Goal: Download file/media

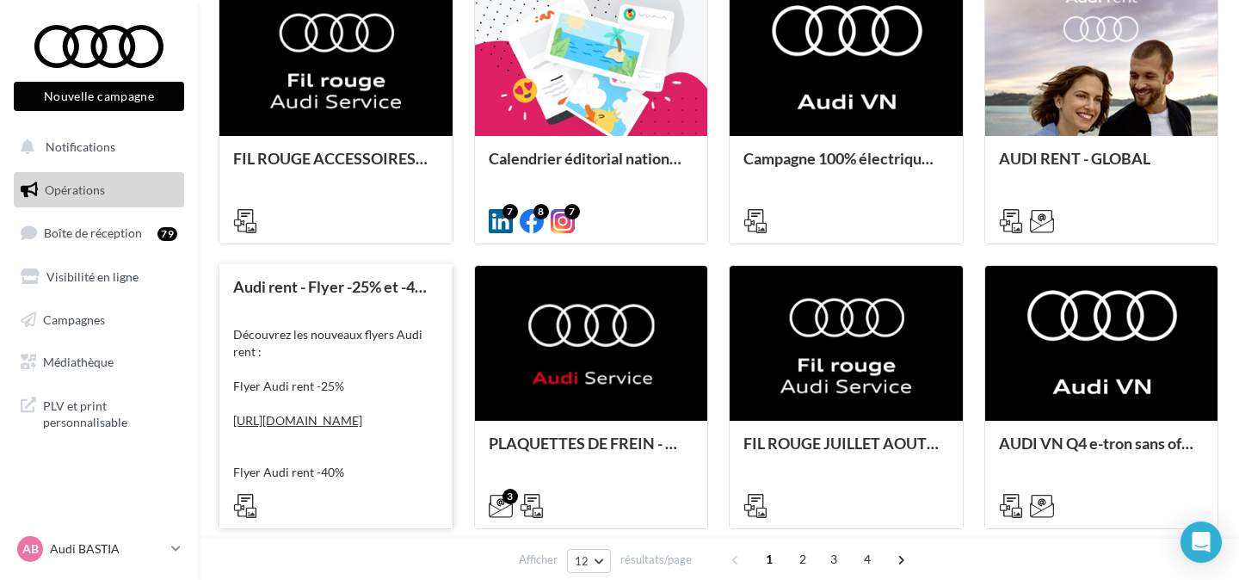
scroll to position [633, 0]
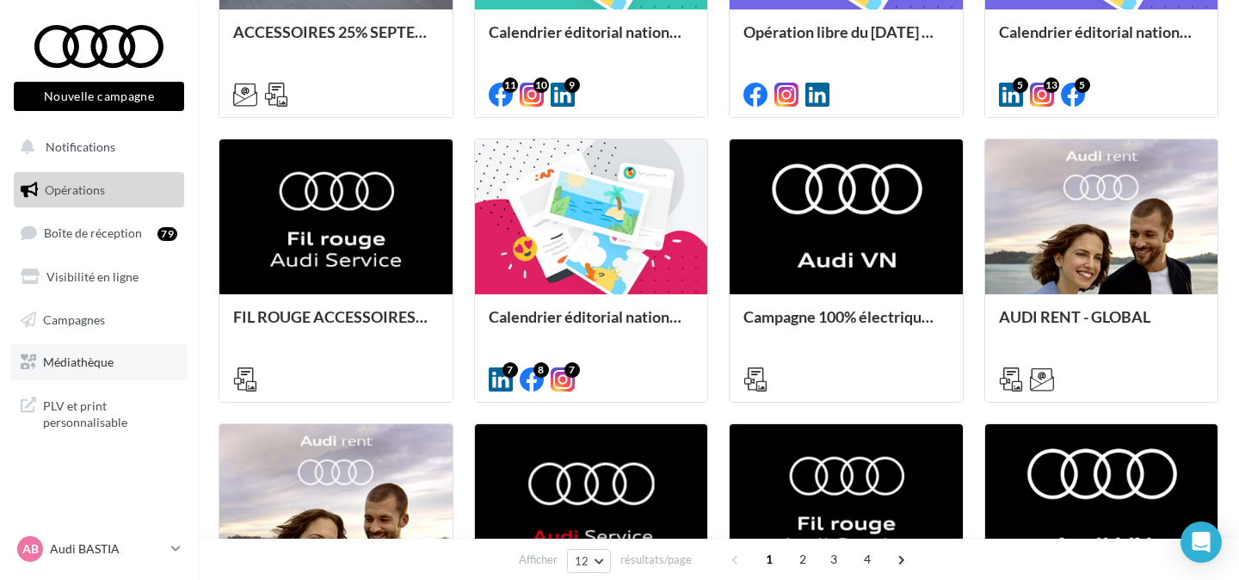
click at [105, 370] on link "Médiathèque" at bounding box center [98, 362] width 177 height 36
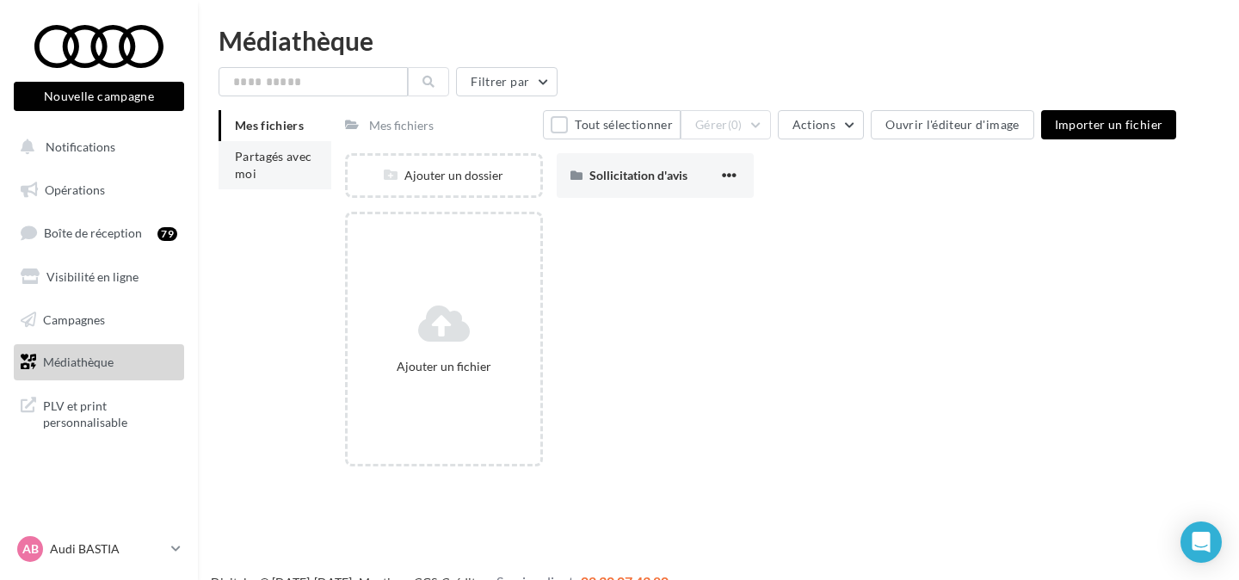
click at [274, 151] on span "Partagés avec moi" at bounding box center [273, 165] width 77 height 32
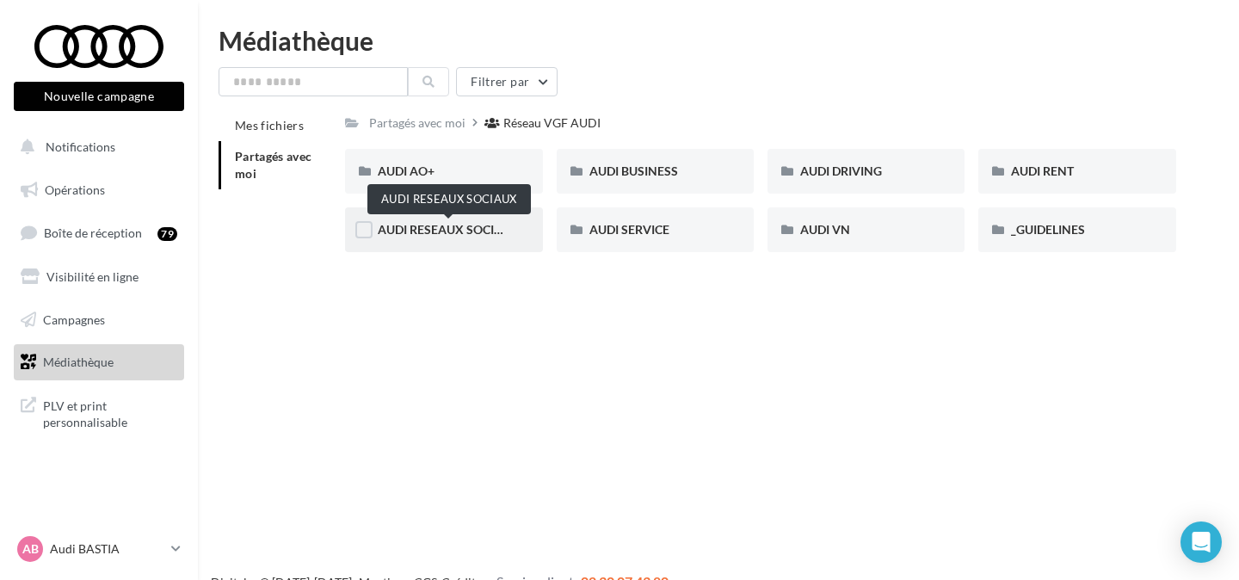
click at [464, 236] on span "AUDI RESEAUX SOCIAUX" at bounding box center [449, 229] width 142 height 15
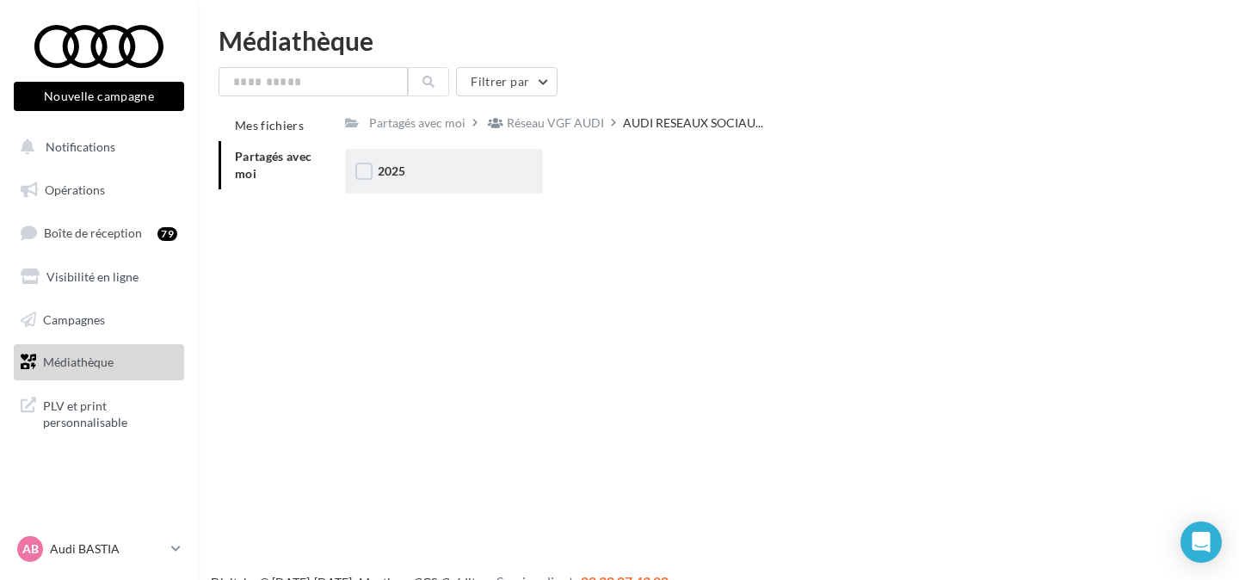
click at [436, 174] on div "2025" at bounding box center [444, 171] width 132 height 17
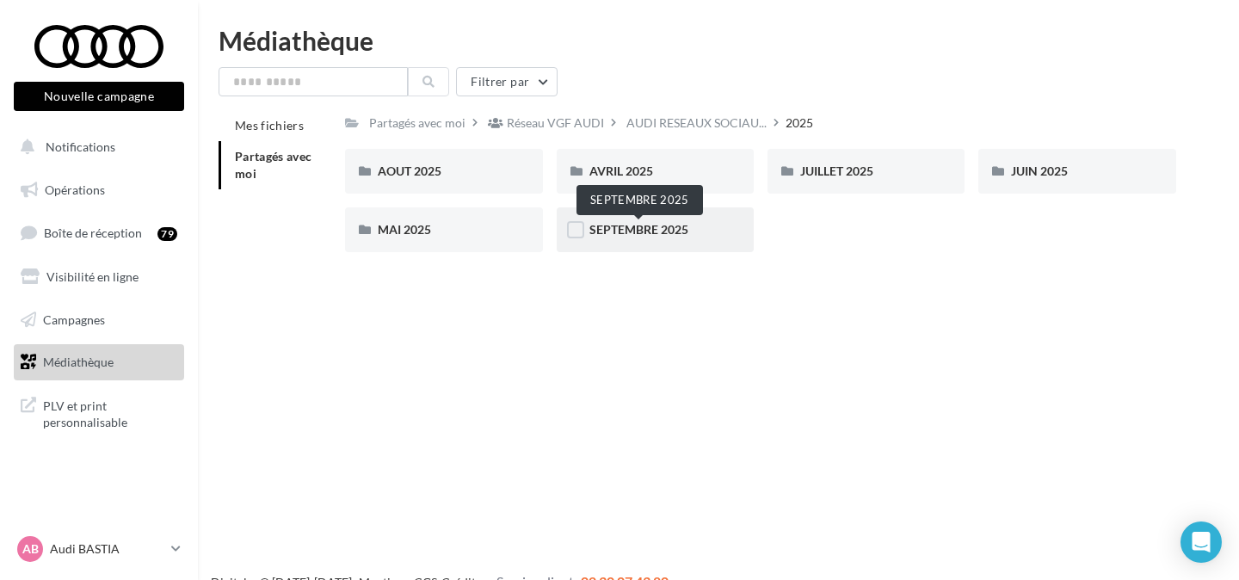
click at [655, 231] on span "SEPTEMBRE 2025" at bounding box center [638, 229] width 99 height 15
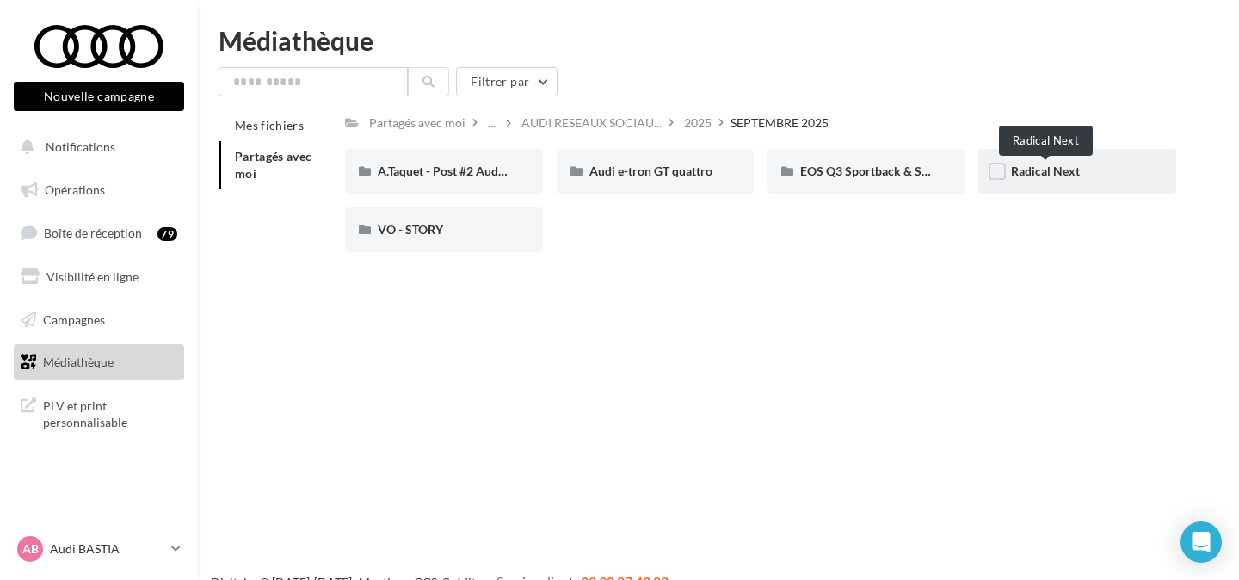
click at [1039, 174] on span "Radical Next" at bounding box center [1045, 170] width 69 height 15
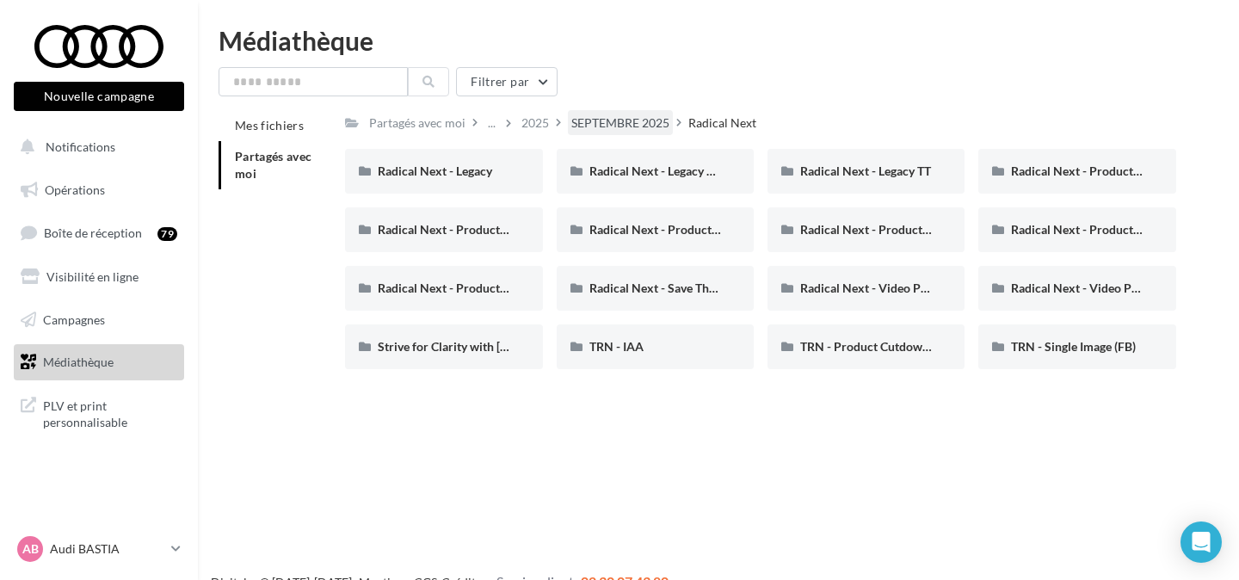
click at [609, 118] on div "SEPTEMBRE 2025" at bounding box center [620, 122] width 98 height 17
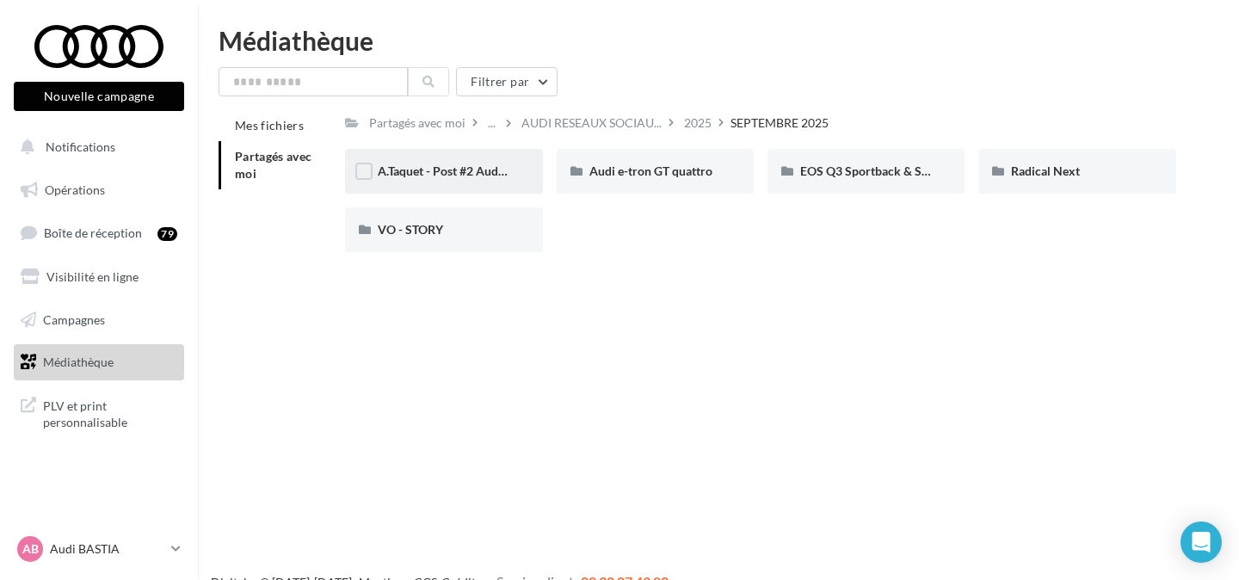
click at [412, 179] on div "A.Taquet - Post #2 Audi RS6" at bounding box center [444, 171] width 132 height 17
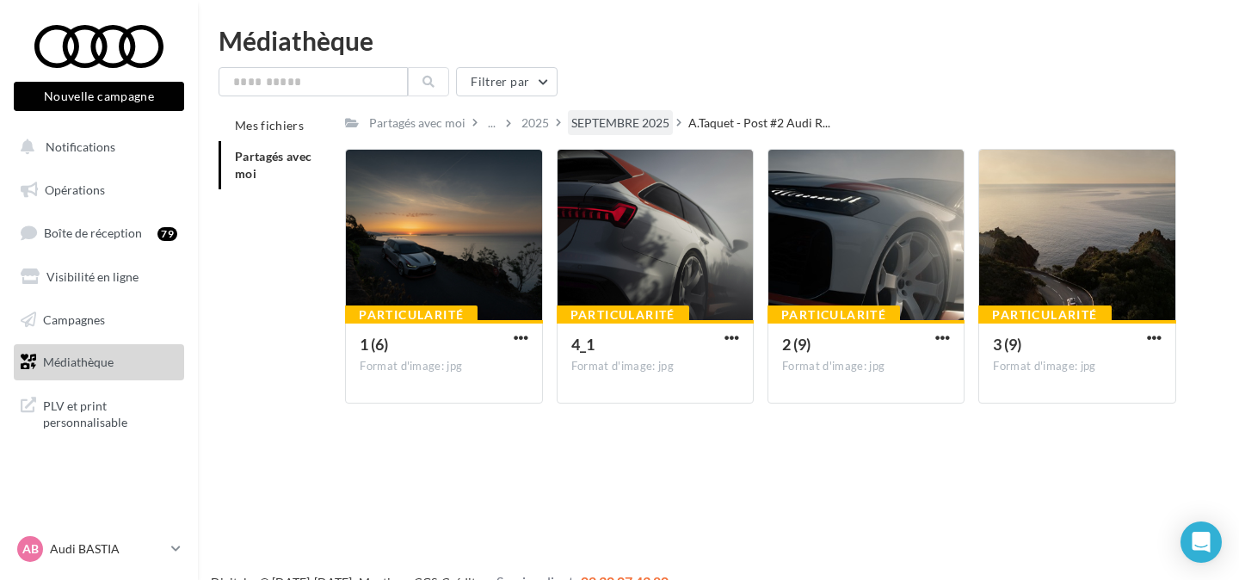
click at [638, 116] on div "SEPTEMBRE 2025" at bounding box center [620, 122] width 98 height 17
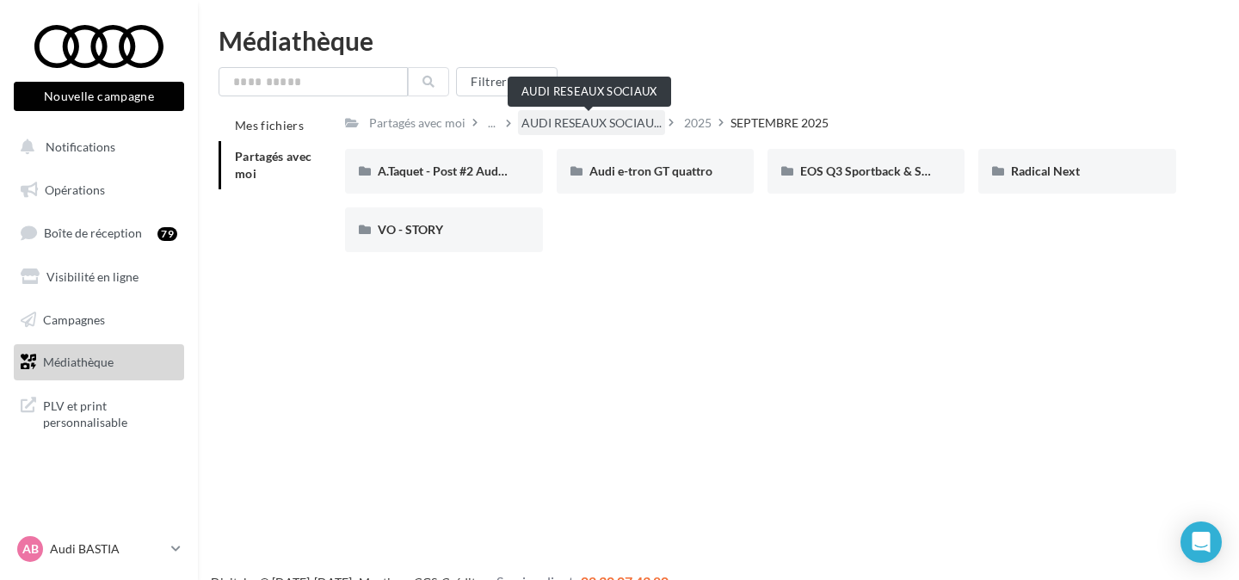
click at [628, 125] on span "AUDI RESEAUX SOCIAU..." at bounding box center [591, 122] width 140 height 17
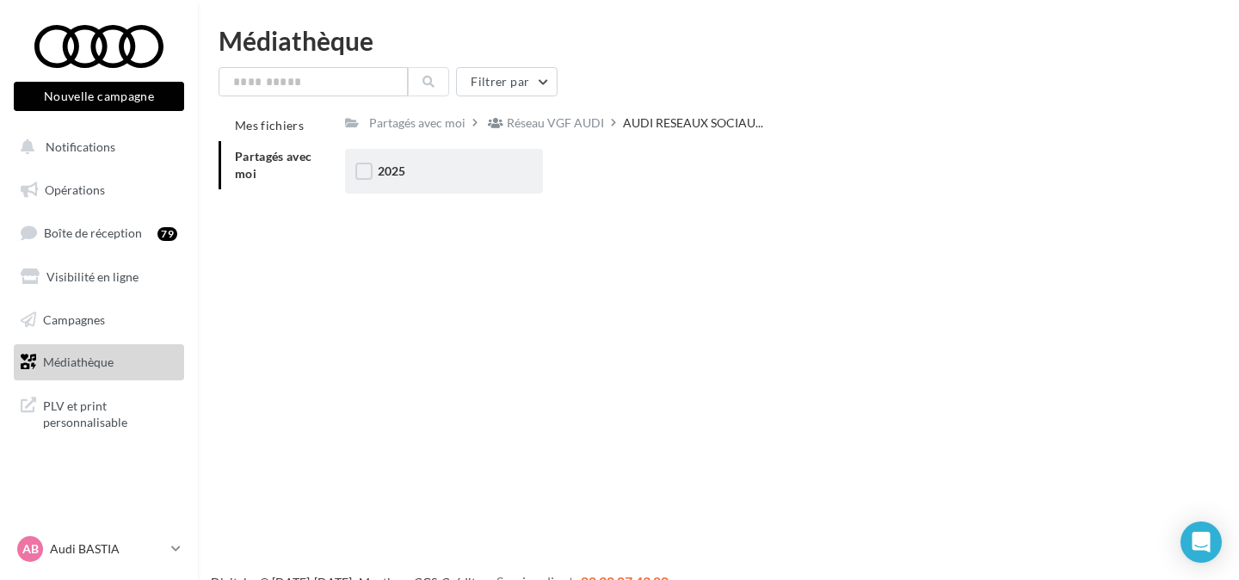
click at [486, 169] on div "2025" at bounding box center [444, 171] width 132 height 17
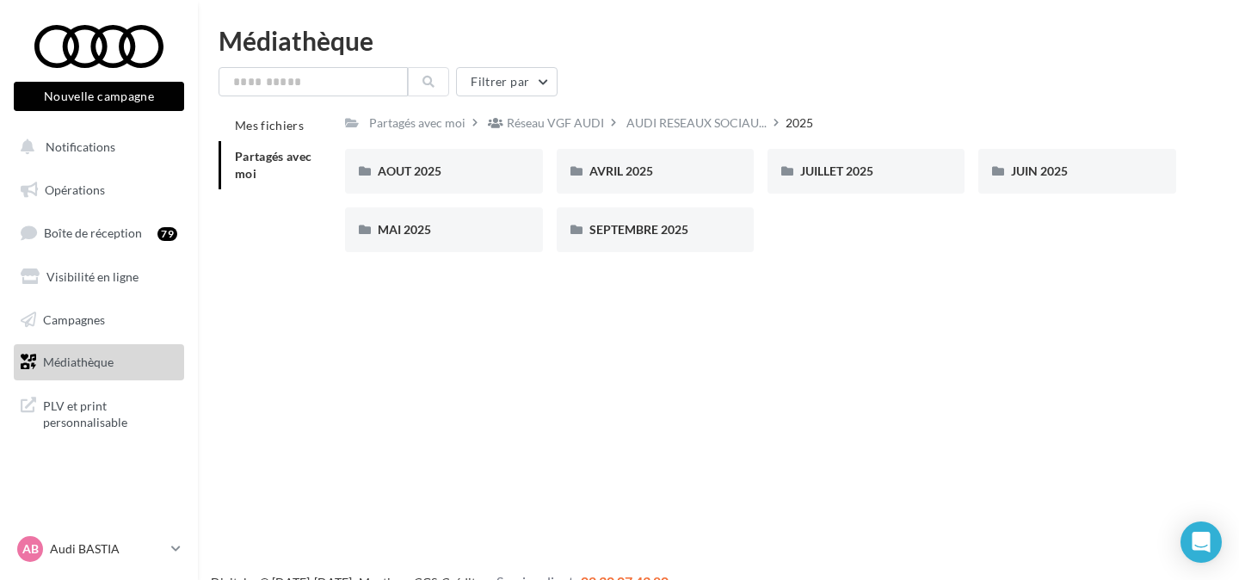
click at [532, 130] on div "Réseau VGF AUDI" at bounding box center [555, 122] width 97 height 17
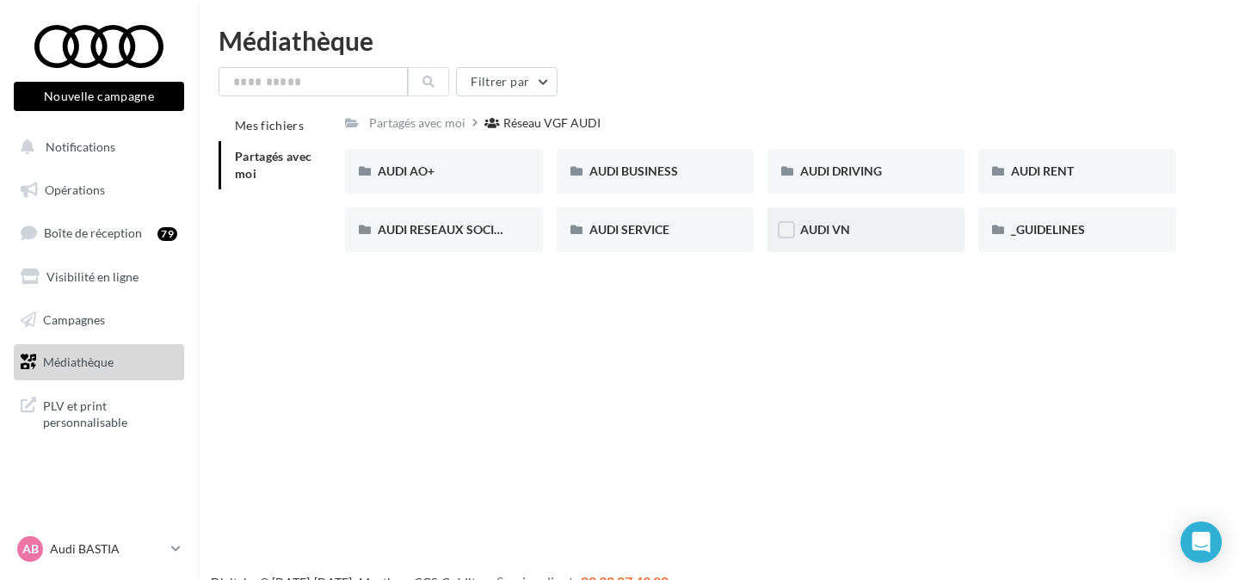
click at [852, 231] on div "AUDI VN" at bounding box center [866, 229] width 132 height 17
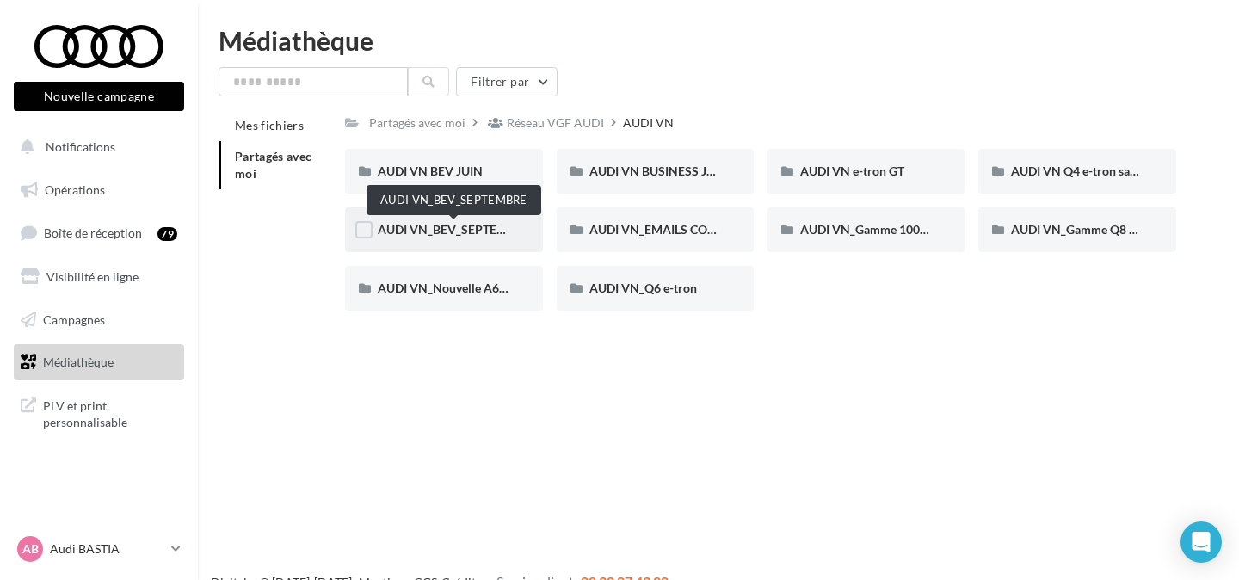
click at [479, 232] on span "AUDI VN_BEV_SEPTEMBRE" at bounding box center [454, 229] width 152 height 15
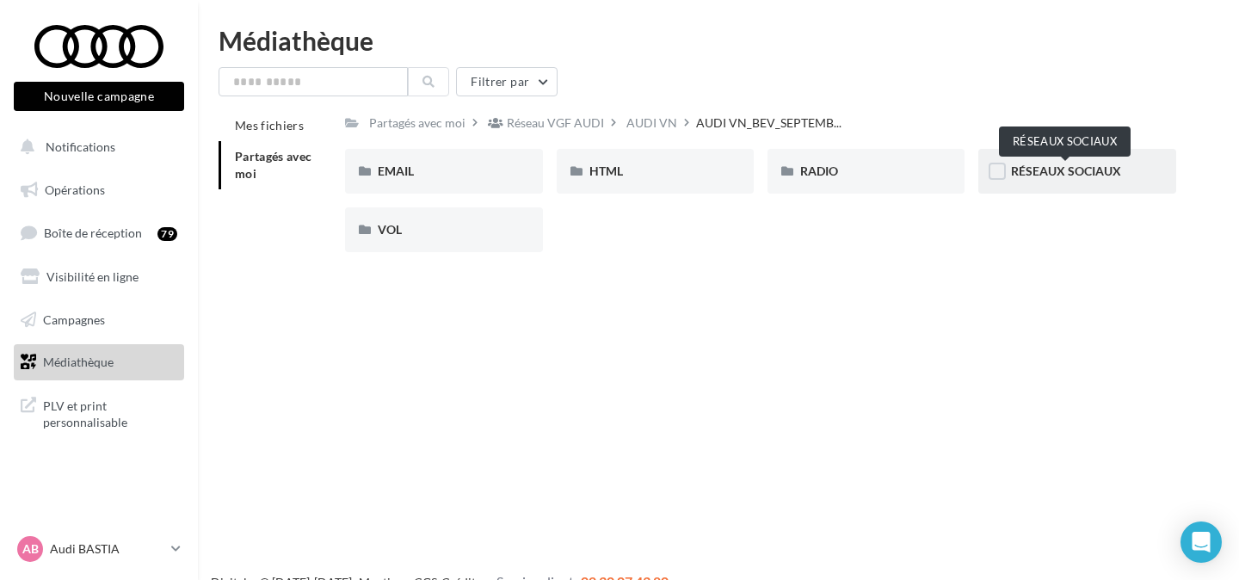
click at [1041, 175] on span "RÉSEAUX SOCIAUX" at bounding box center [1066, 170] width 110 height 15
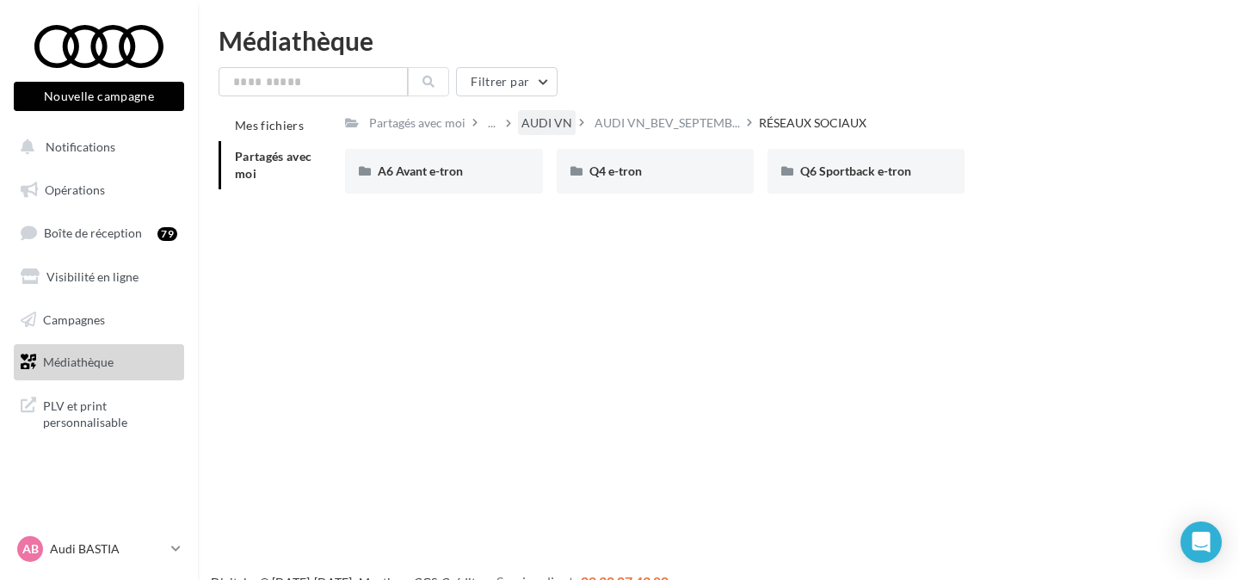
click at [547, 124] on div "AUDI VN" at bounding box center [546, 122] width 51 height 17
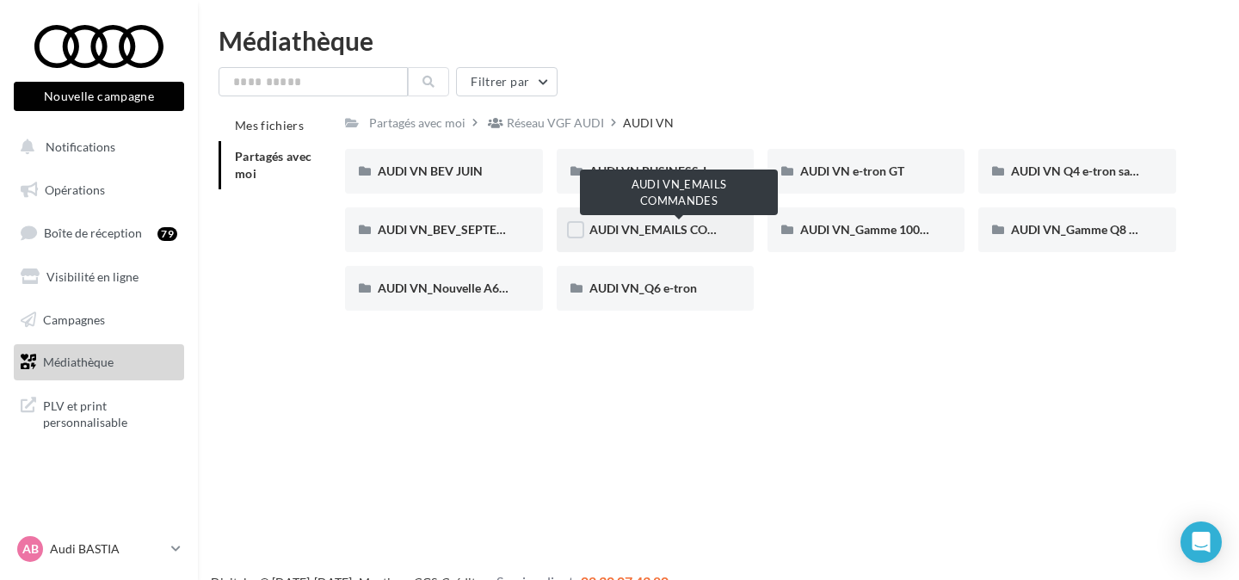
click at [667, 233] on span "AUDI VN_EMAILS COMMANDES" at bounding box center [679, 229] width 181 height 15
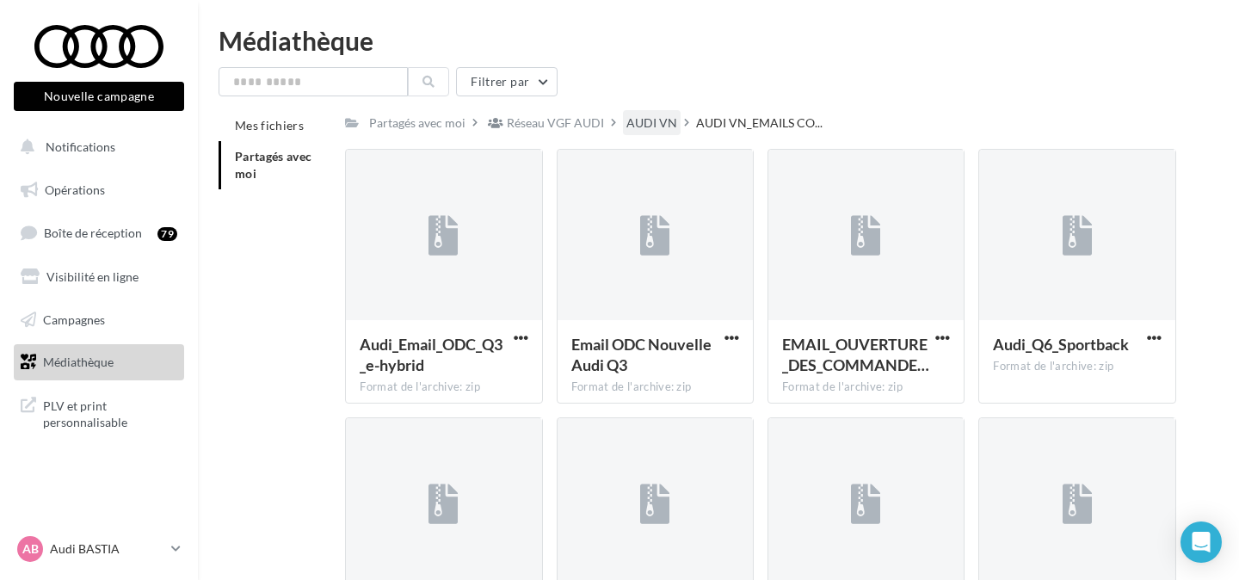
click at [652, 120] on div "AUDI VN" at bounding box center [651, 122] width 51 height 17
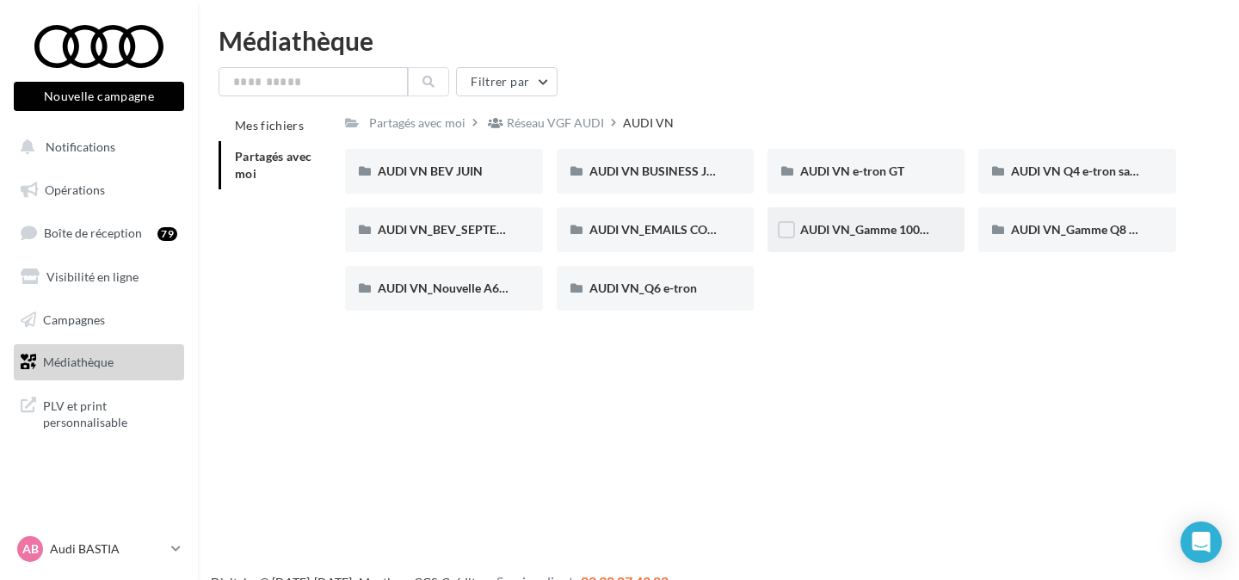
click at [854, 218] on div "AUDI VN_Gamme 100% électrique" at bounding box center [865, 229] width 197 height 45
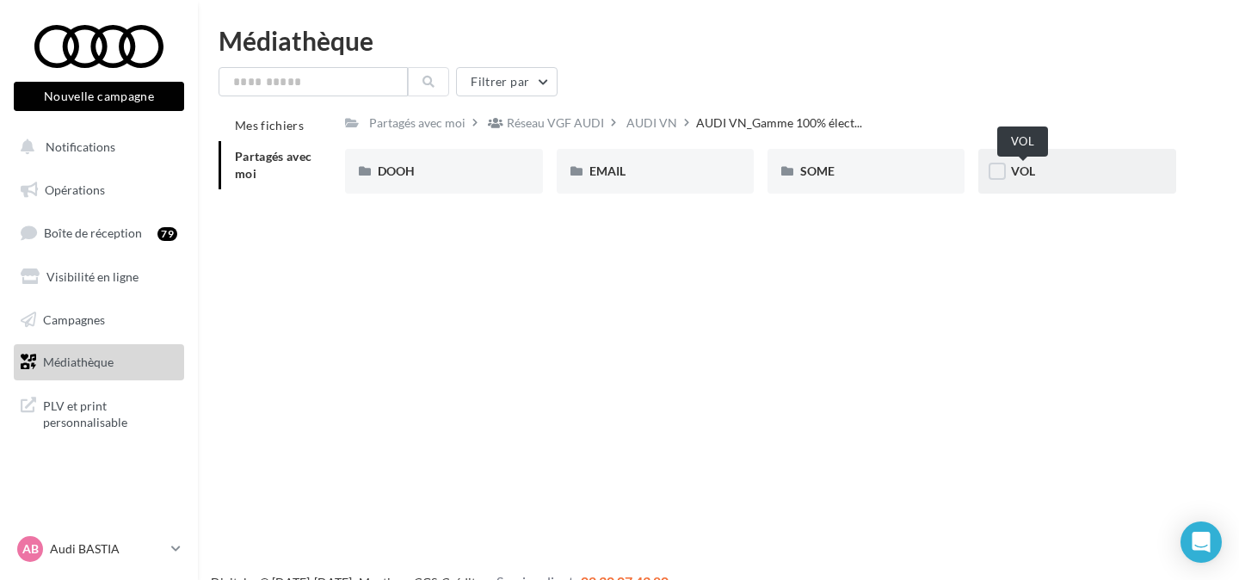
click at [1015, 164] on span "VOL" at bounding box center [1023, 170] width 24 height 15
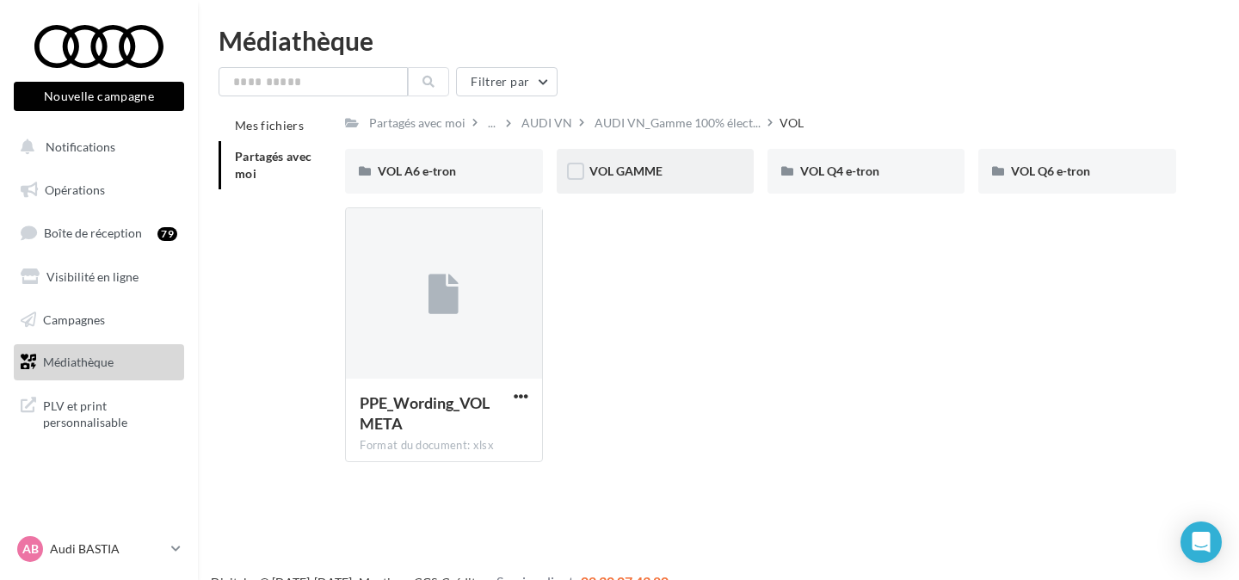
click at [626, 184] on div "VOL GAMME" at bounding box center [654, 171] width 197 height 45
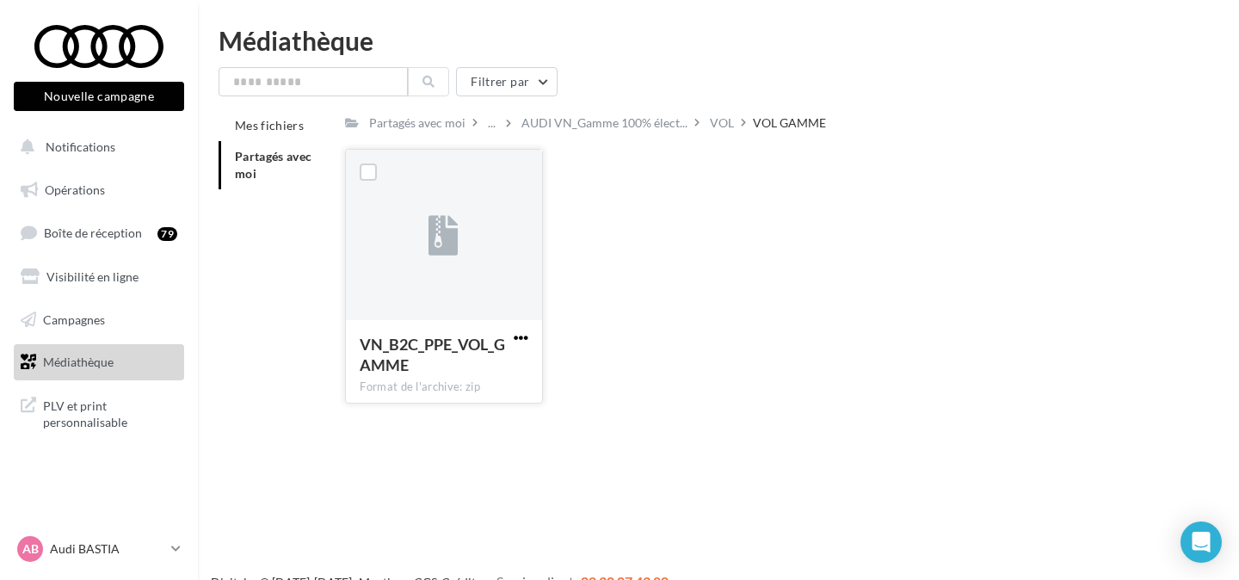
click at [520, 335] on span "button" at bounding box center [520, 337] width 15 height 15
click at [495, 365] on button "Télécharger" at bounding box center [446, 371] width 172 height 45
click at [491, 127] on div "..." at bounding box center [491, 123] width 15 height 24
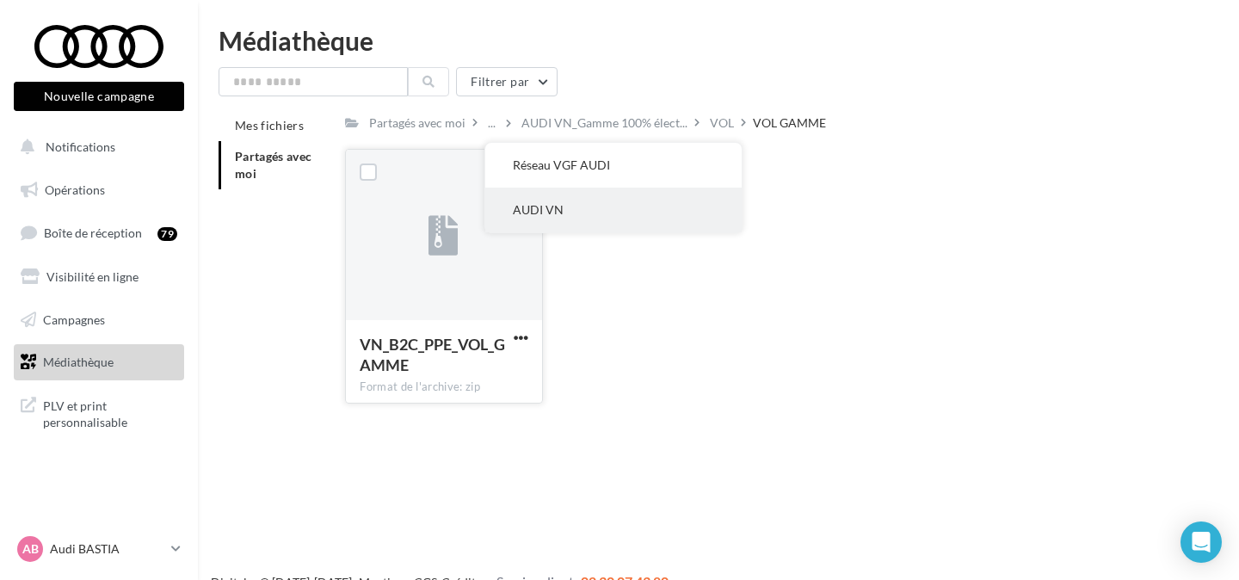
click at [705, 207] on button "AUDI VN" at bounding box center [613, 210] width 256 height 45
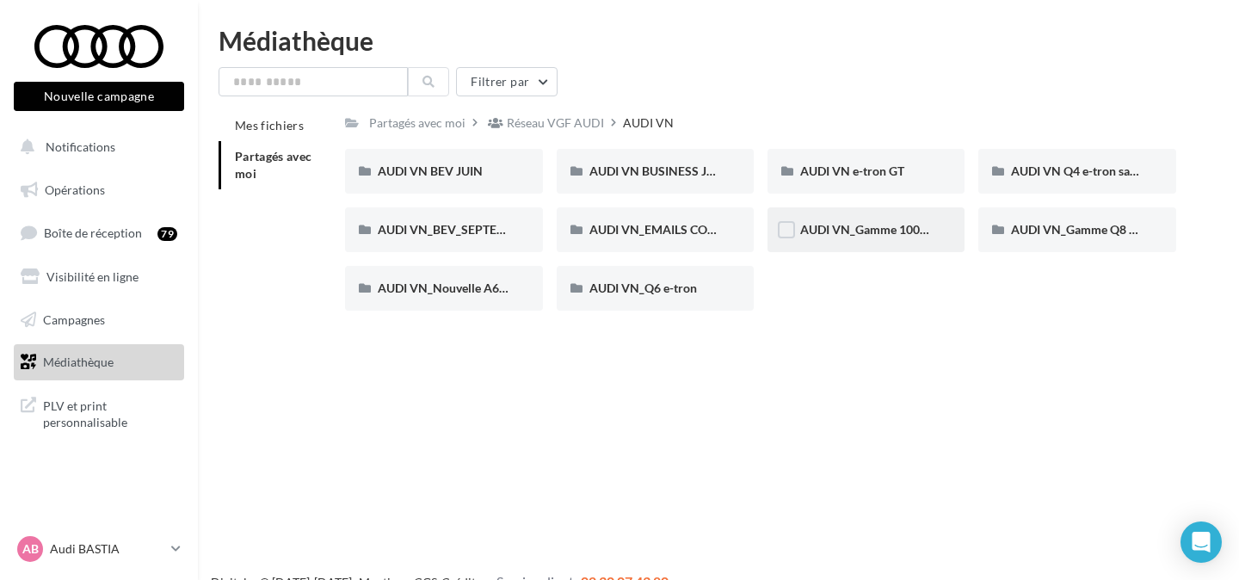
click at [844, 235] on span "AUDI VN_Gamme 100% électrique" at bounding box center [893, 229] width 186 height 15
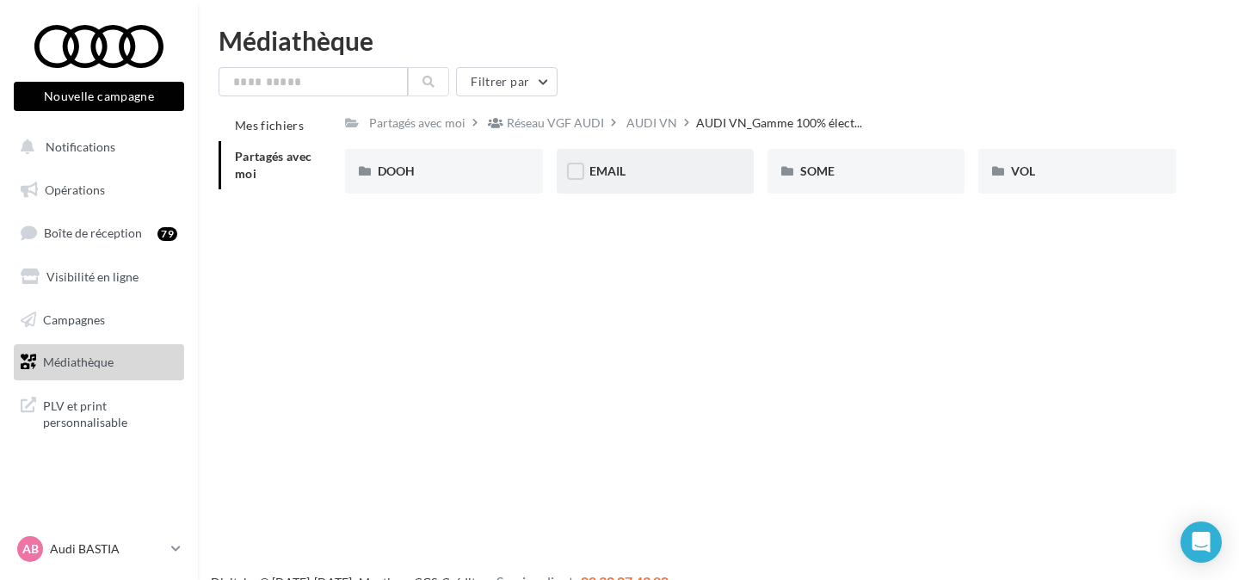
click at [620, 180] on div "EMAIL" at bounding box center [655, 171] width 132 height 17
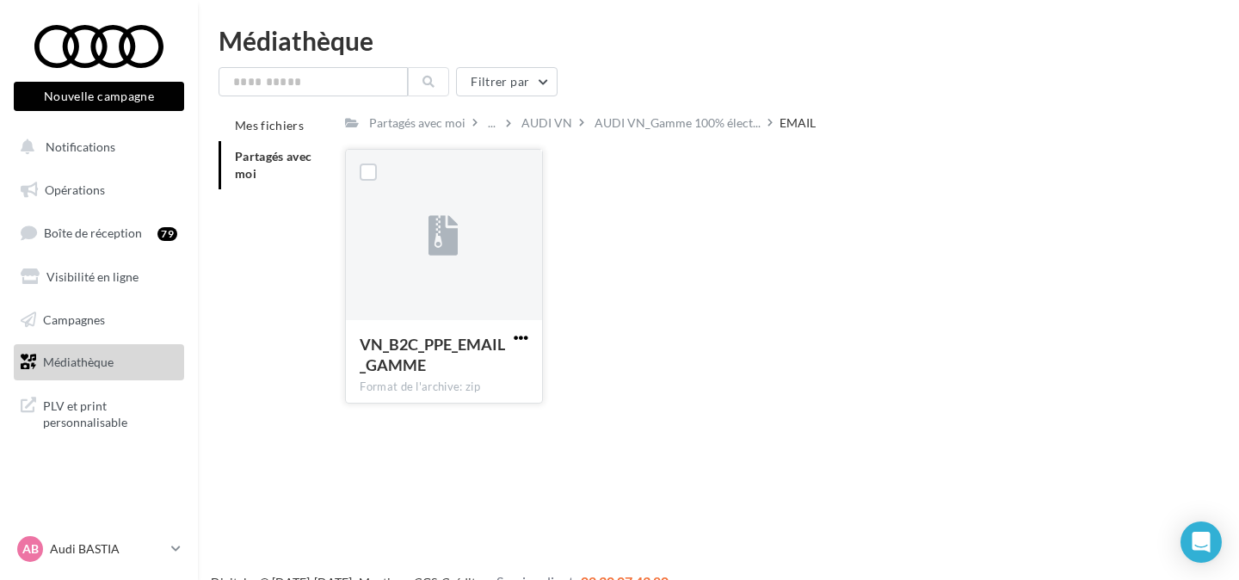
click at [519, 336] on span "button" at bounding box center [520, 337] width 15 height 15
click at [507, 363] on button "Télécharger" at bounding box center [446, 371] width 172 height 45
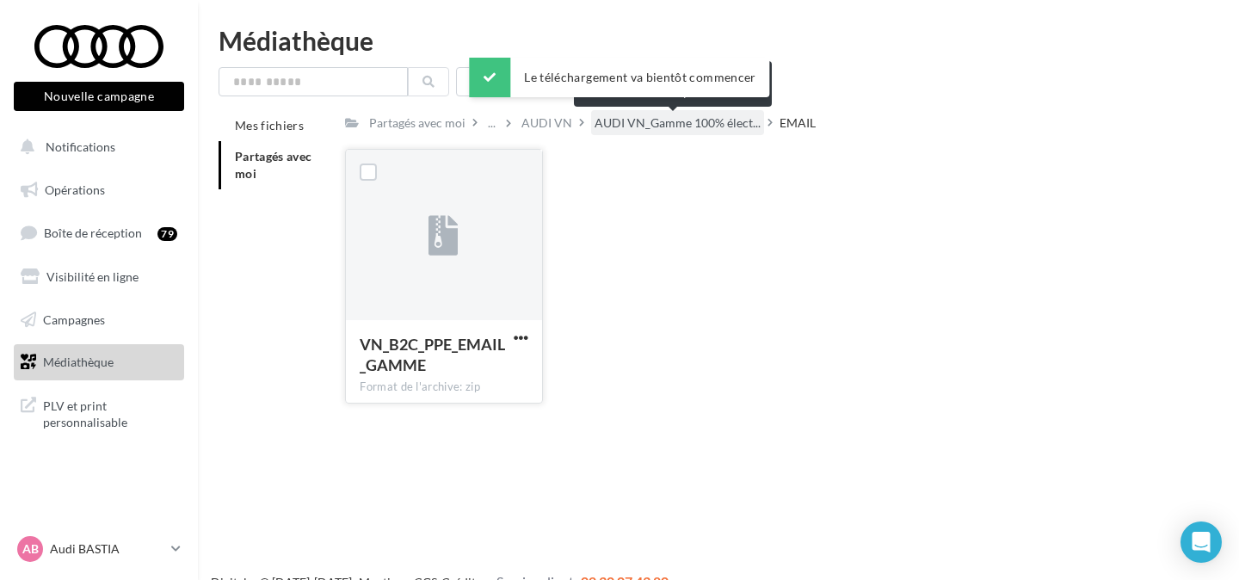
click at [649, 129] on span "AUDI VN_Gamme 100% élect..." at bounding box center [677, 122] width 166 height 17
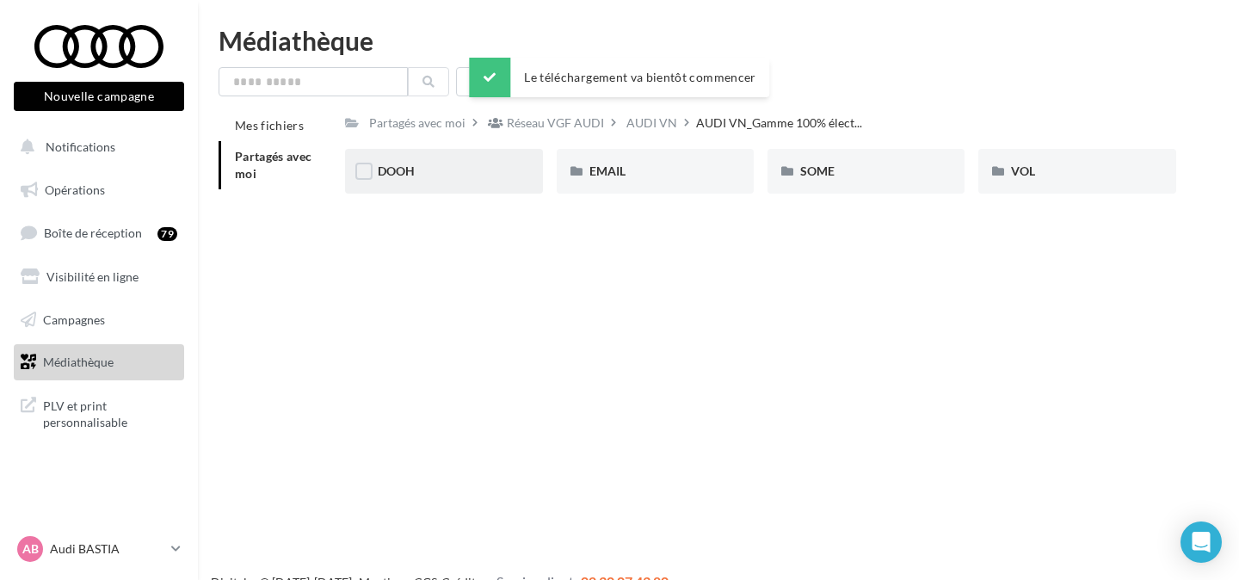
click at [447, 179] on div "DOOH" at bounding box center [444, 171] width 132 height 17
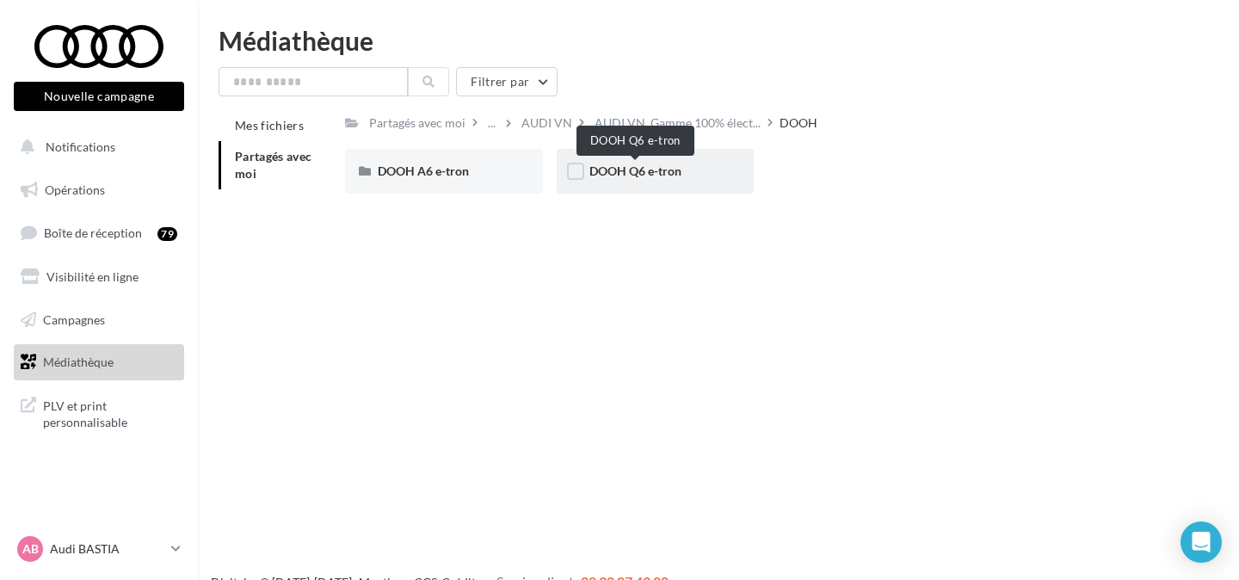
click at [616, 172] on span "DOOH Q6 e-tron" at bounding box center [635, 170] width 92 height 15
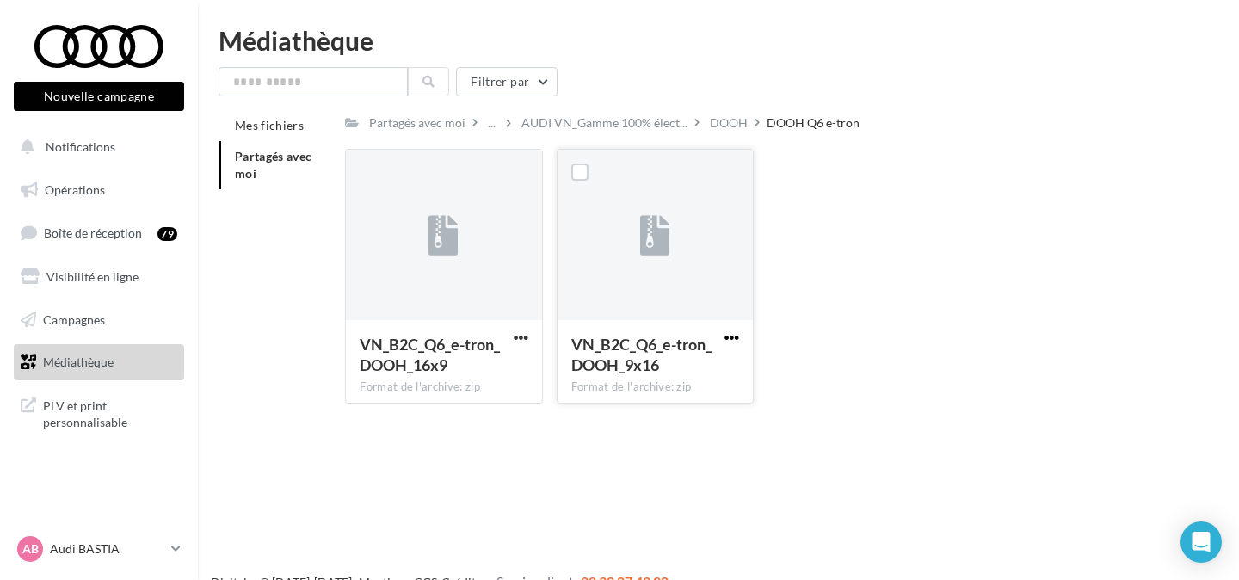
click at [729, 337] on span "button" at bounding box center [731, 337] width 15 height 15
click at [715, 369] on button "Télécharger" at bounding box center [656, 371] width 172 height 45
click at [725, 127] on div "DOOH" at bounding box center [729, 122] width 38 height 17
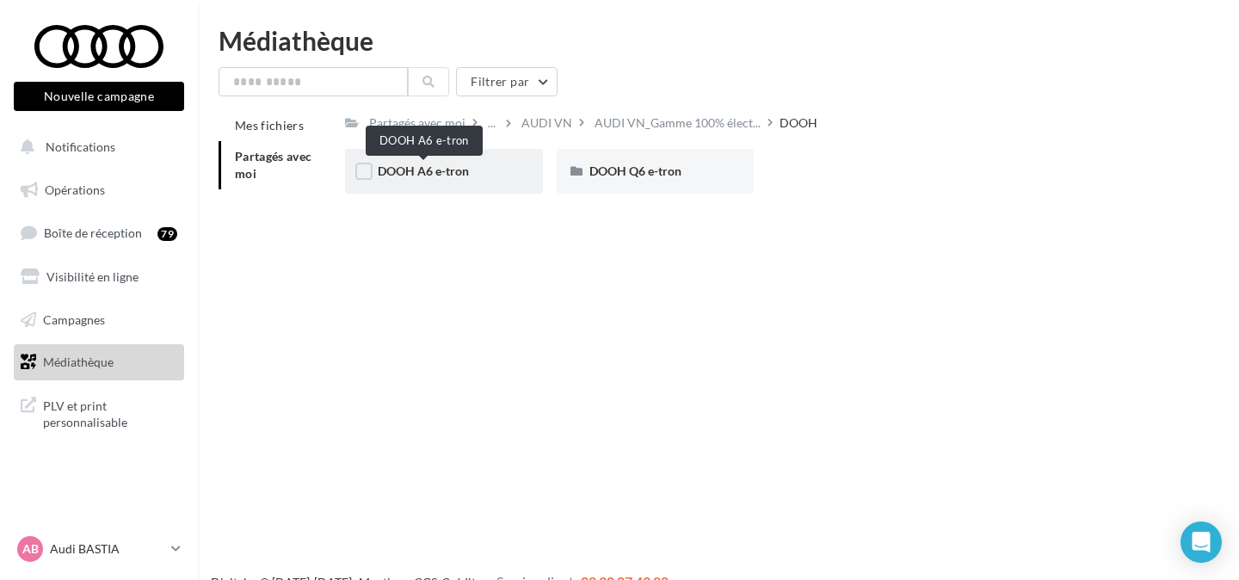
click at [452, 172] on span "DOOH A6 e-tron" at bounding box center [423, 170] width 91 height 15
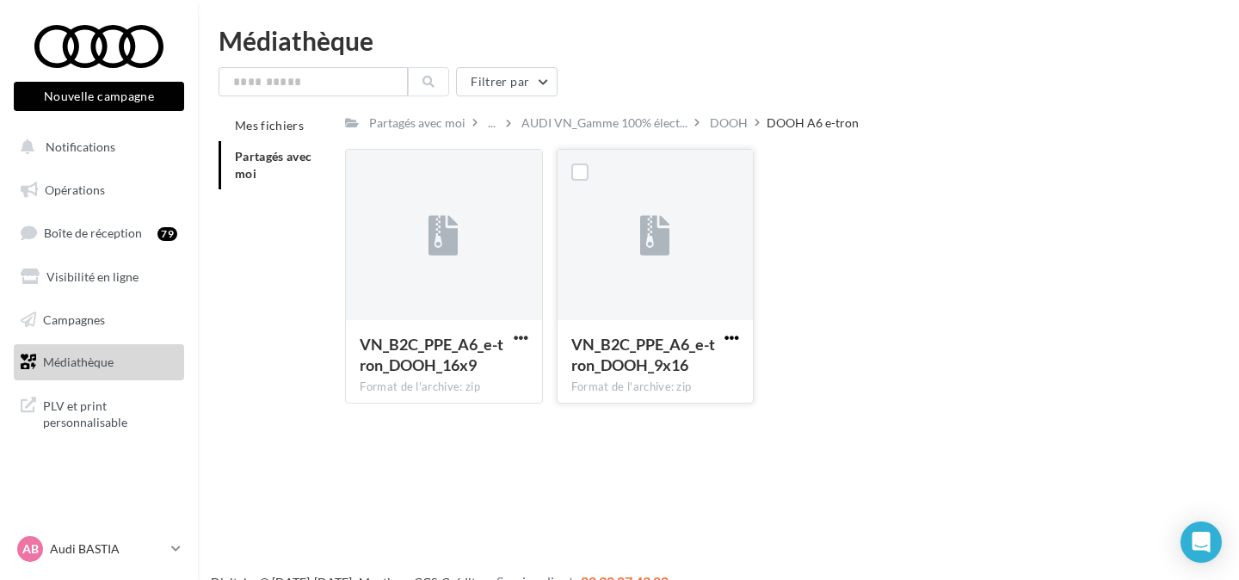
click at [735, 335] on span "button" at bounding box center [731, 337] width 15 height 15
click at [687, 365] on button "Télécharger" at bounding box center [656, 371] width 172 height 45
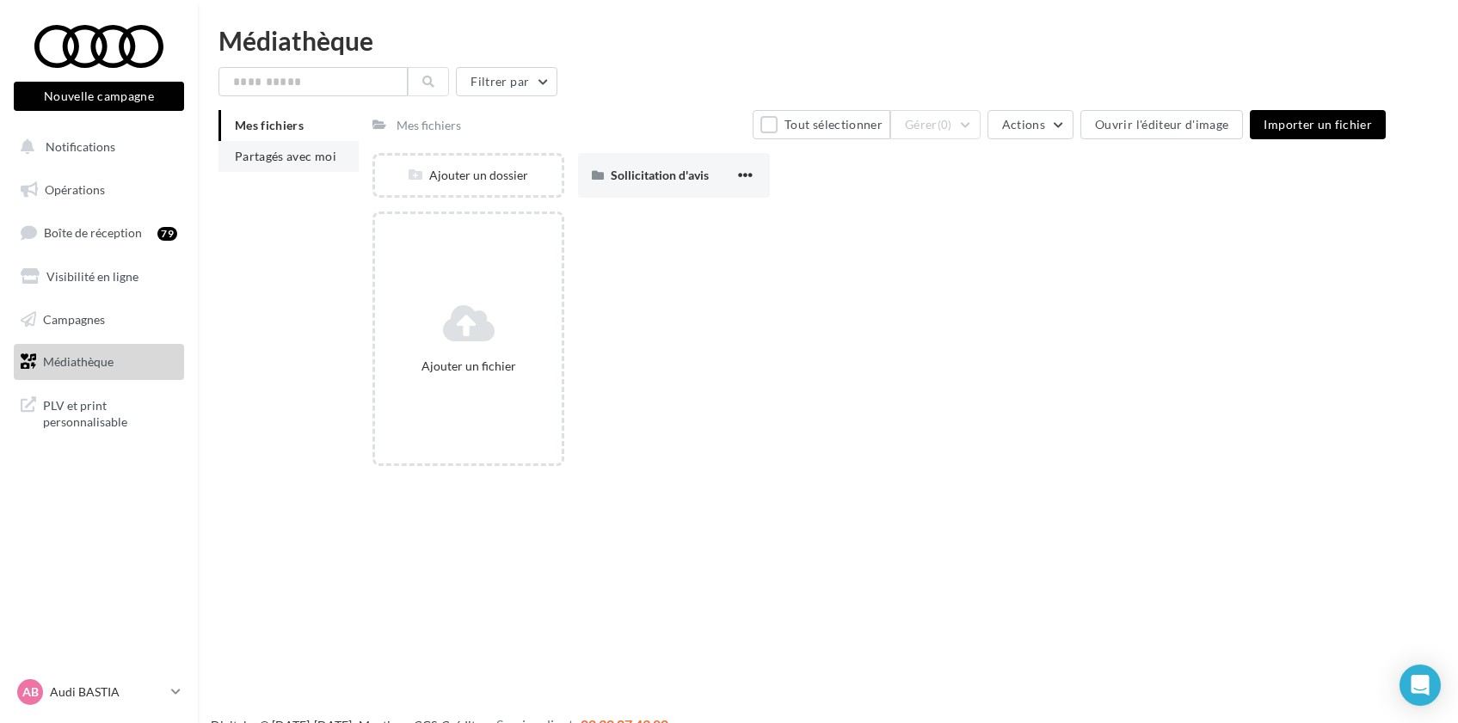
click at [310, 164] on li "Partagés avec moi" at bounding box center [288, 156] width 140 height 31
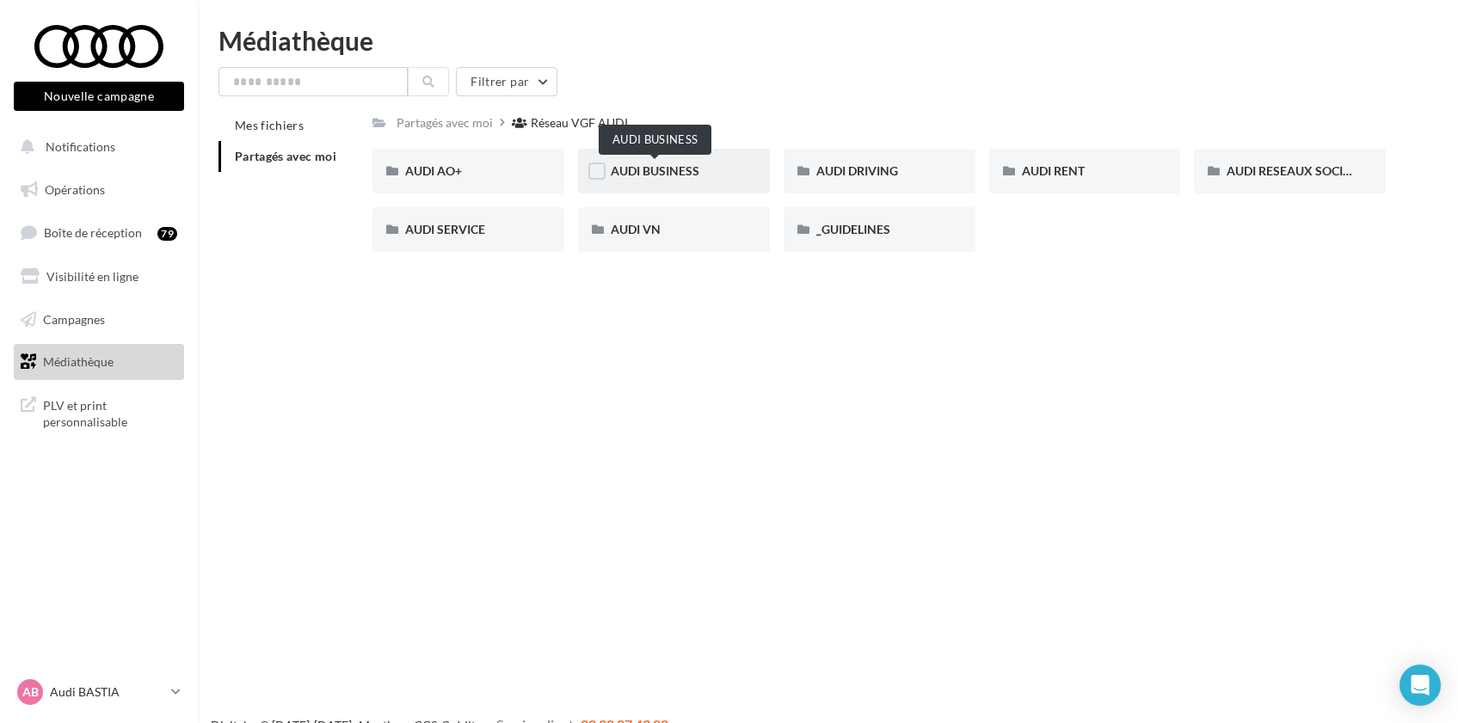
click at [661, 175] on span "AUDI BUSINESS" at bounding box center [655, 170] width 89 height 15
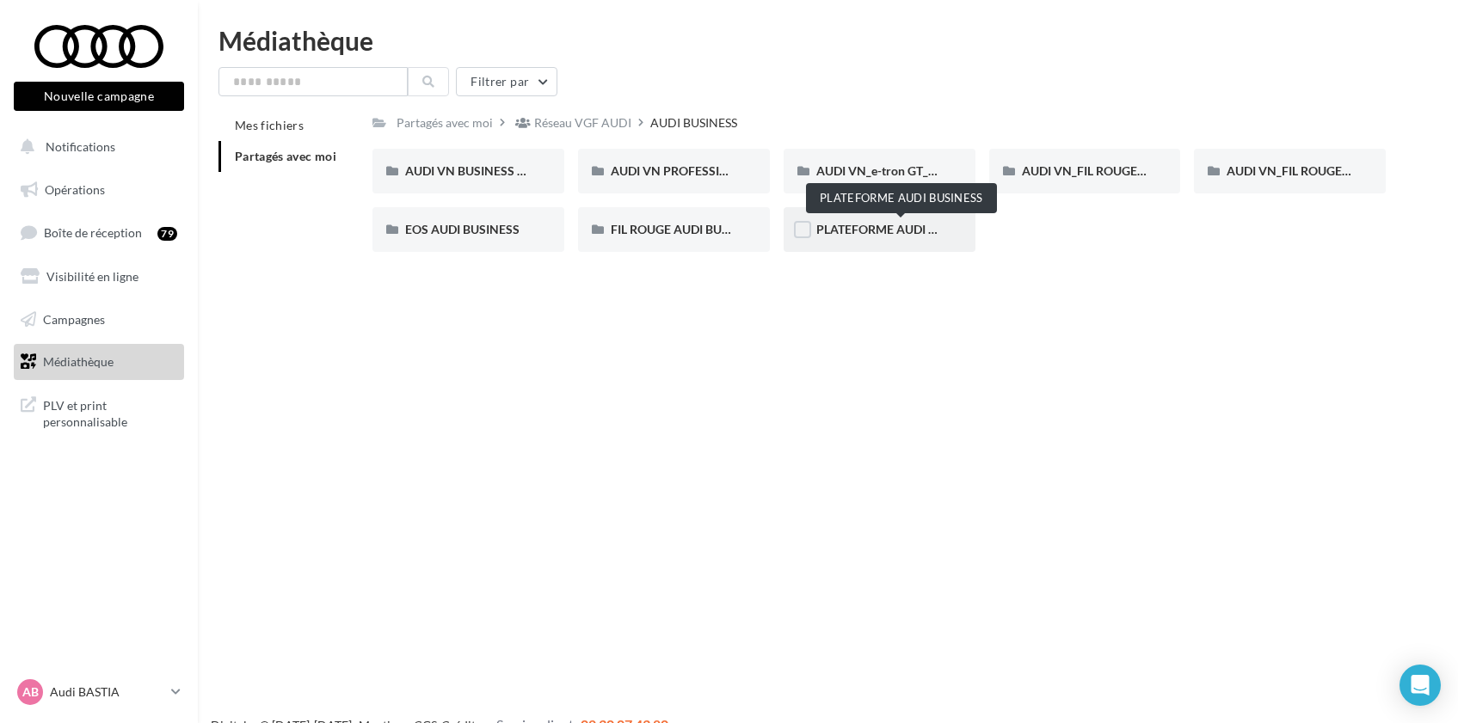
click at [839, 231] on span "PLATEFORME AUDI BUSINESS" at bounding box center [900, 229] width 169 height 15
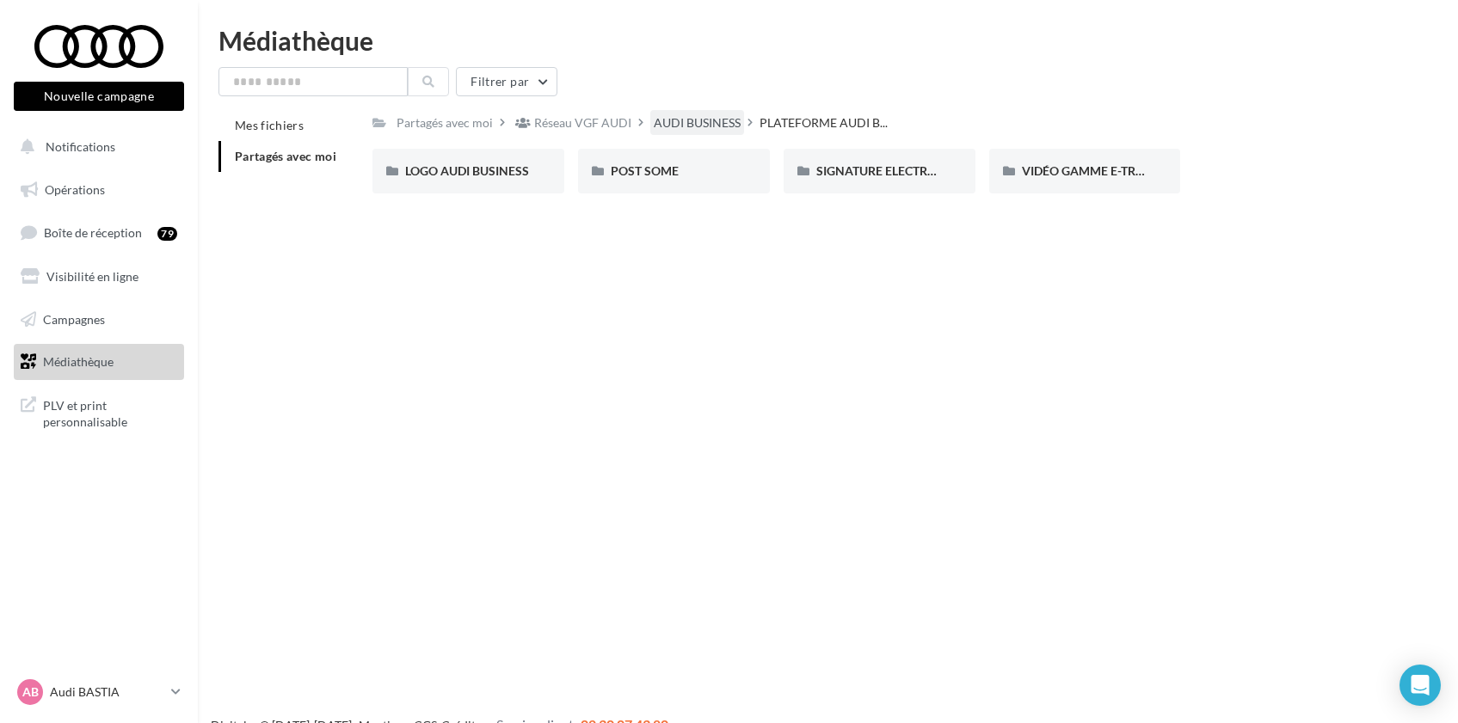
click at [705, 126] on div "AUDI BUSINESS" at bounding box center [697, 122] width 87 height 17
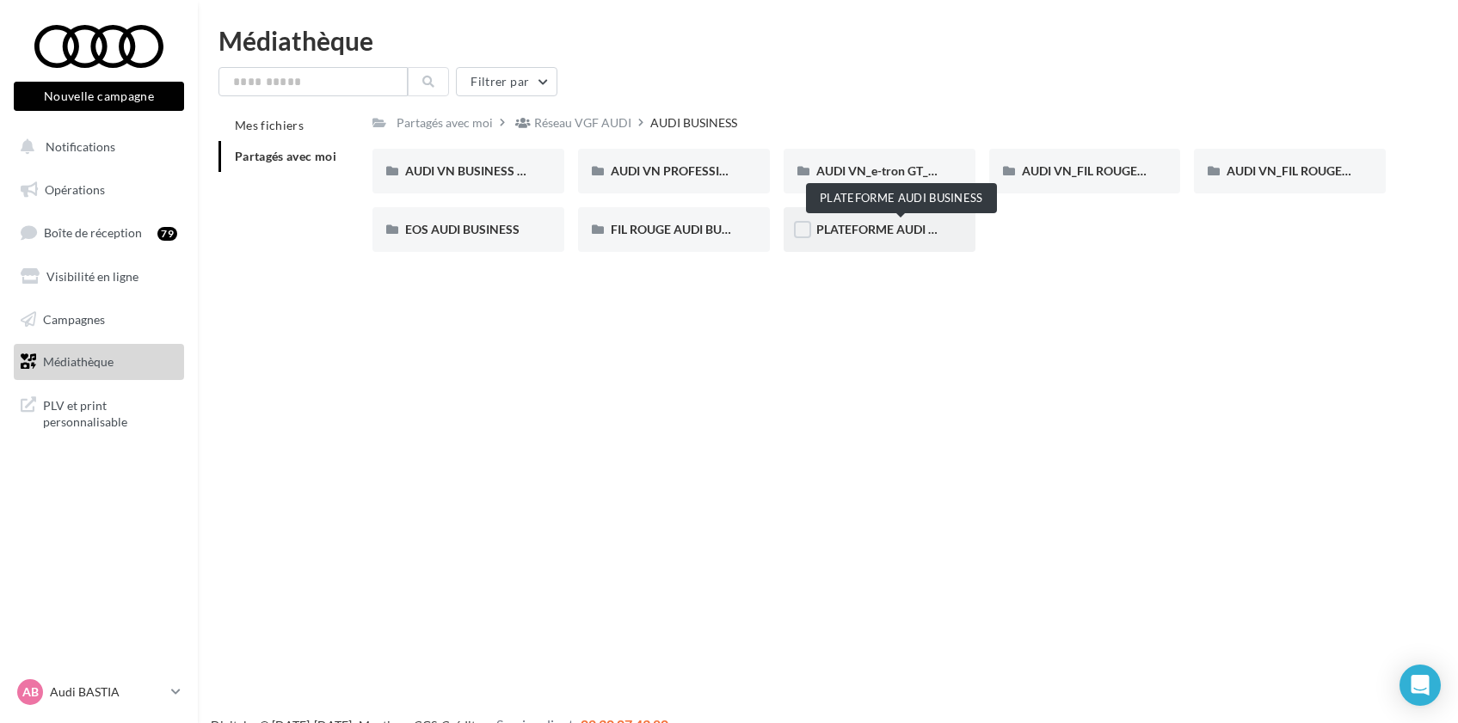
click at [860, 232] on span "PLATEFORME AUDI BUSINESS" at bounding box center [900, 229] width 169 height 15
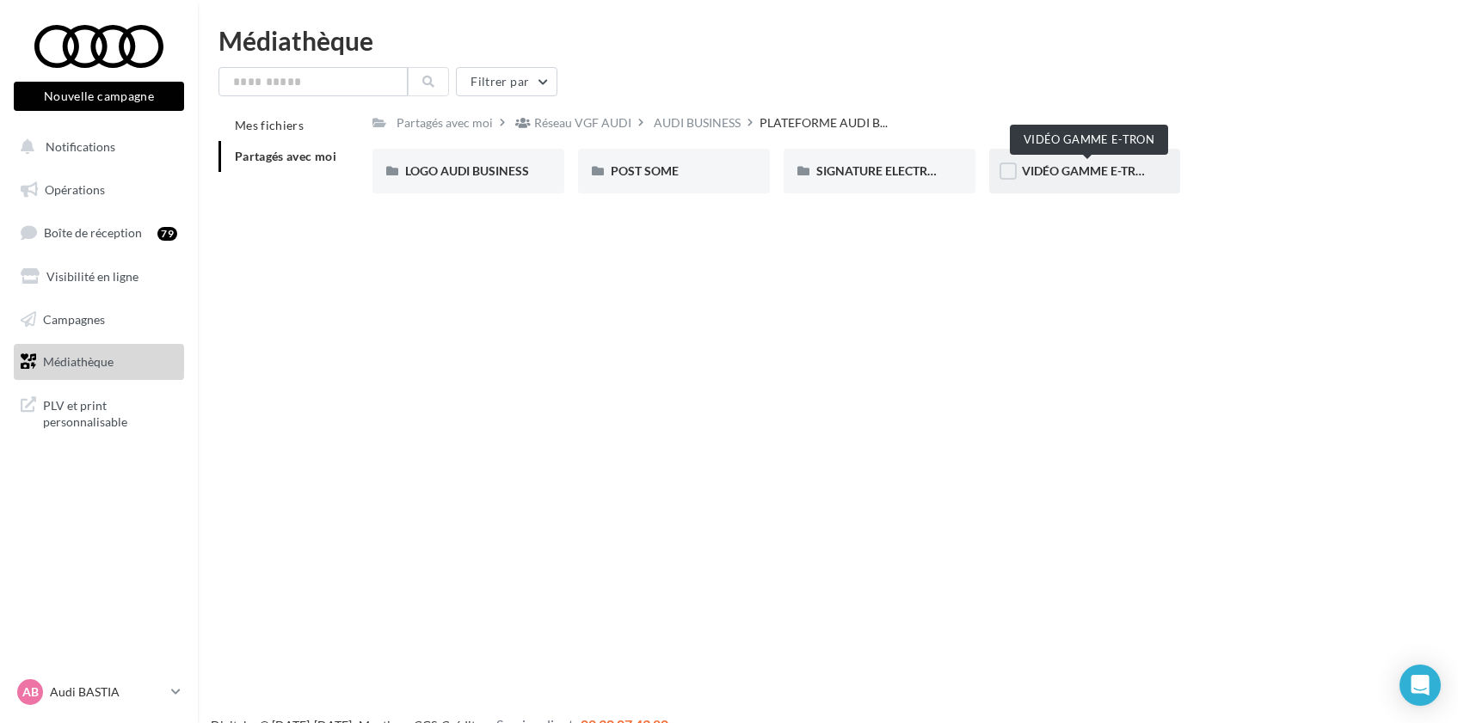
click at [1041, 173] on span "VIDÉO GAMME E-TRON" at bounding box center [1088, 170] width 132 height 15
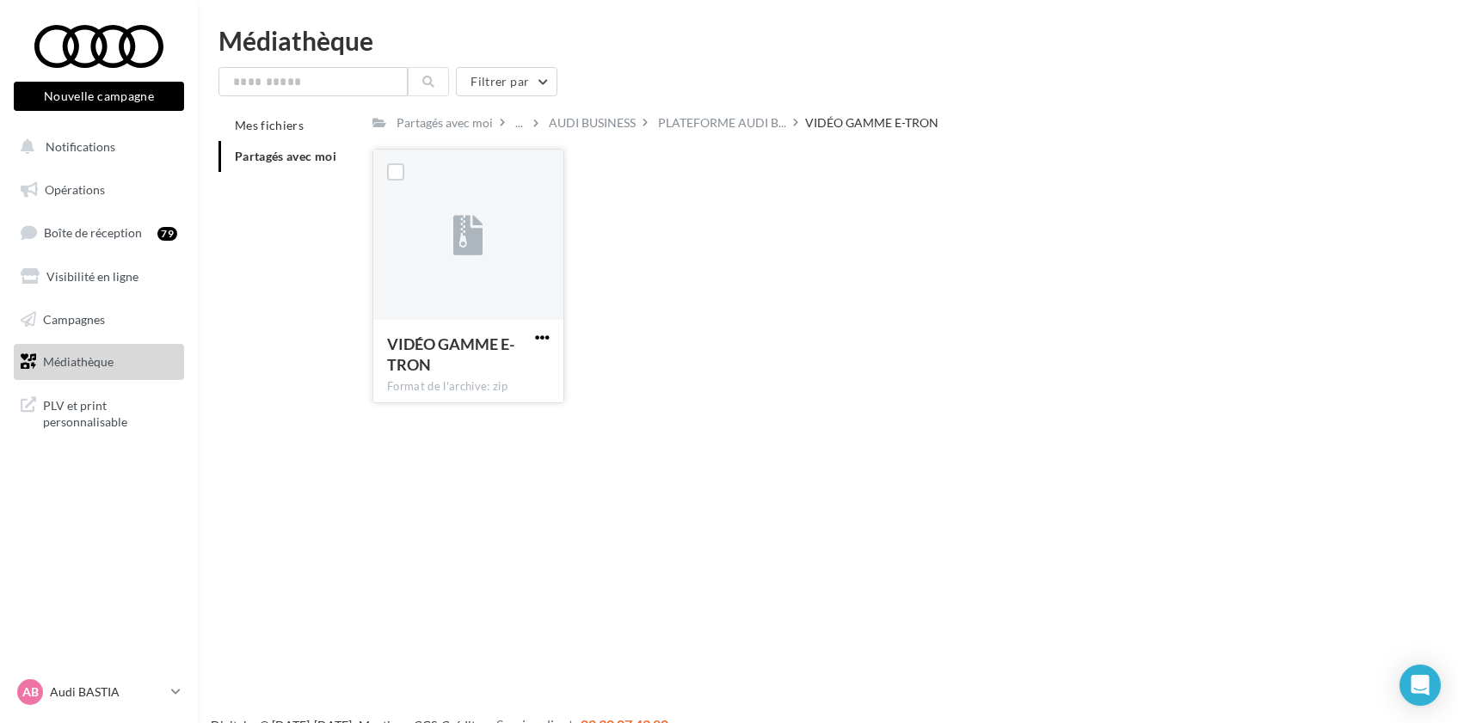
click at [544, 338] on span "button" at bounding box center [542, 337] width 15 height 15
click at [532, 368] on button "Télécharger" at bounding box center [467, 371] width 172 height 45
click at [693, 126] on span "PLATEFORME AUDI B..." at bounding box center [722, 122] width 128 height 17
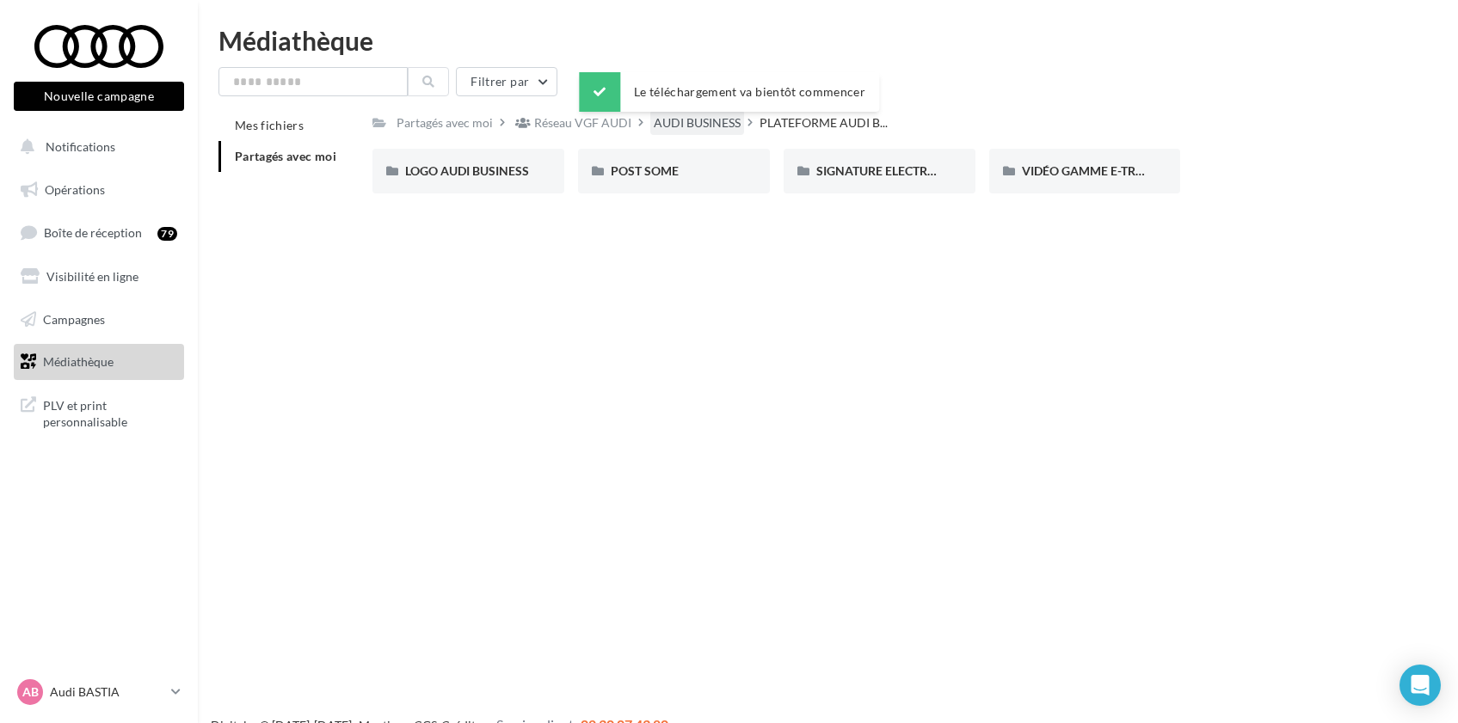
click at [689, 127] on div "AUDI BUSINESS" at bounding box center [697, 122] width 87 height 17
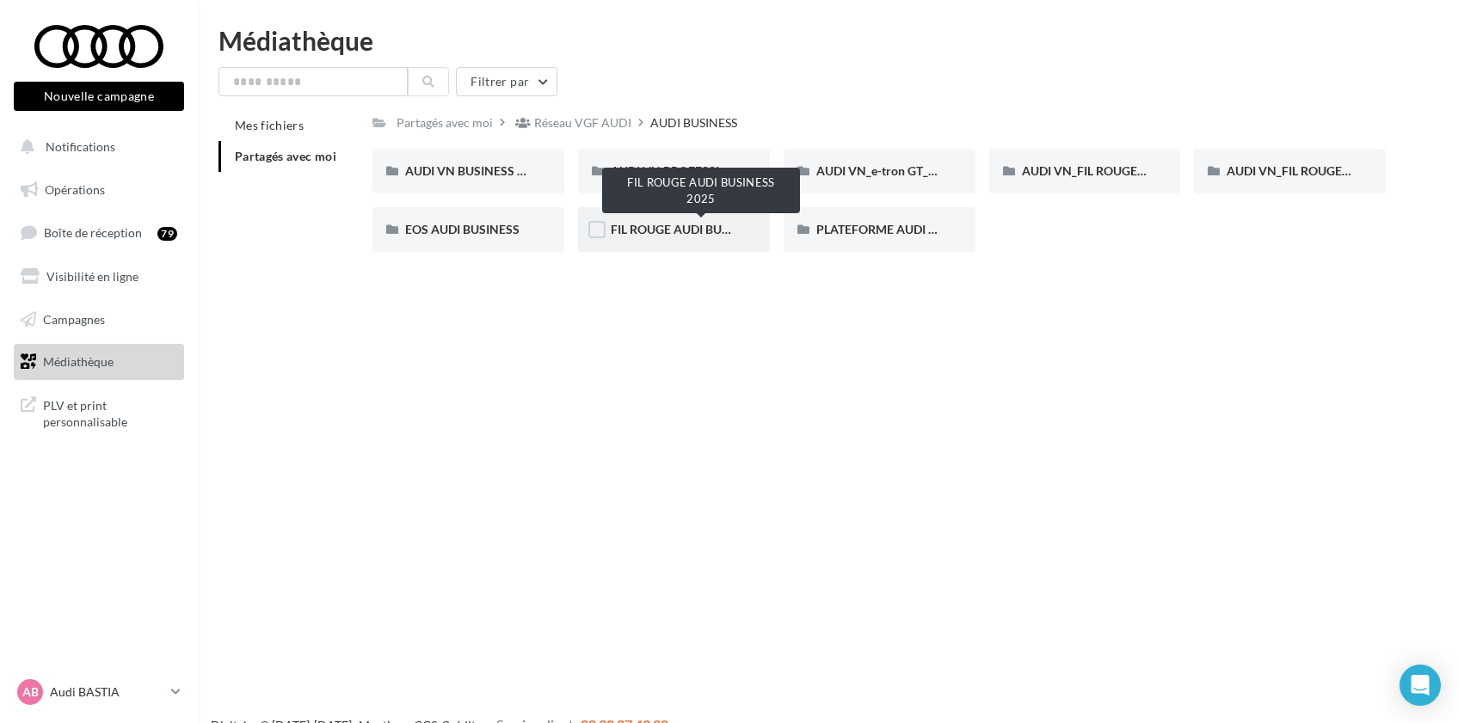
click at [672, 233] on span "FIL ROUGE AUDI BUSINESS 2025" at bounding box center [701, 229] width 181 height 15
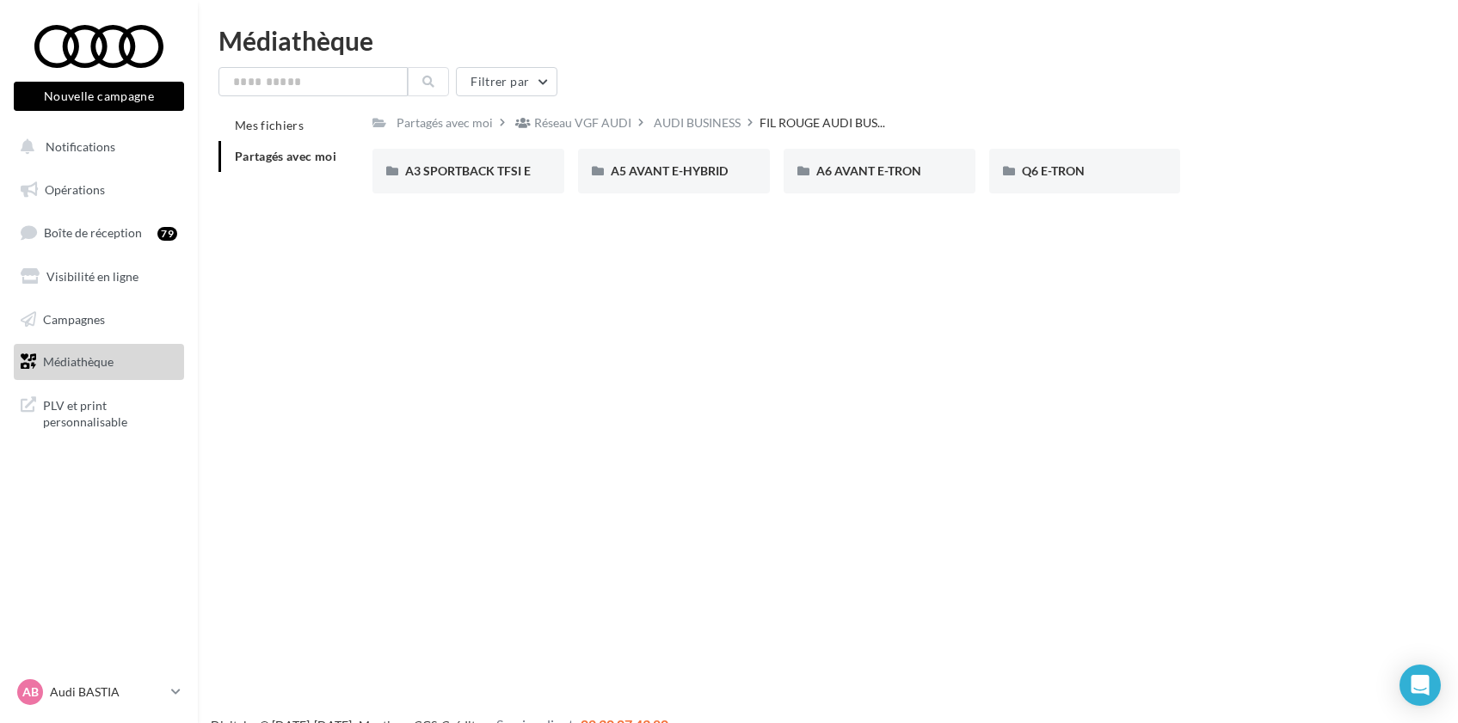
click at [1210, 180] on div "A3 SPORTBACK TFSI E A3 SPORTBACK TFSI E A5 AVANT E-HYBRID A5 AVANT E-HYBRID A6 …" at bounding box center [885, 178] width 1027 height 58
click at [690, 127] on div "AUDI BUSINESS" at bounding box center [697, 122] width 87 height 17
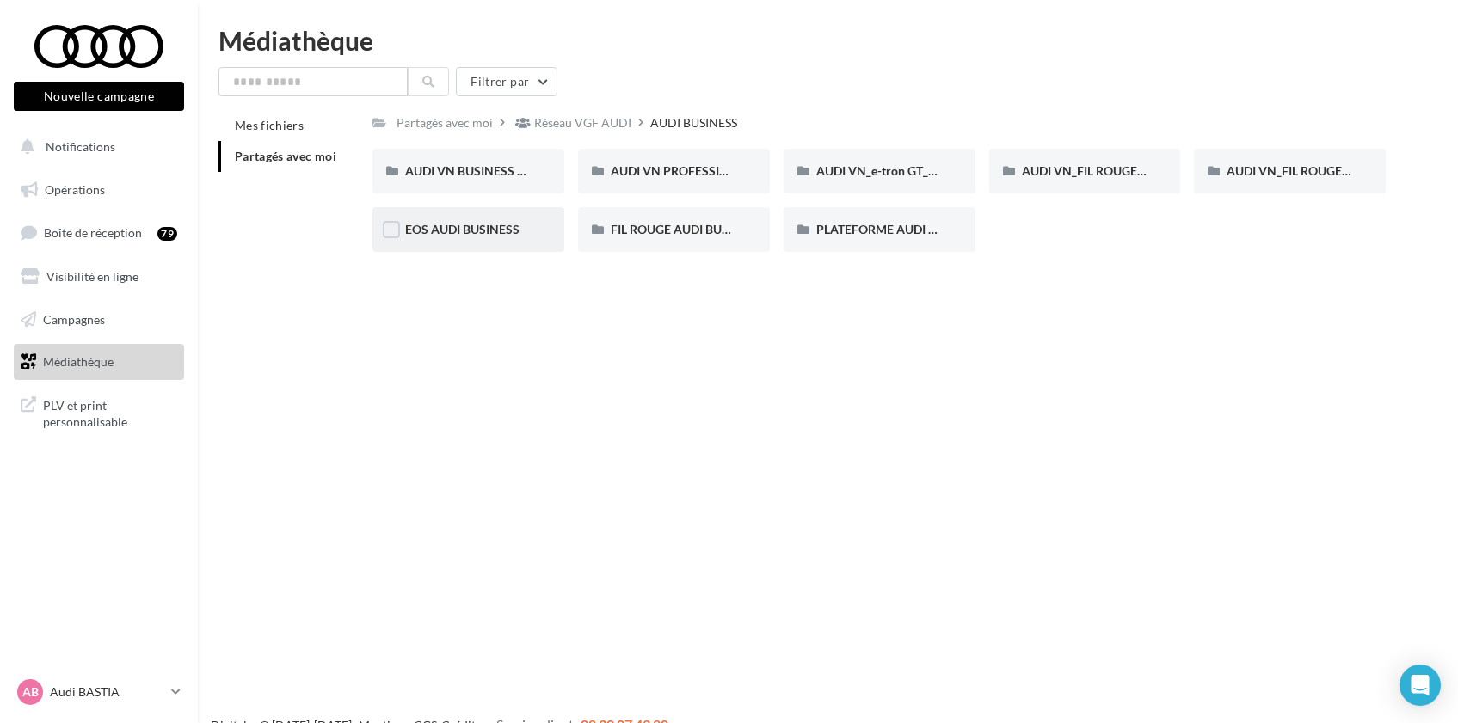
click at [500, 238] on div "EOS AUDI BUSINESS" at bounding box center [468, 229] width 126 height 17
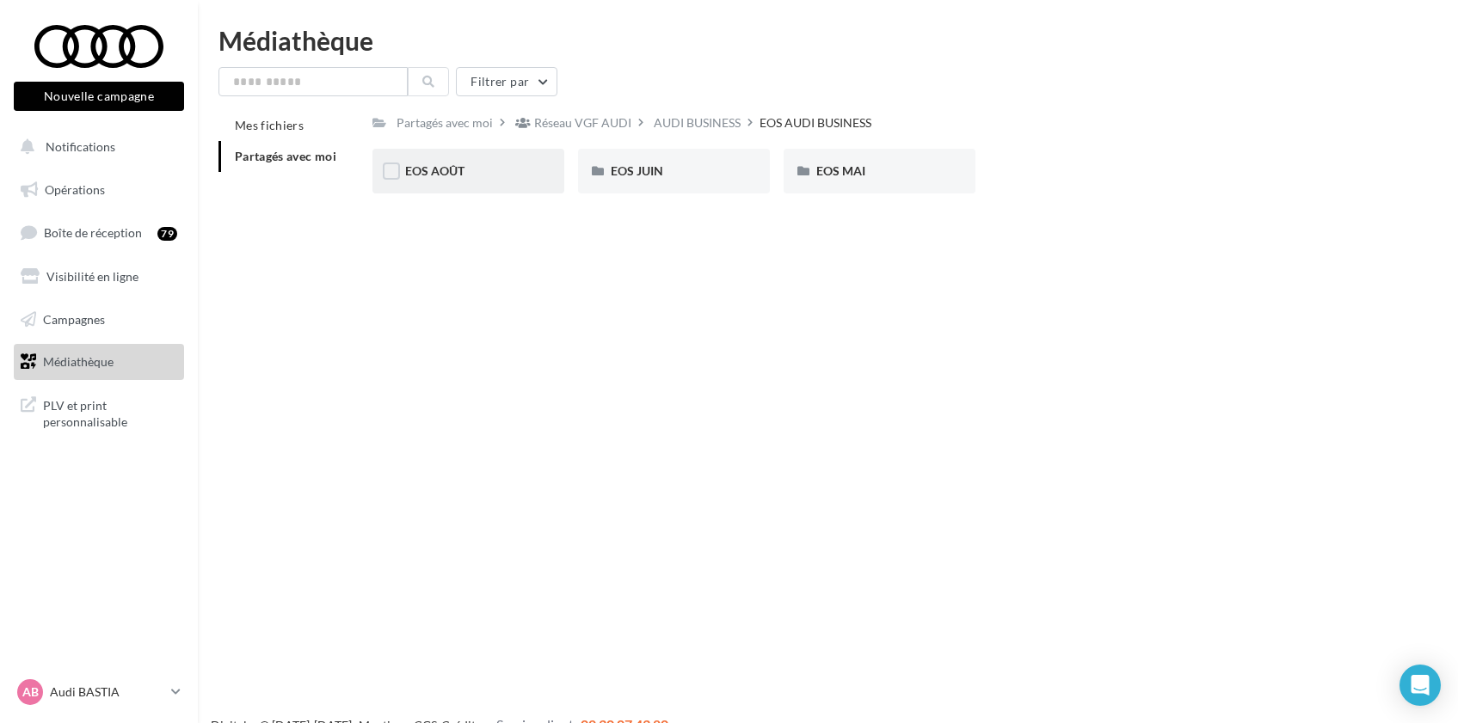
click at [470, 175] on div "EOS AOÛT" at bounding box center [468, 171] width 126 height 17
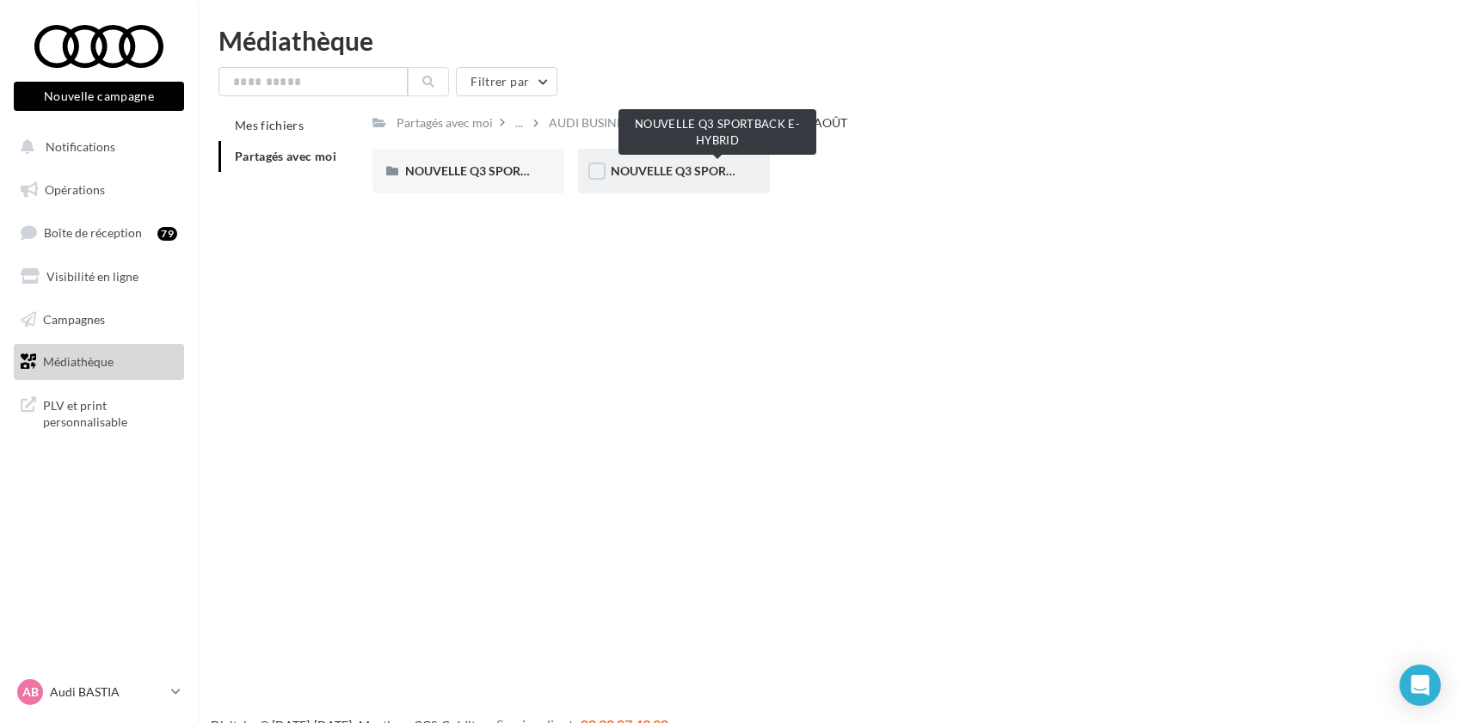
click at [636, 175] on span "NOUVELLE Q3 SPORTBACK E-HYBRID" at bounding box center [717, 170] width 213 height 15
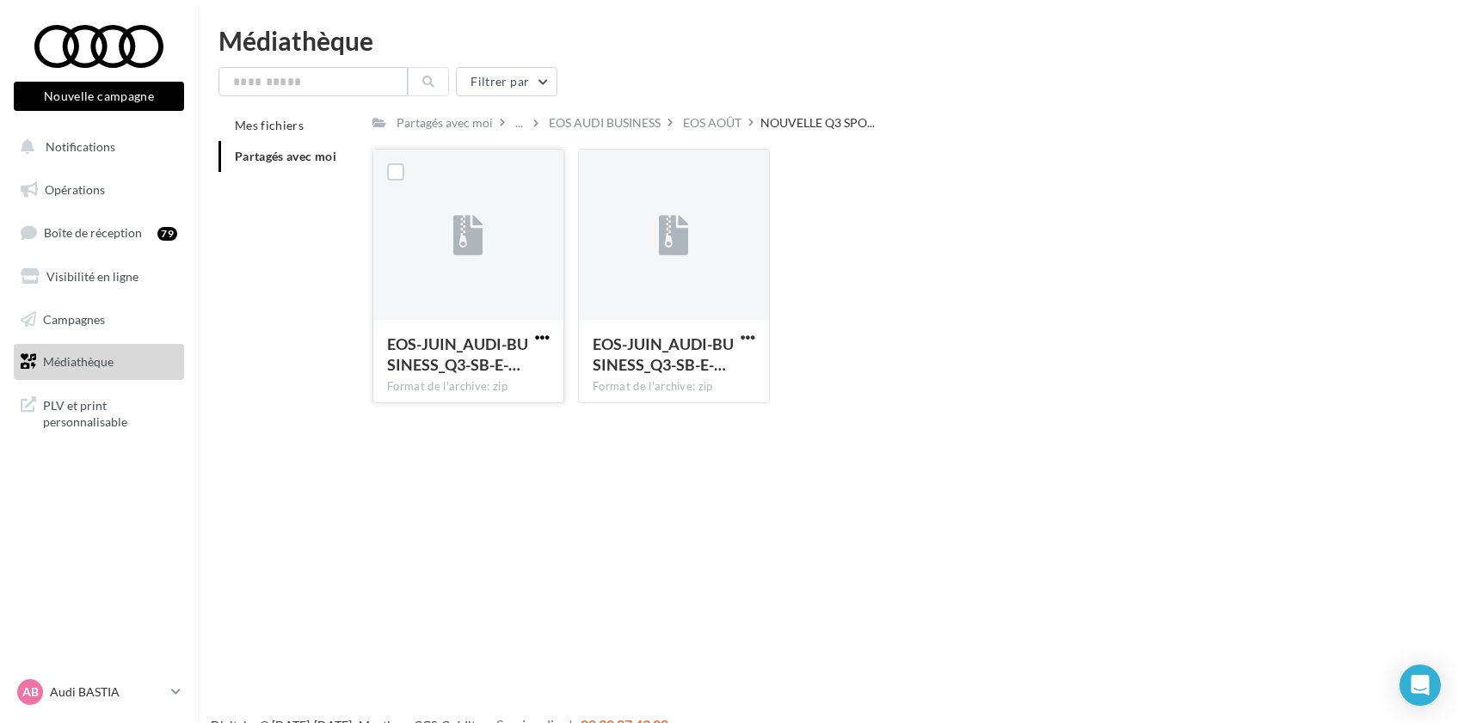
click at [544, 337] on span "button" at bounding box center [542, 337] width 15 height 15
click at [529, 372] on button "Télécharger" at bounding box center [467, 371] width 172 height 45
click at [622, 124] on div "EOS AUDI BUSINESS" at bounding box center [605, 122] width 112 height 17
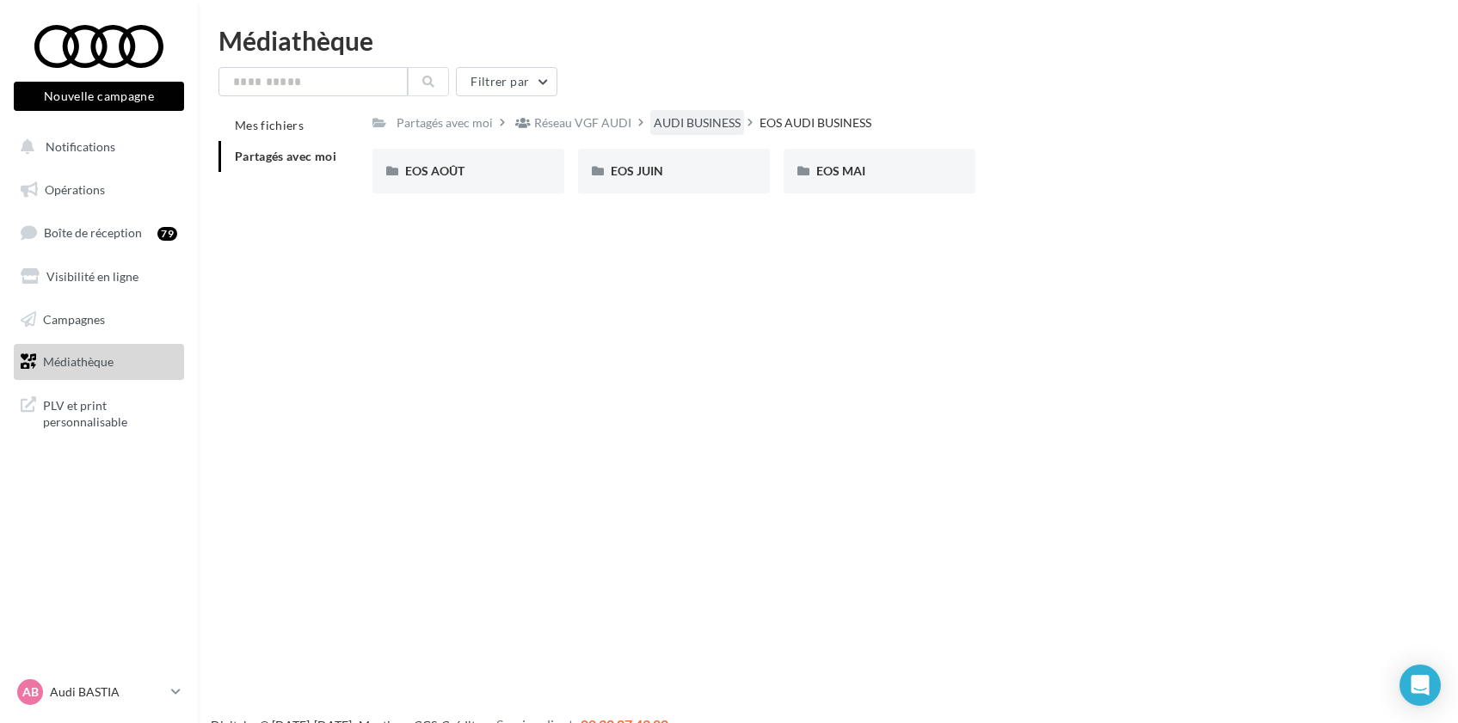
click at [675, 126] on div "AUDI BUSINESS" at bounding box center [697, 122] width 87 height 17
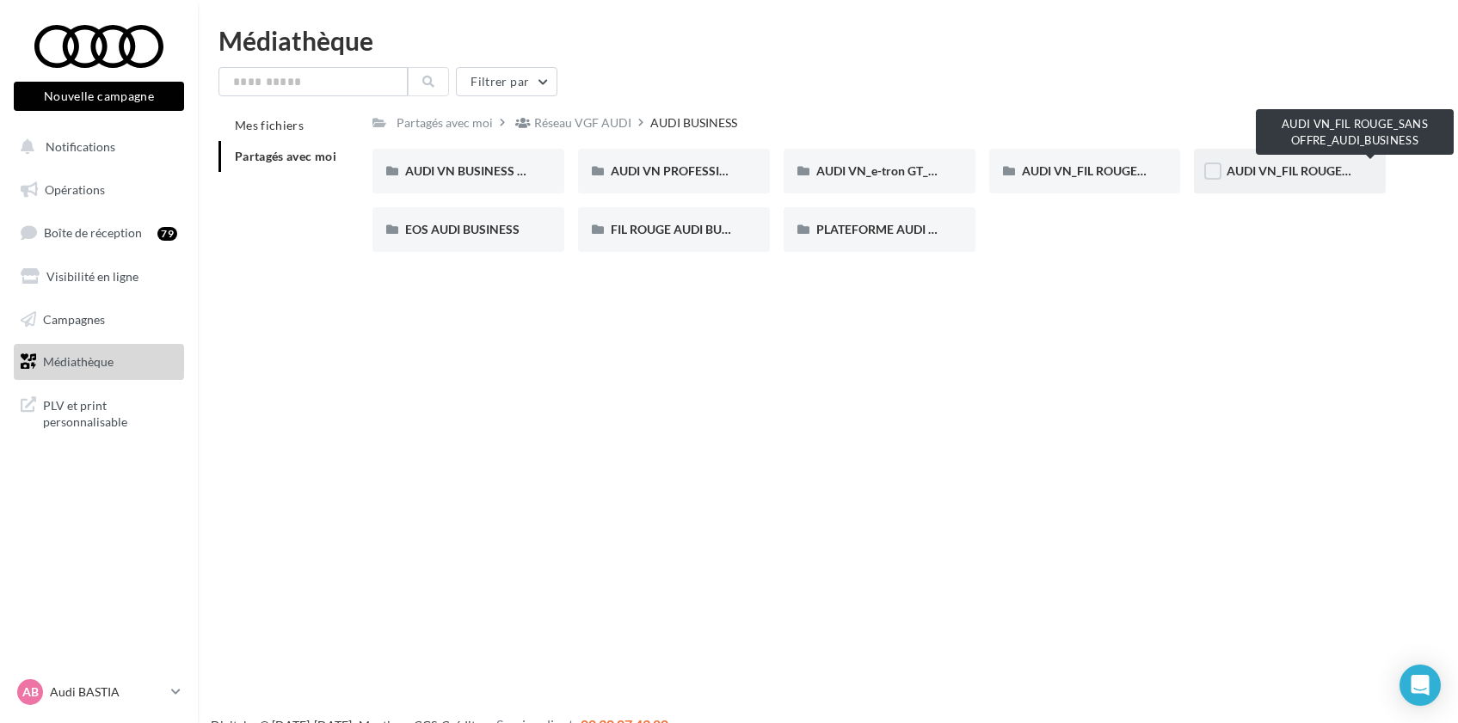
click at [1284, 169] on span "AUDI VN_FIL ROUGE_SANS OFFRE_AUDI_BUSINESS" at bounding box center [1371, 170] width 289 height 15
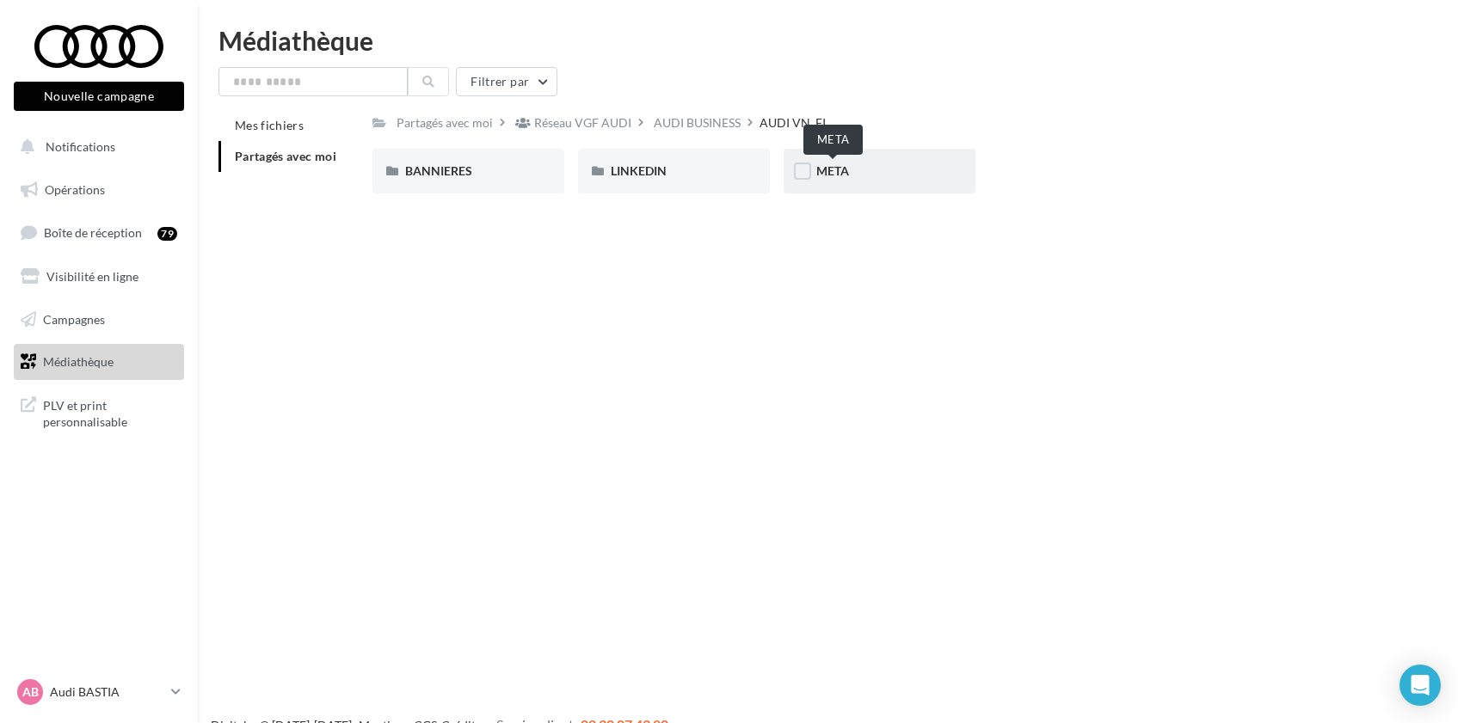
click at [837, 172] on span "META" at bounding box center [832, 170] width 33 height 15
click at [608, 128] on div "AUDI BUSINESS" at bounding box center [592, 122] width 87 height 17
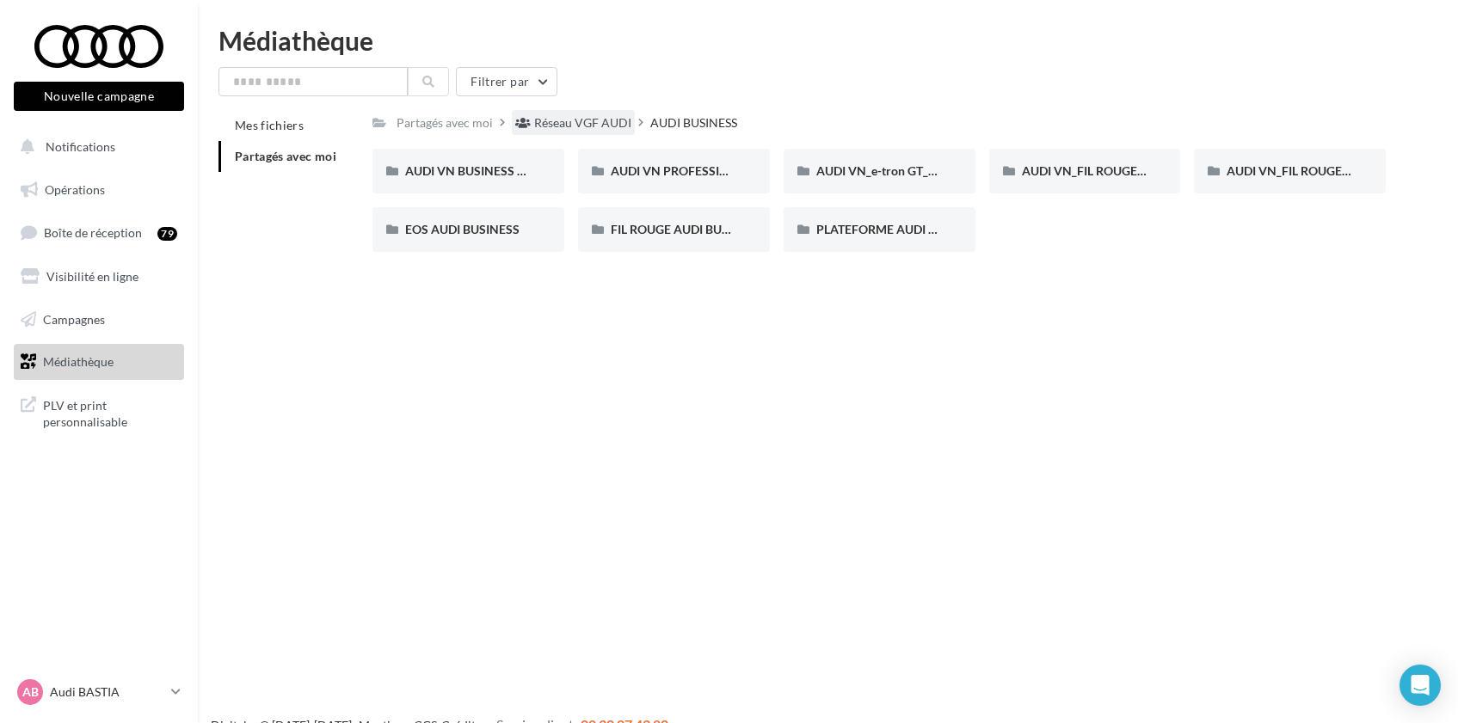
click at [604, 126] on div "Réseau VGF AUDI" at bounding box center [582, 122] width 97 height 17
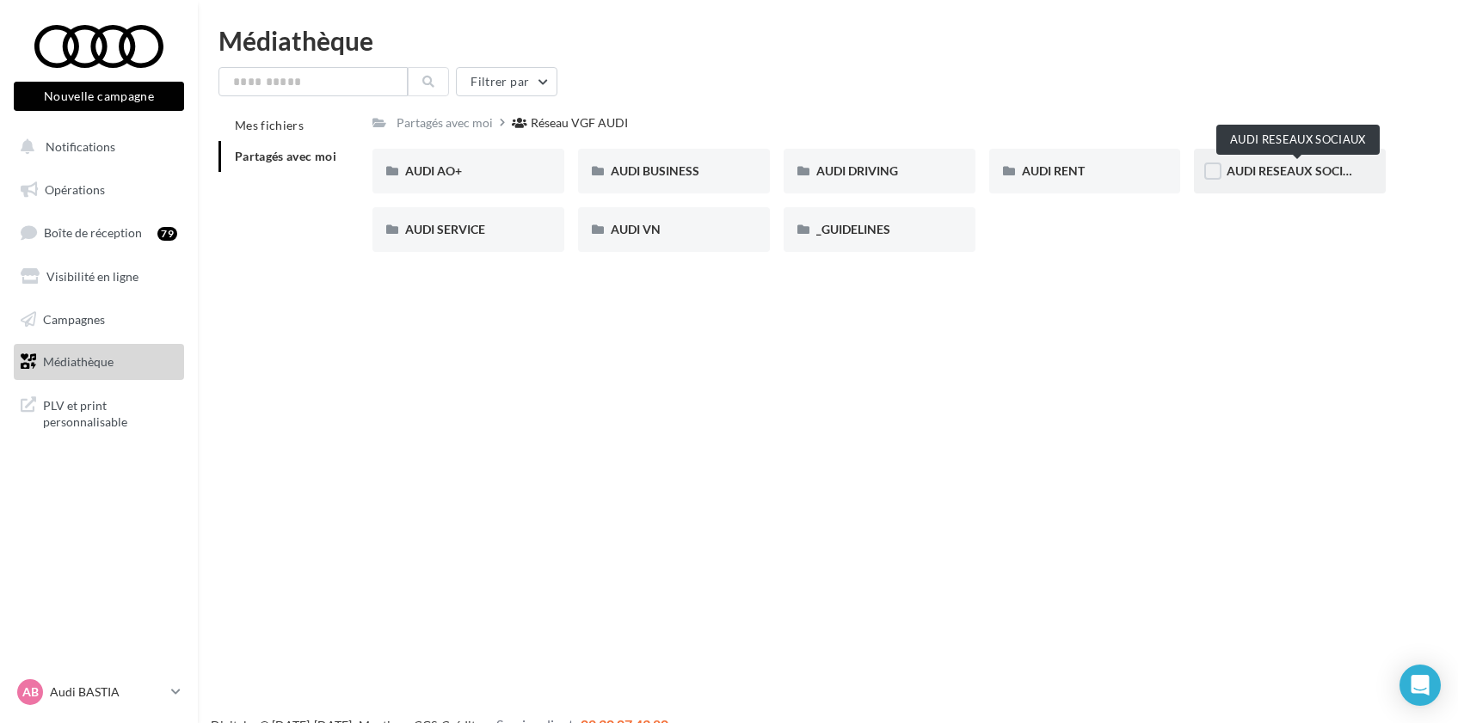
click at [1259, 168] on span "AUDI RESEAUX SOCIAUX" at bounding box center [1298, 170] width 142 height 15
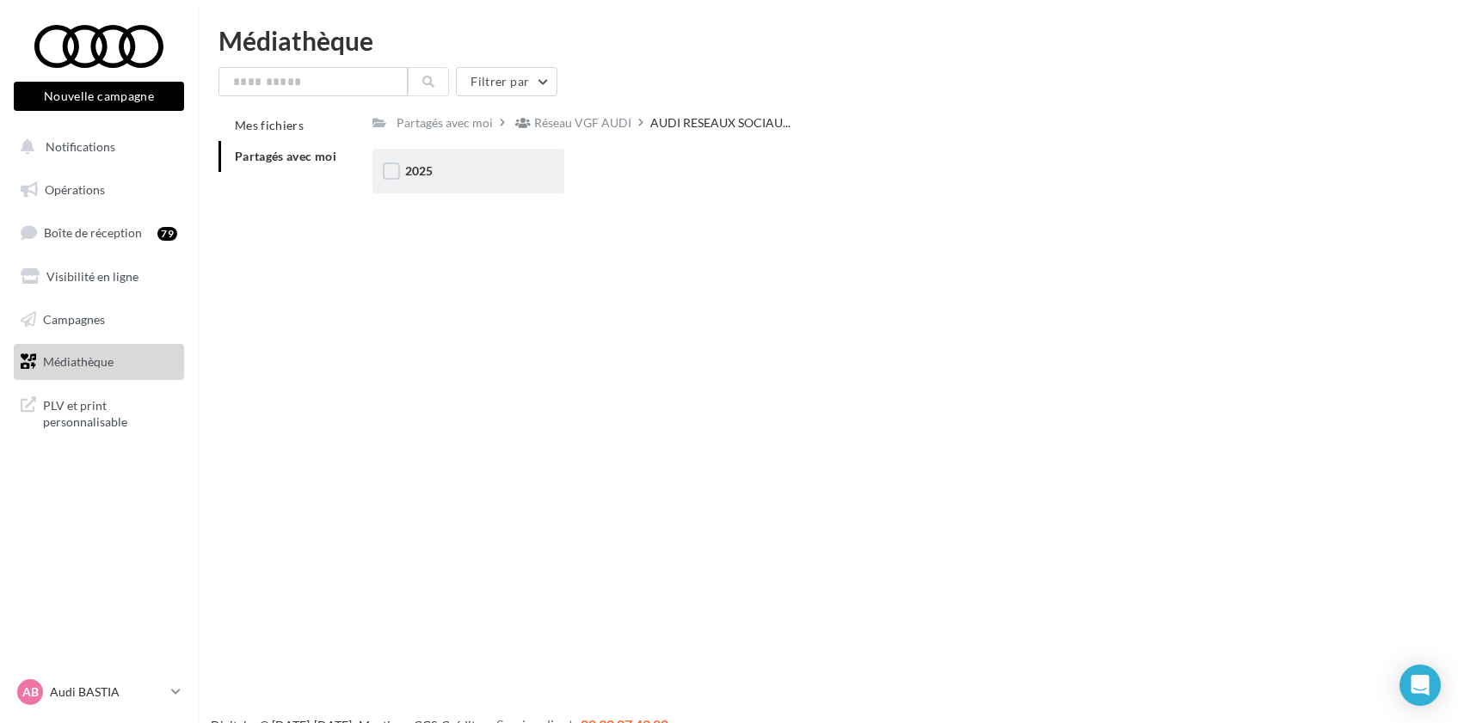
click at [457, 176] on div "2025" at bounding box center [468, 171] width 126 height 17
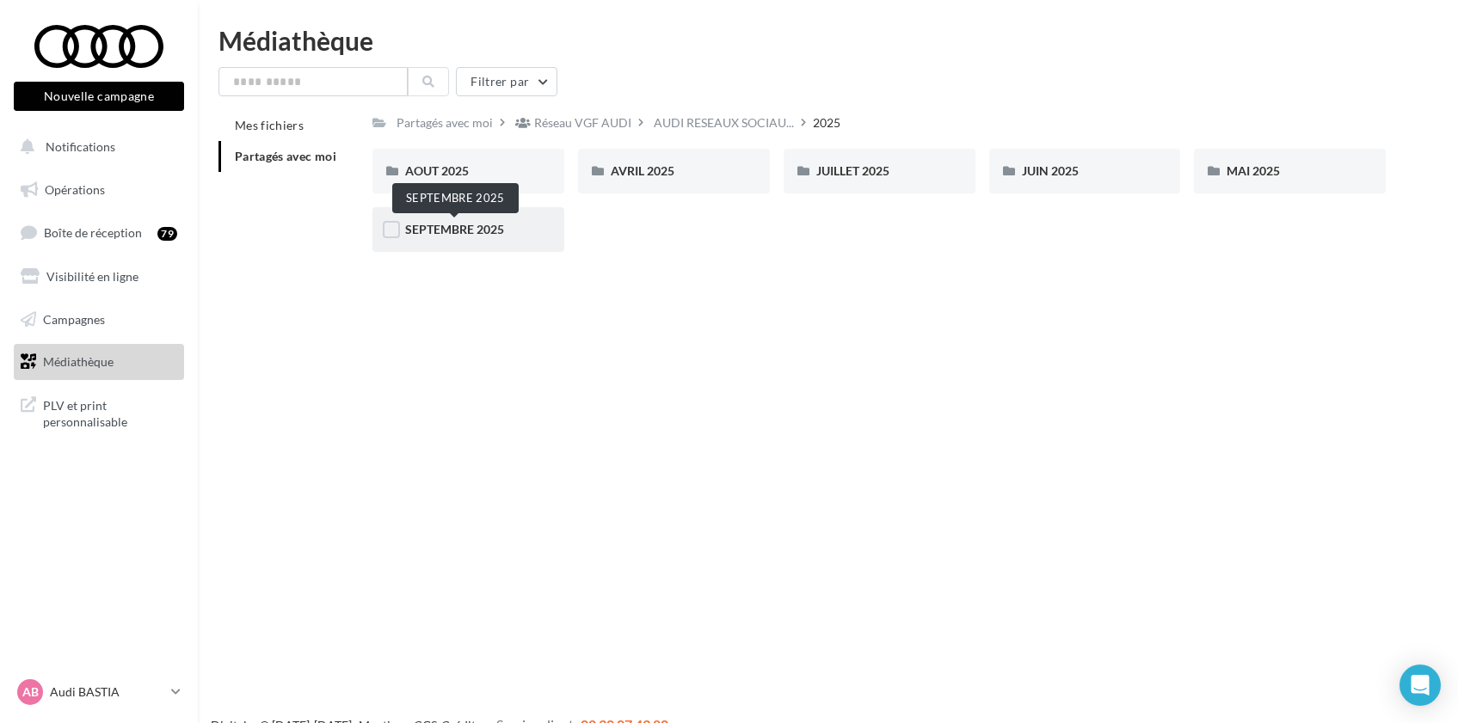
click at [451, 236] on span "SEPTEMBRE 2025" at bounding box center [454, 229] width 99 height 15
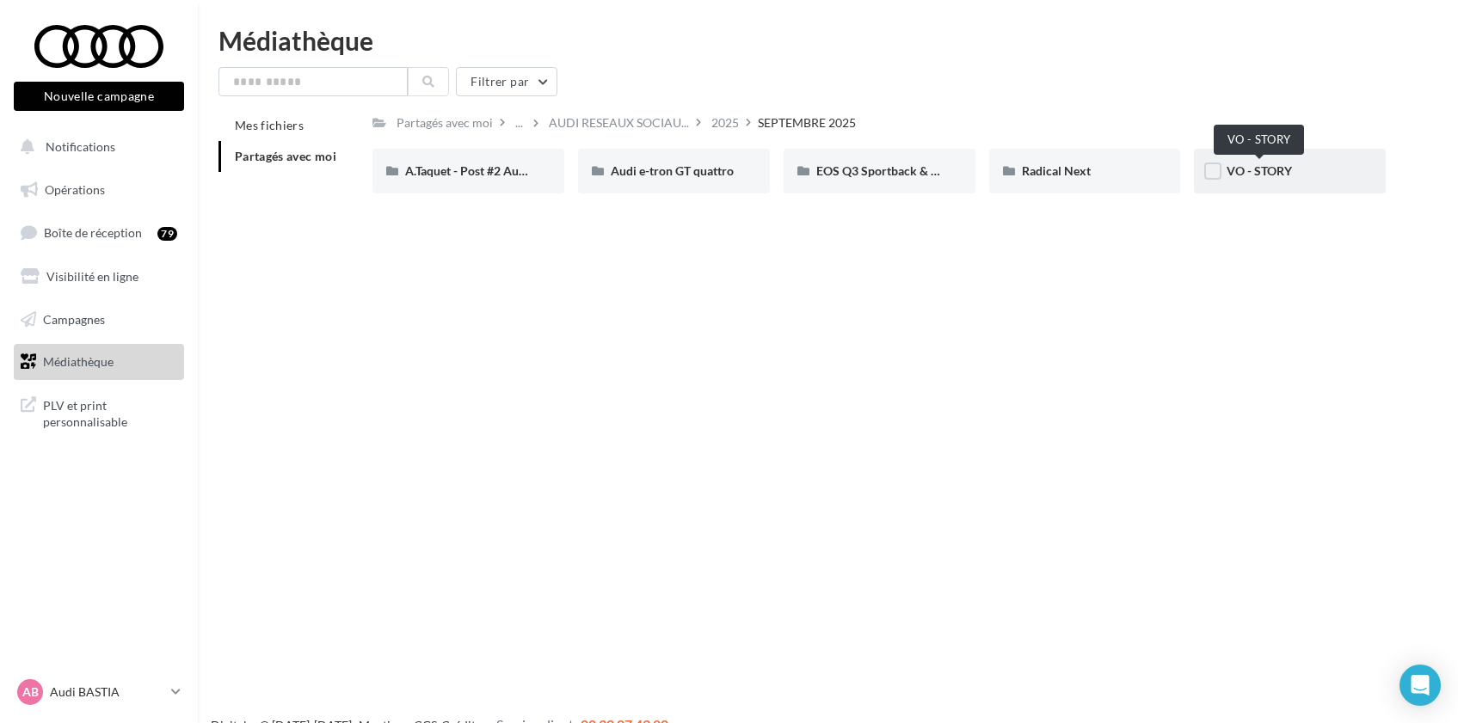
click at [1241, 172] on span "VO - STORY" at bounding box center [1259, 170] width 65 height 15
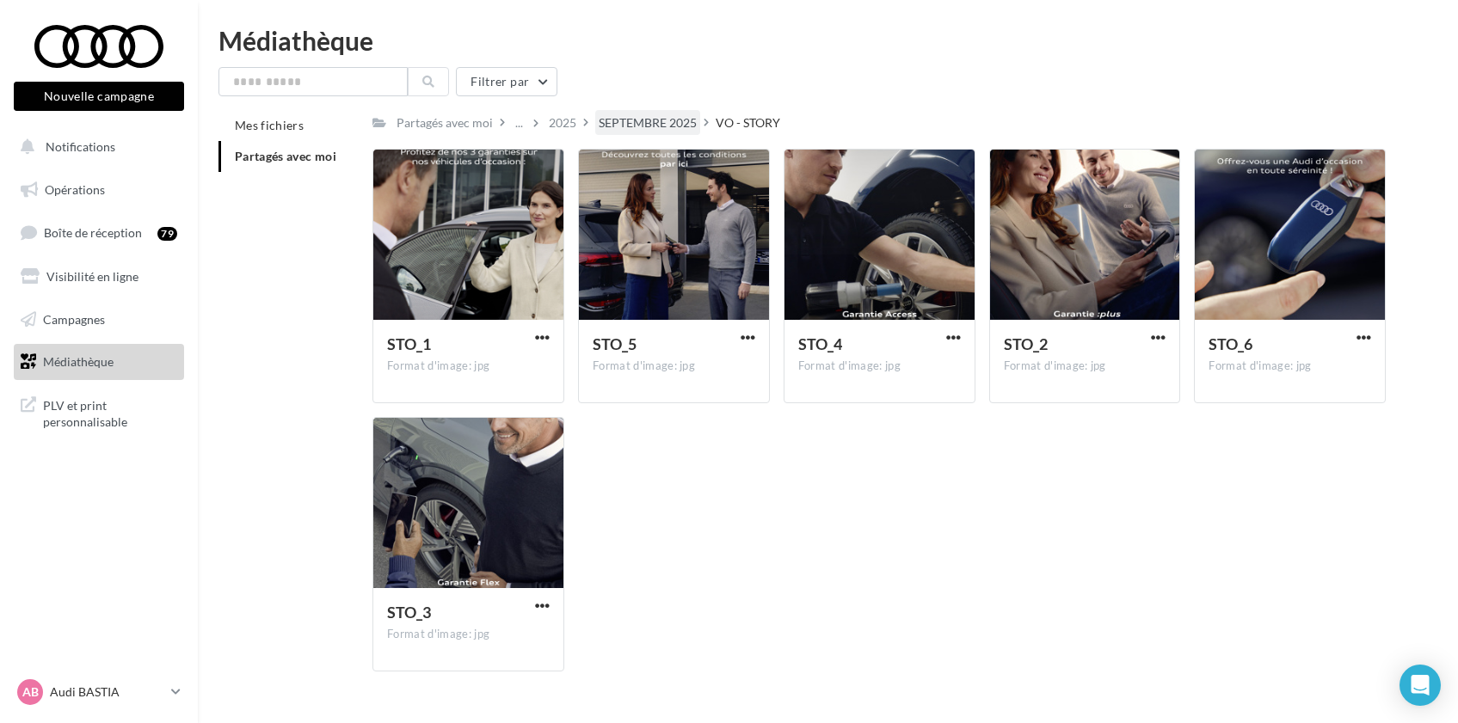
click at [665, 123] on div "SEPTEMBRE 2025" at bounding box center [648, 122] width 98 height 17
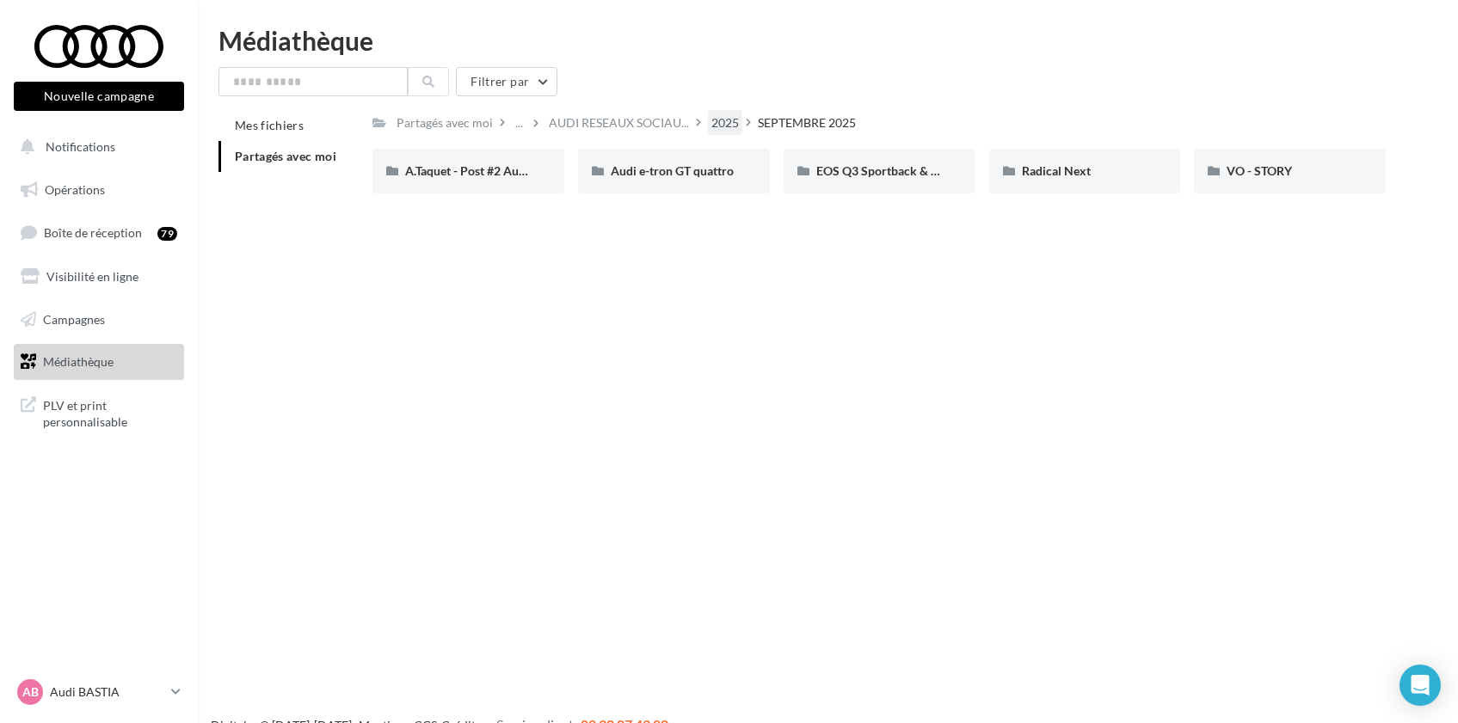
click at [721, 120] on div "2025" at bounding box center [725, 122] width 28 height 17
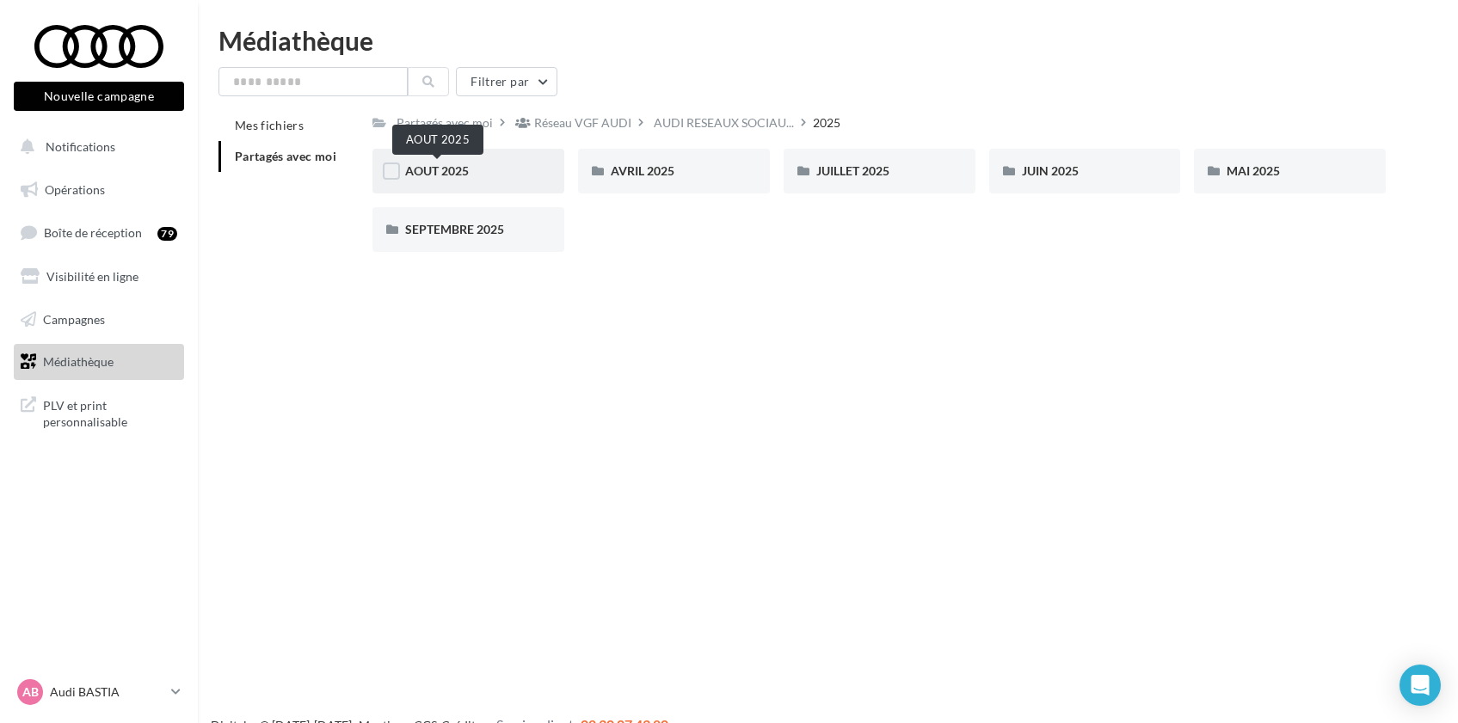
click at [460, 172] on span "AOUT 2025" at bounding box center [437, 170] width 64 height 15
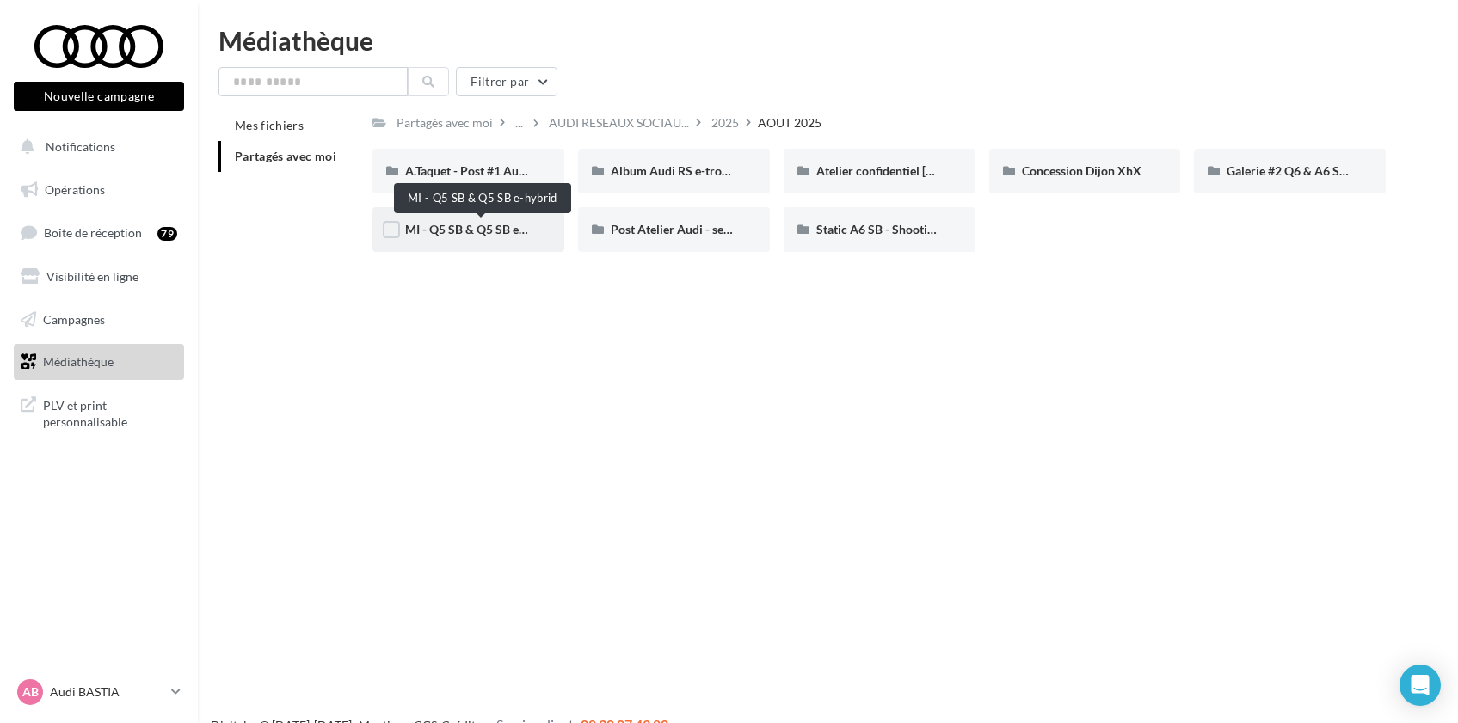
click at [493, 227] on span "MI - Q5 SB & Q5 SB e-hybrid" at bounding box center [481, 229] width 153 height 15
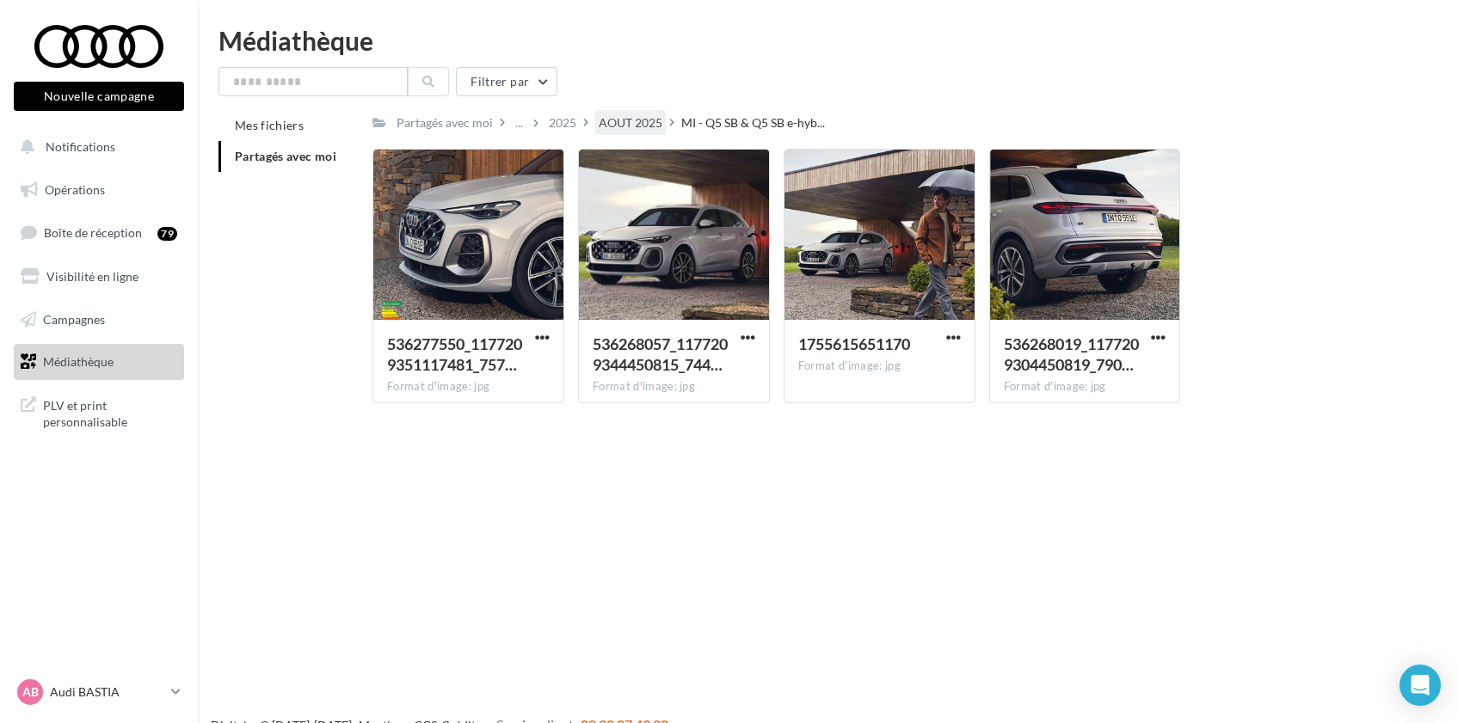
click at [623, 125] on div "AOUT 2025" at bounding box center [631, 122] width 64 height 17
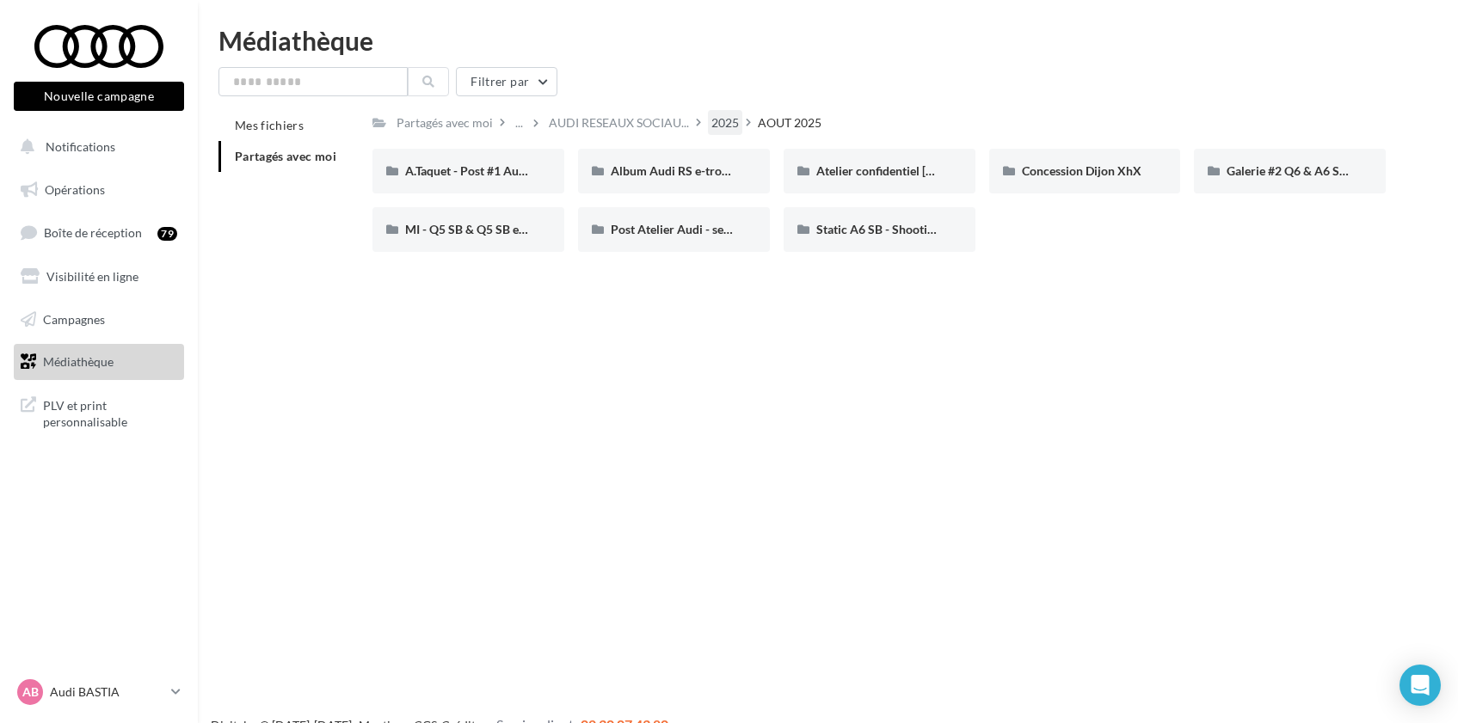
click at [711, 130] on div "2025" at bounding box center [725, 122] width 28 height 17
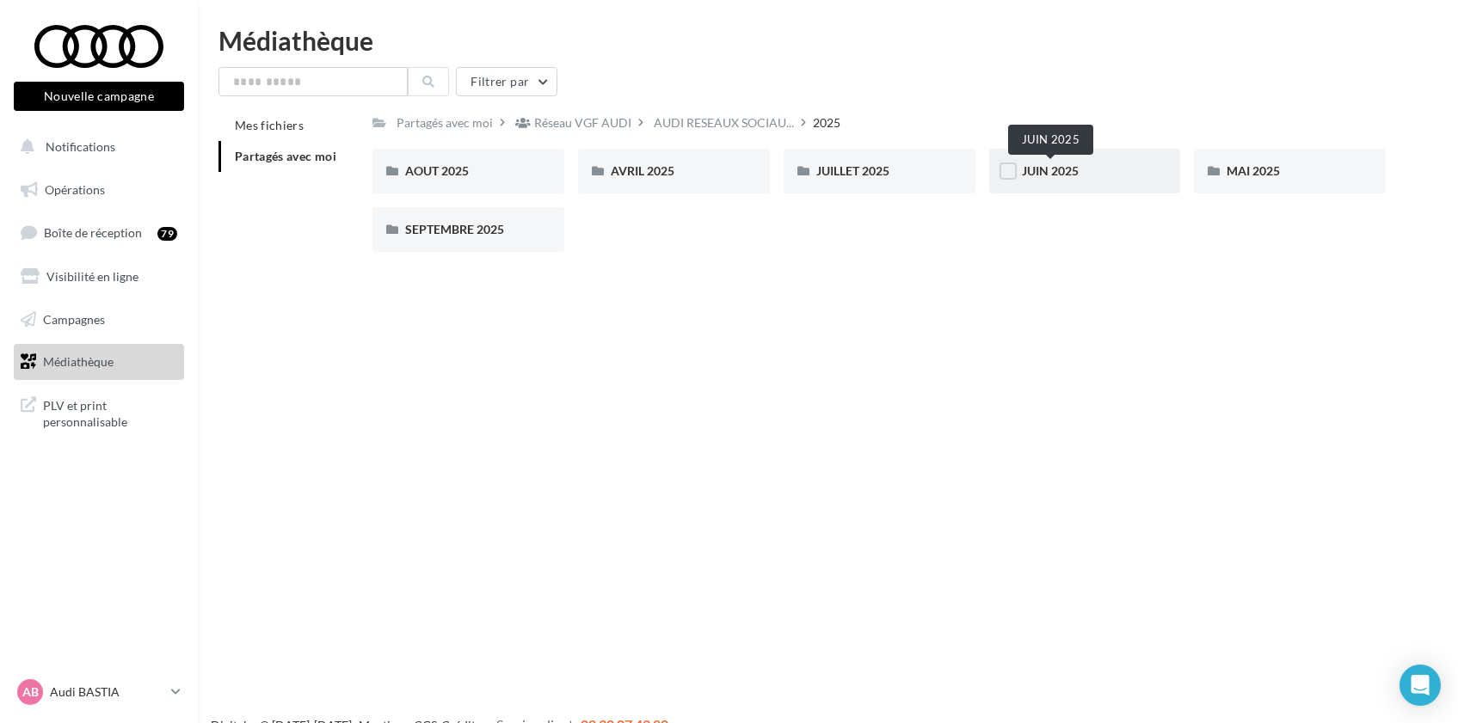
click at [1047, 172] on span "JUIN 2025" at bounding box center [1050, 170] width 57 height 15
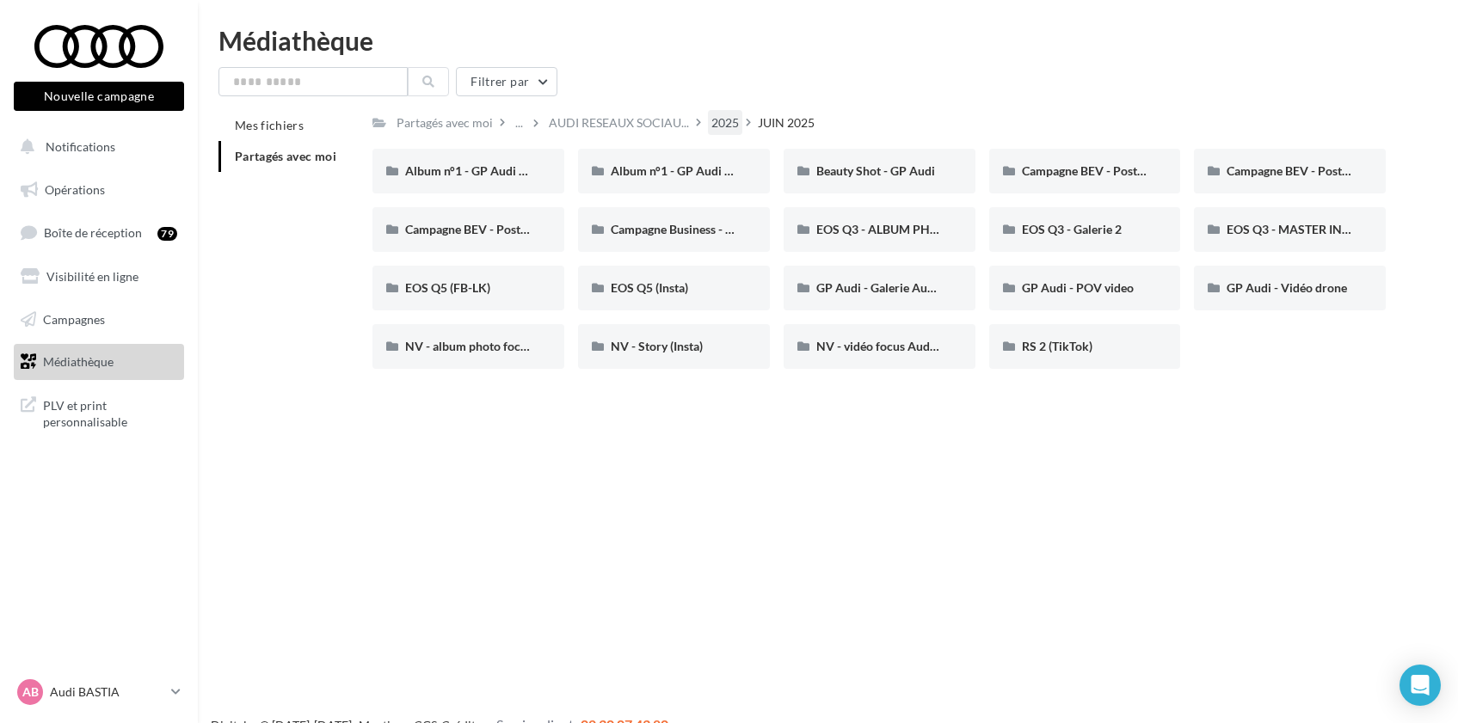
click at [721, 122] on div "2025" at bounding box center [725, 122] width 28 height 17
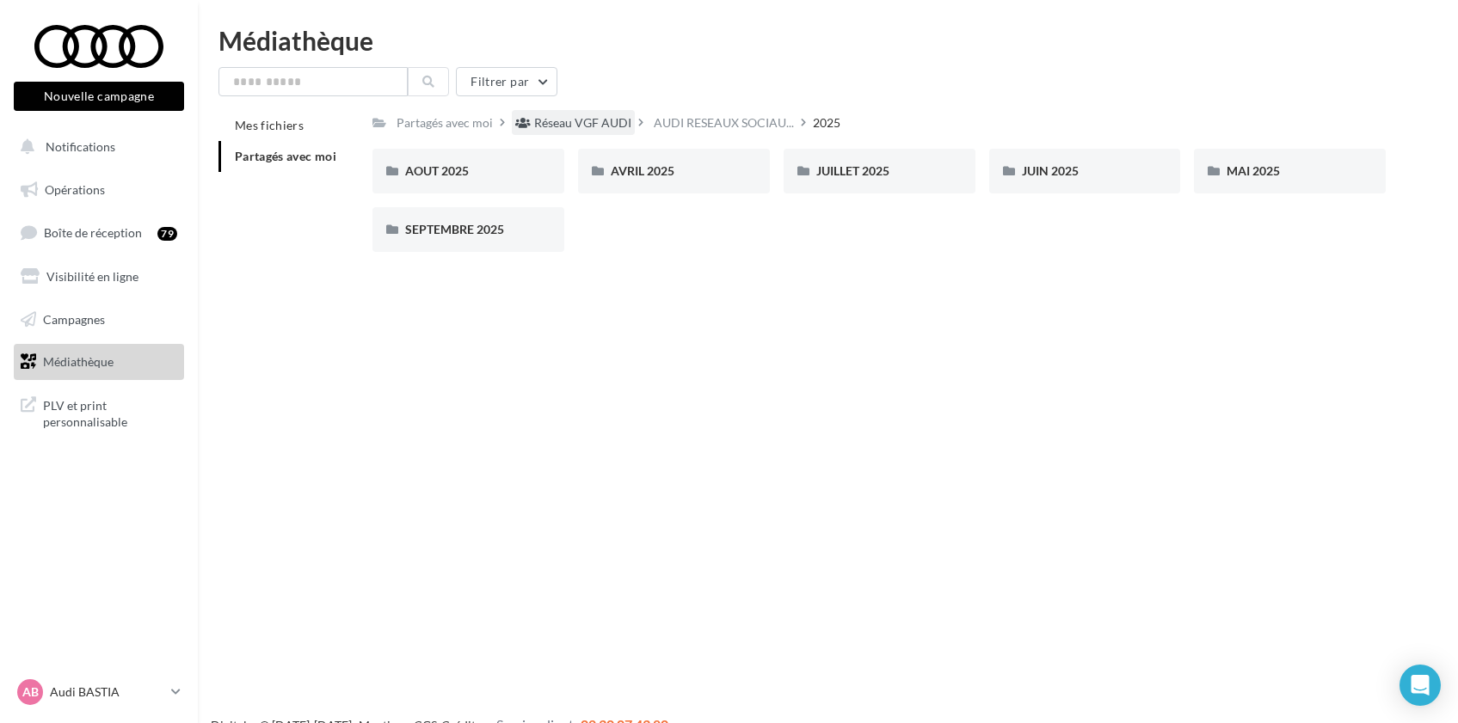
click at [596, 121] on div "Réseau VGF AUDI" at bounding box center [582, 122] width 97 height 17
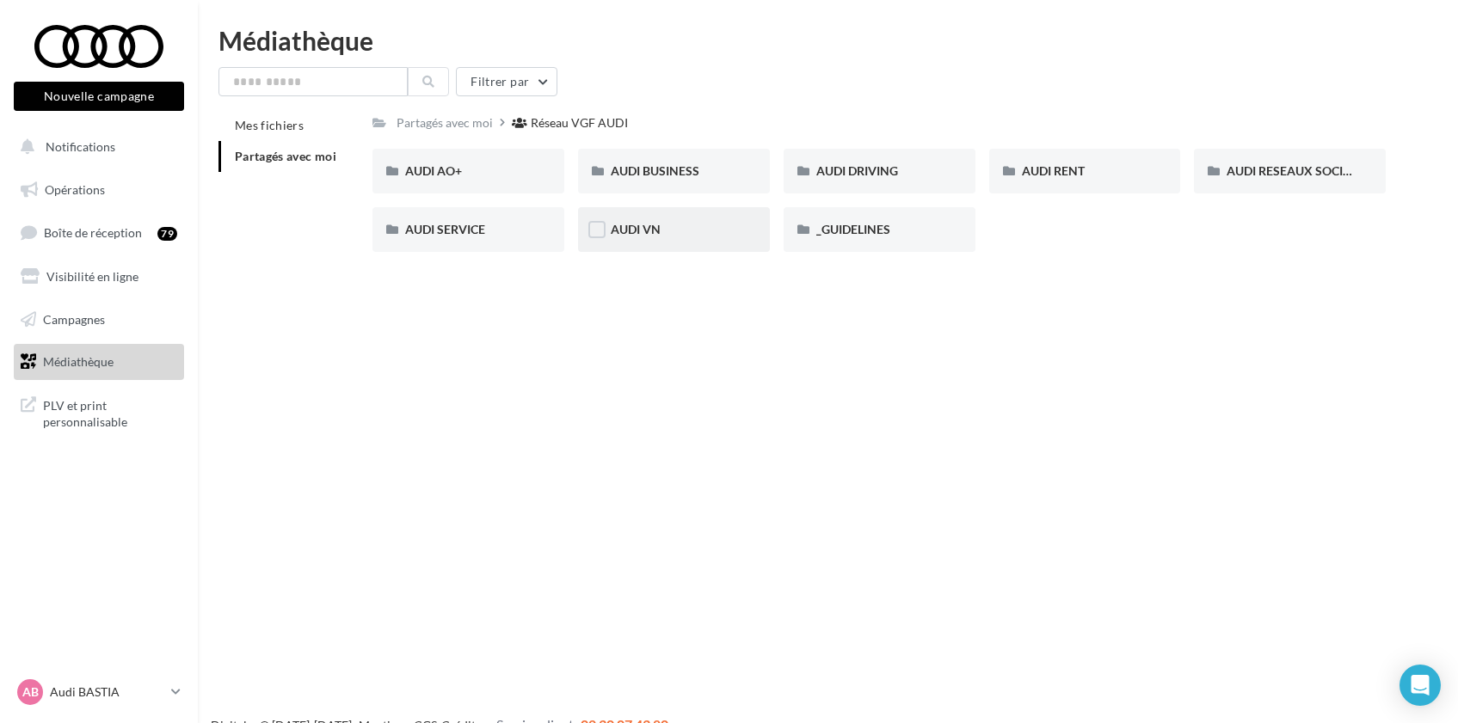
click at [669, 221] on div "AUDI VN" at bounding box center [674, 229] width 126 height 17
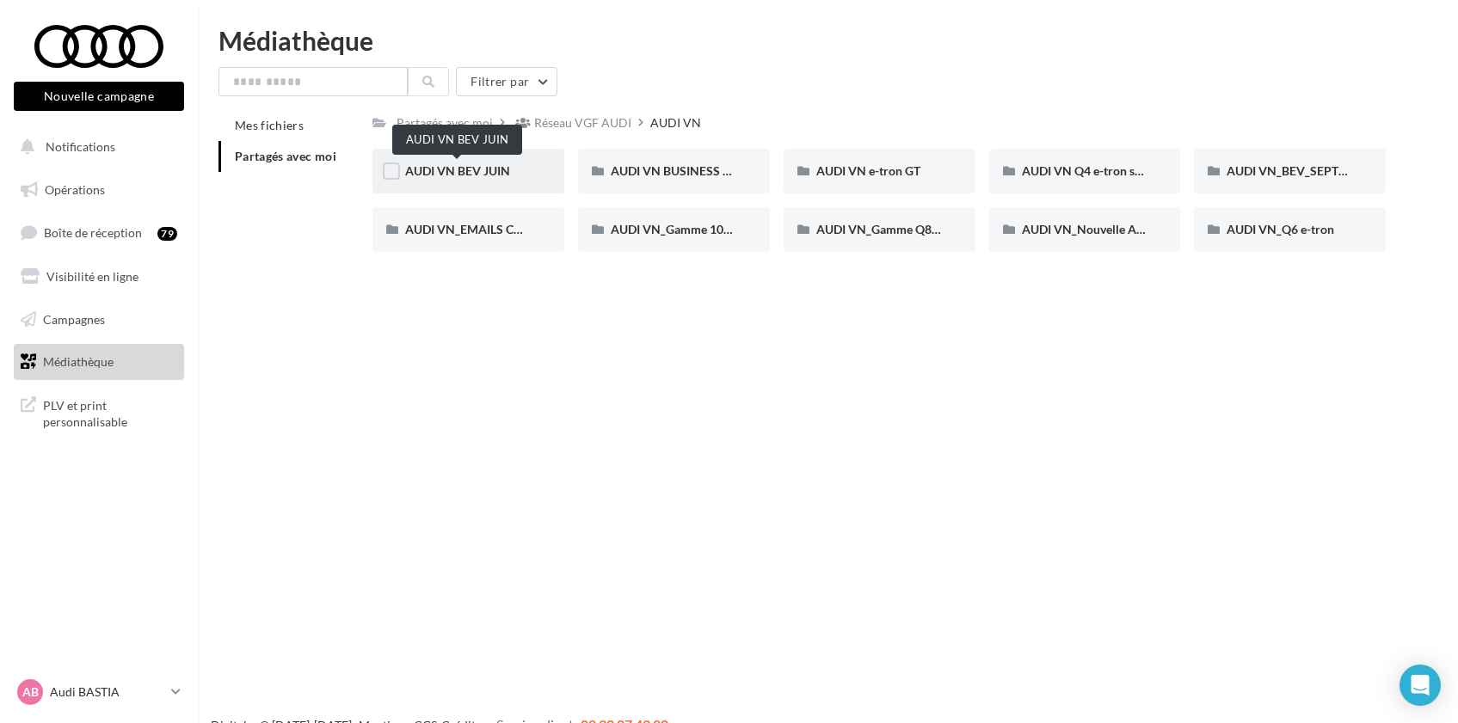
click at [503, 171] on span "AUDI VN BEV JUIN" at bounding box center [457, 170] width 105 height 15
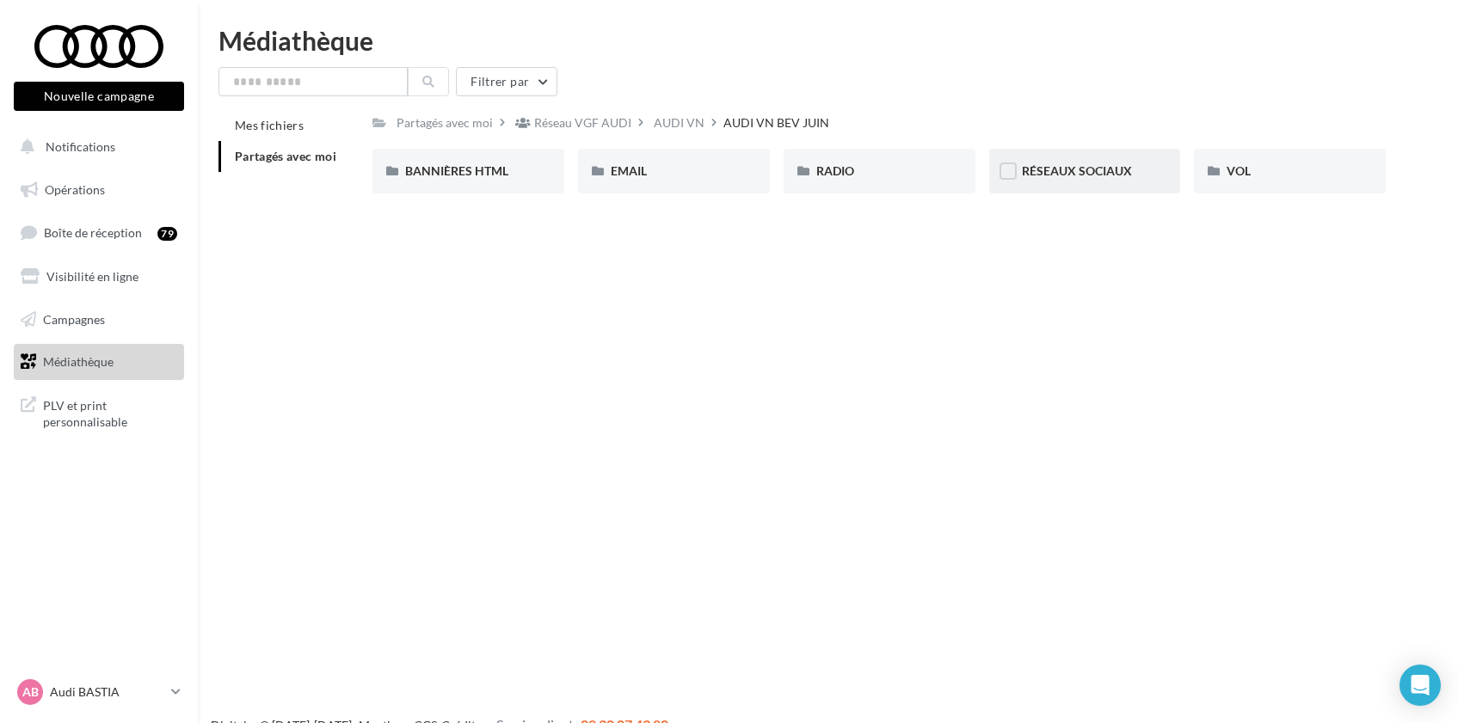
click at [1088, 180] on div "RÉSEAUX SOCIAUX" at bounding box center [1085, 171] width 192 height 45
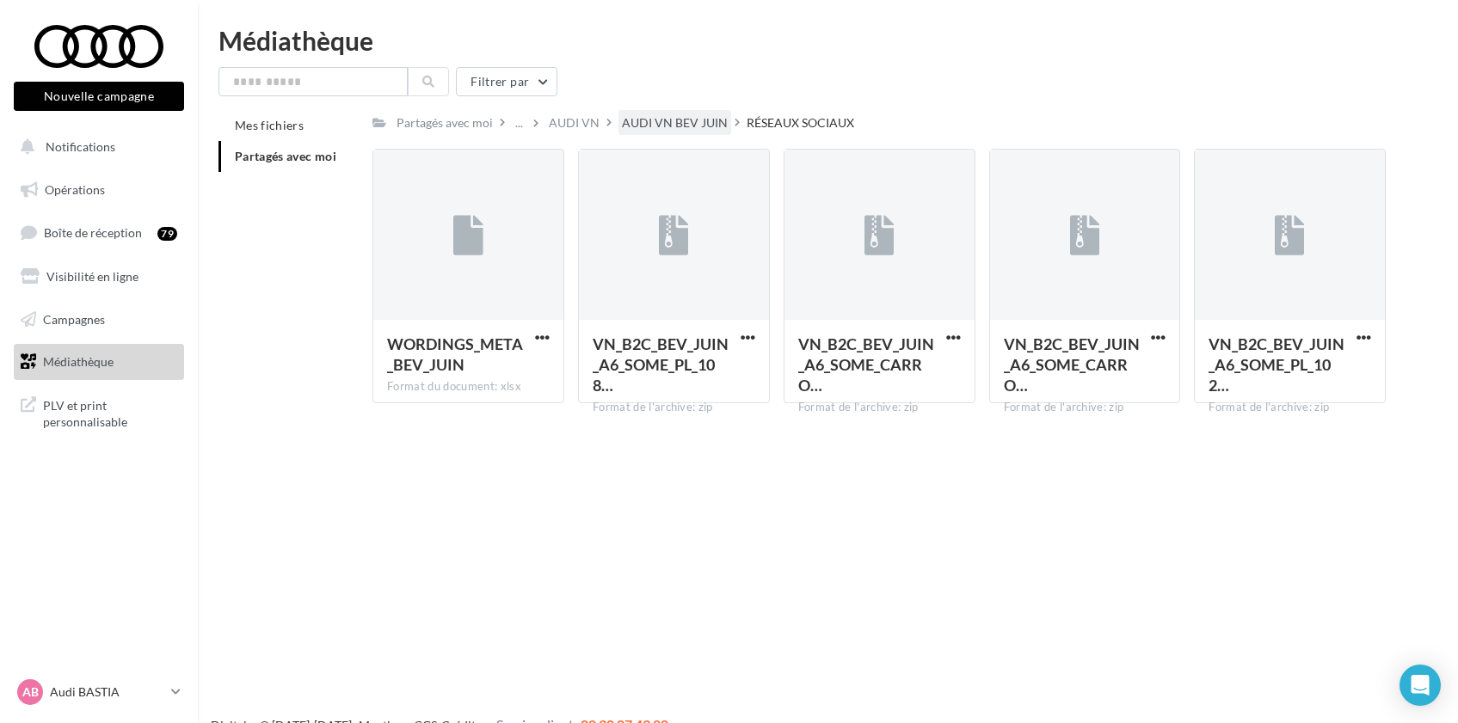
click at [688, 128] on div "AUDI VN BEV JUIN" at bounding box center [675, 122] width 106 height 17
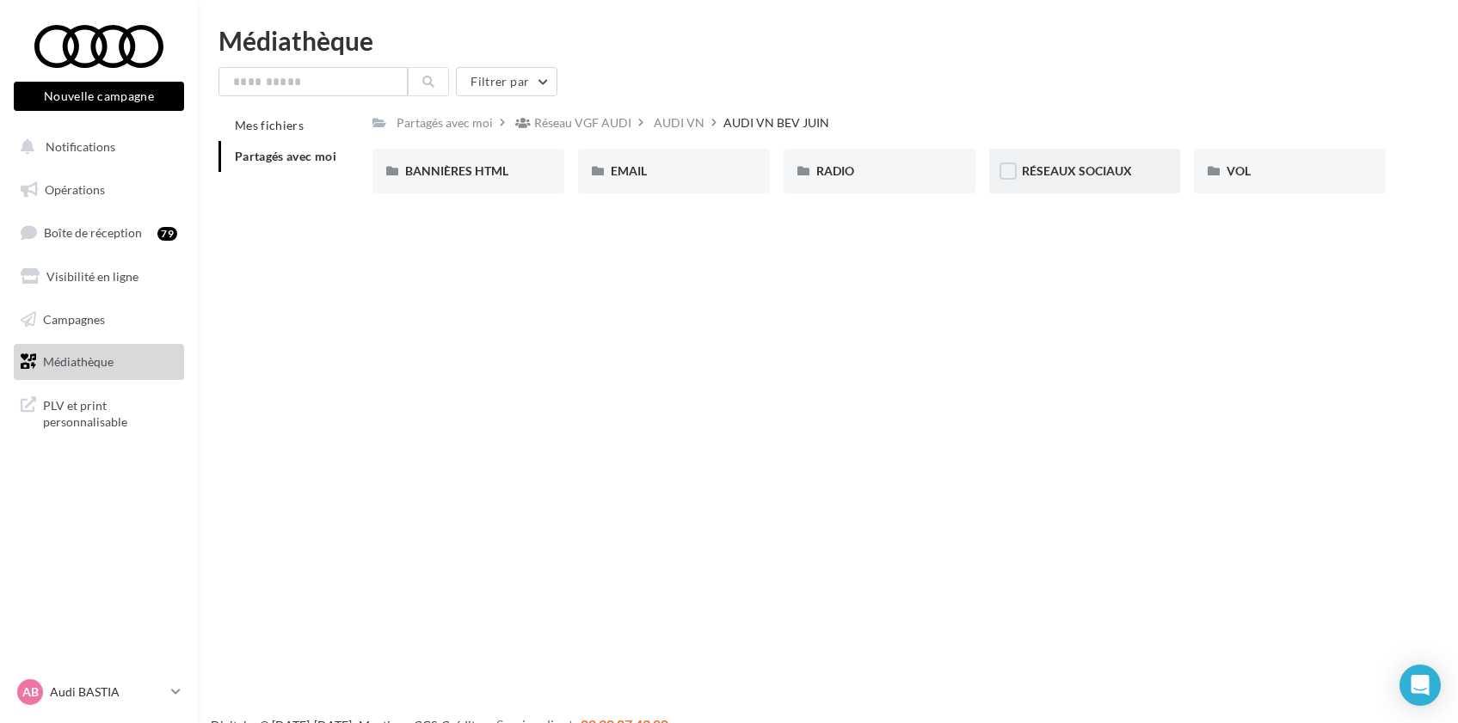
click at [1102, 182] on div "RÉSEAUX SOCIAUX" at bounding box center [1085, 171] width 192 height 45
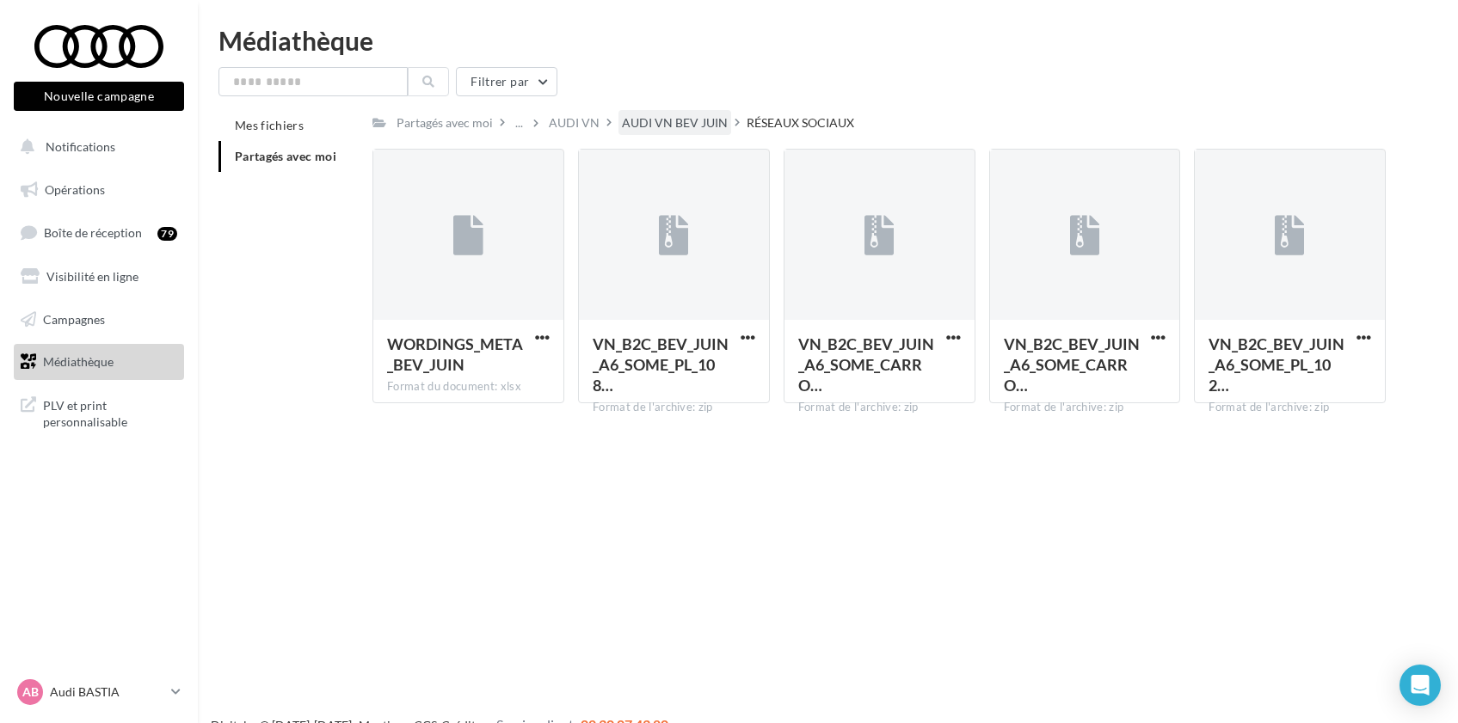
click at [673, 115] on div "AUDI VN BEV JUIN" at bounding box center [675, 122] width 106 height 17
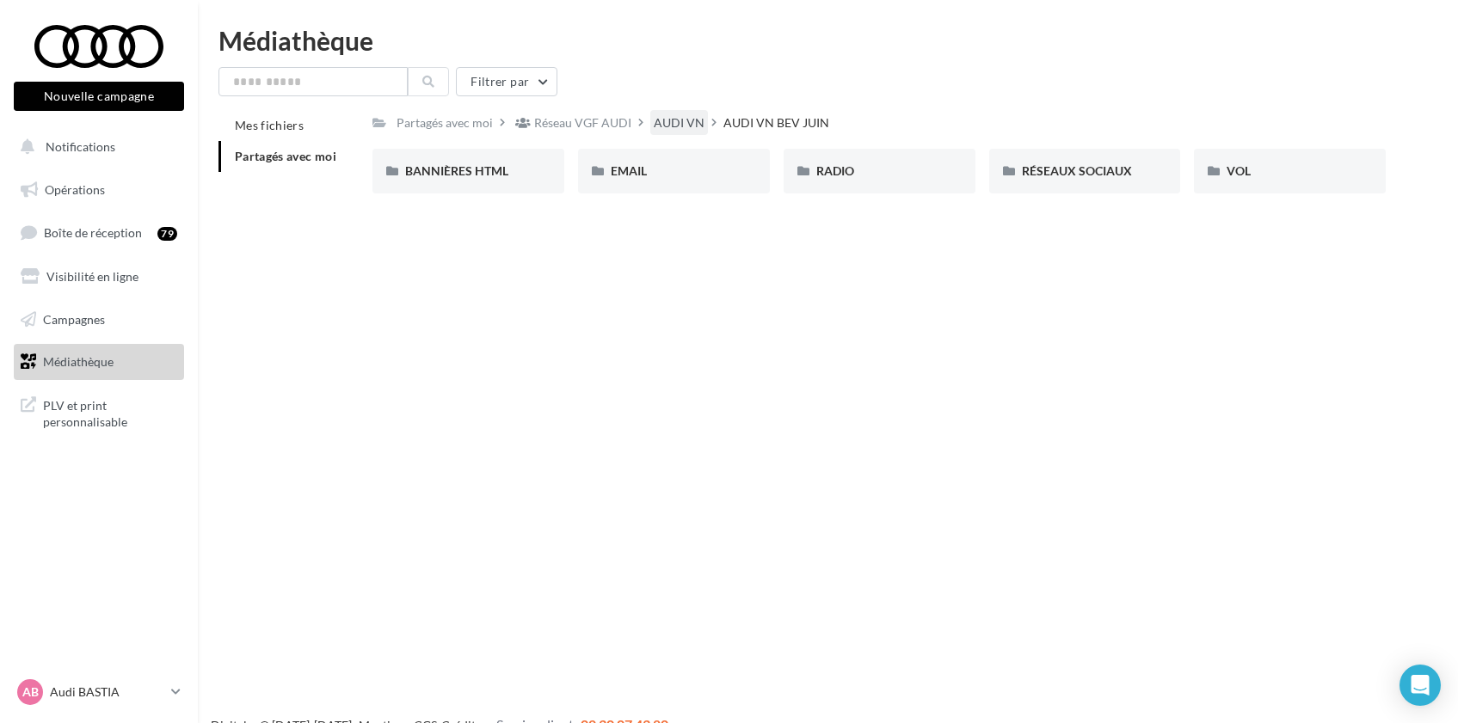
click at [676, 122] on div "AUDI VN" at bounding box center [679, 122] width 51 height 17
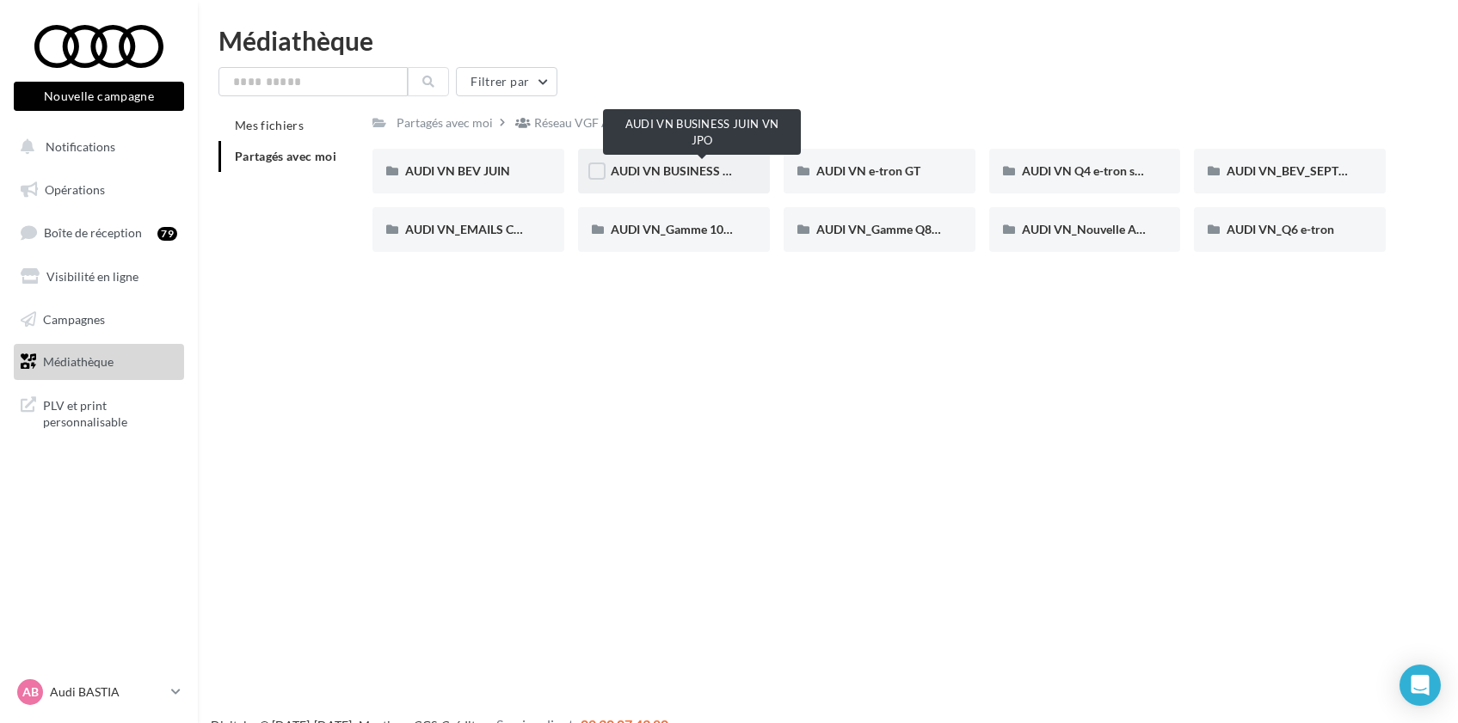
click at [691, 169] on span "AUDI VN BUSINESS JUIN VN JPO" at bounding box center [703, 170] width 184 height 15
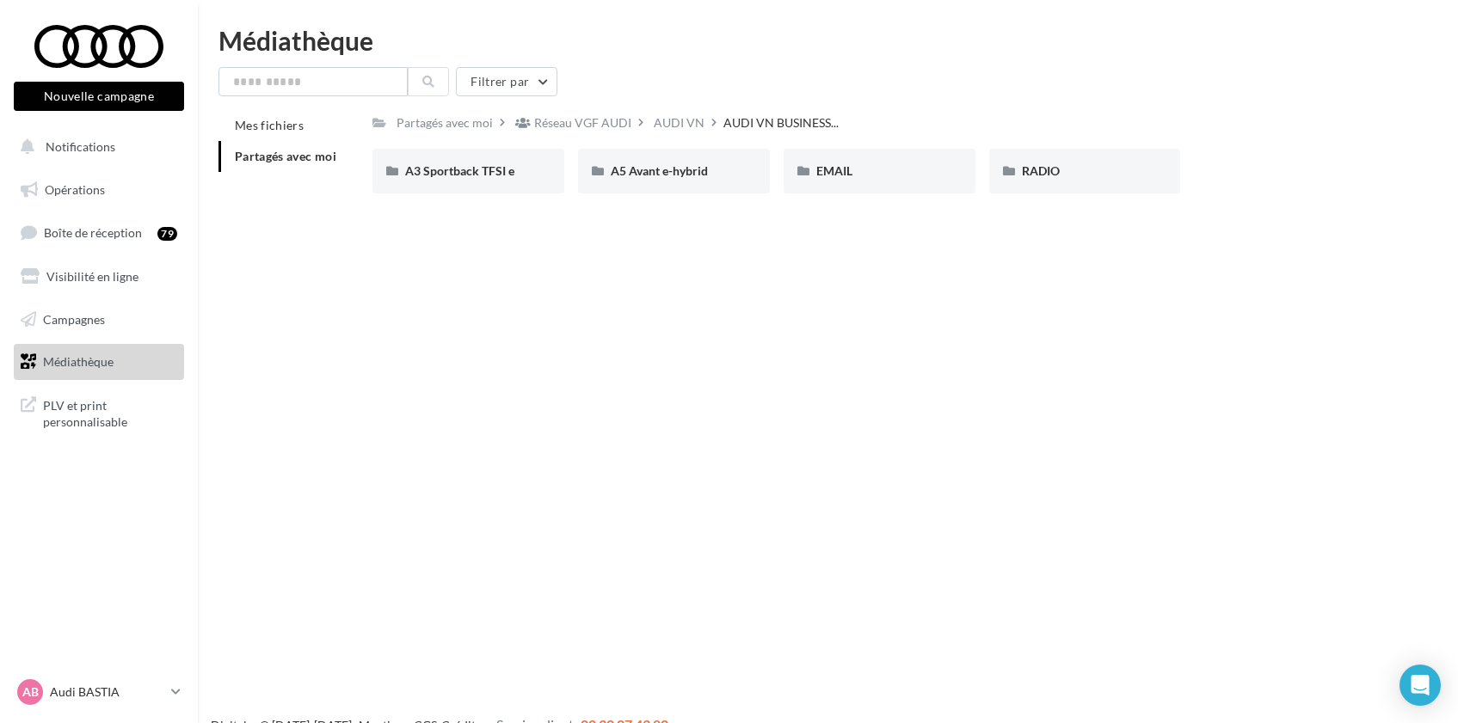
click at [661, 120] on div "AUDI VN" at bounding box center [679, 122] width 51 height 17
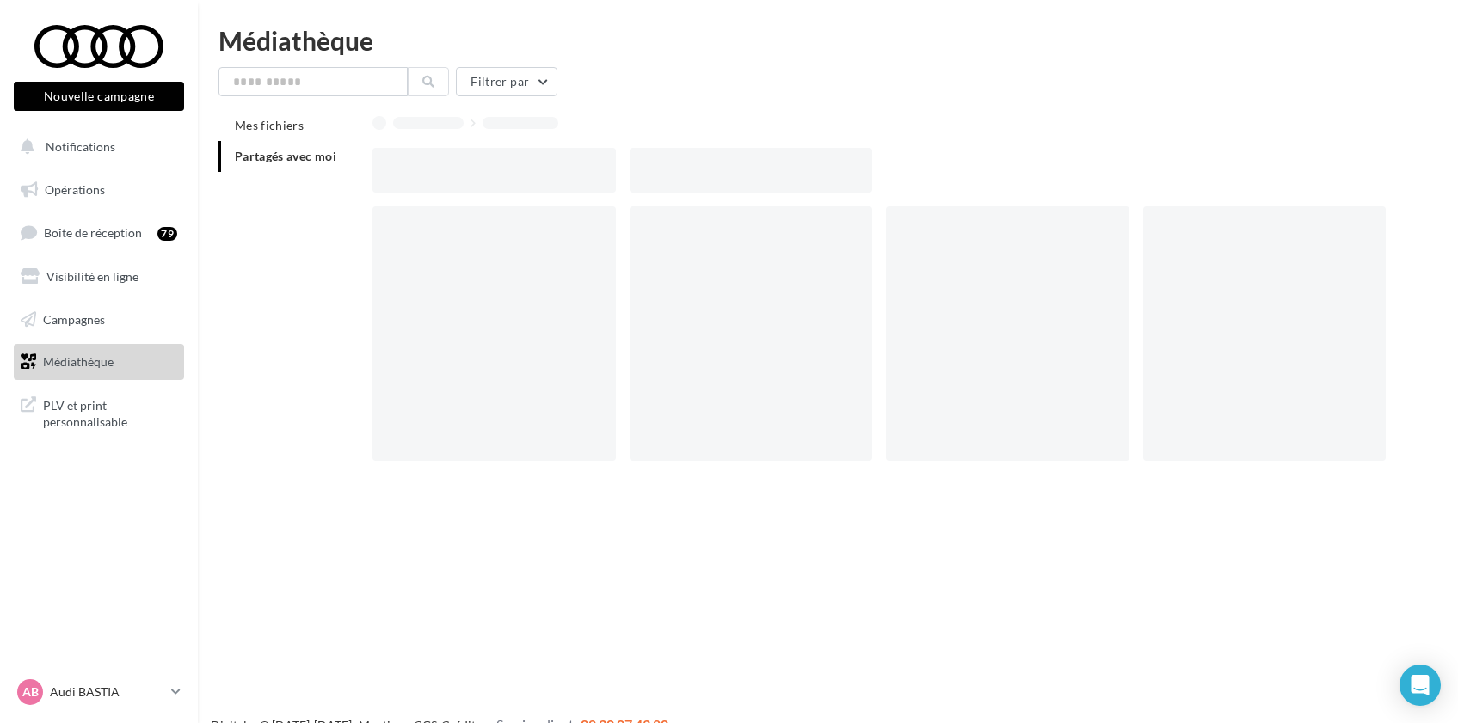
click at [668, 126] on div at bounding box center [878, 122] width 1013 height 24
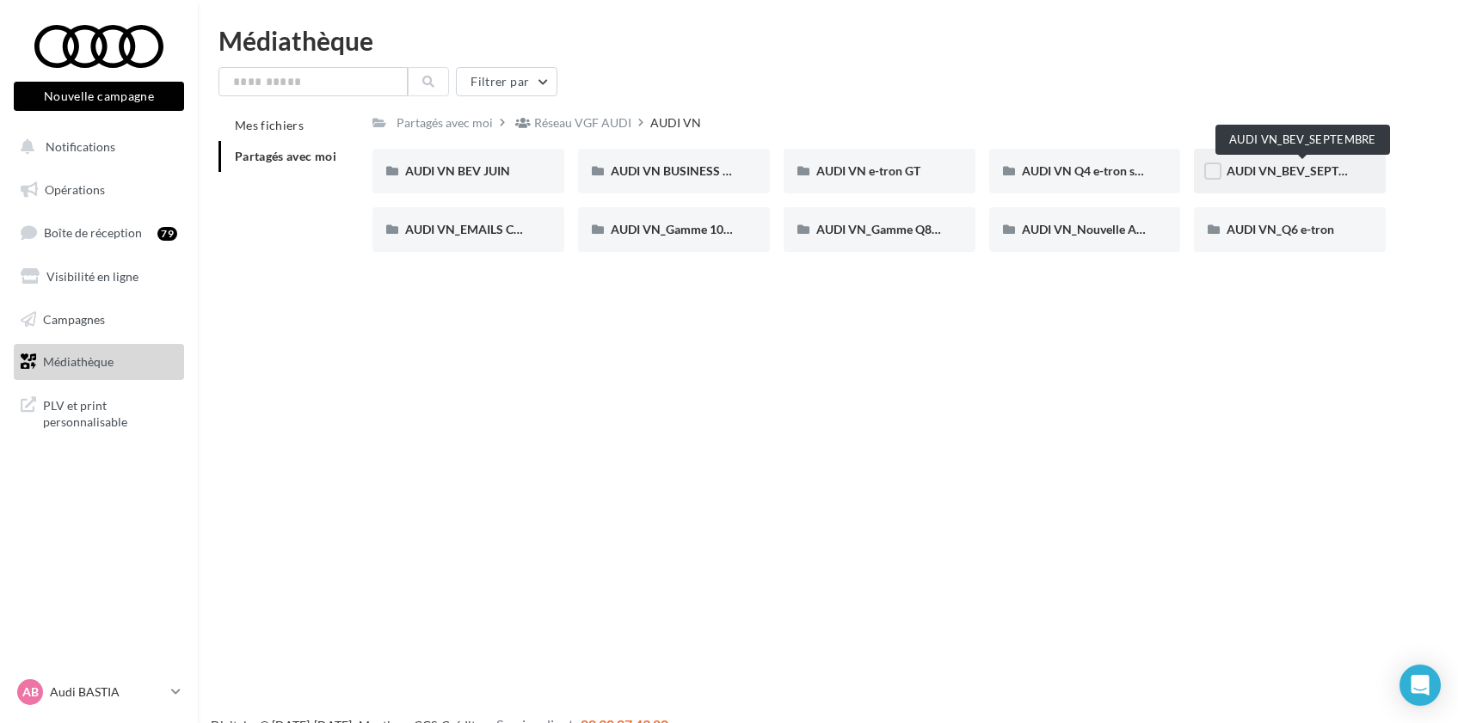
click at [1240, 165] on span "AUDI VN_BEV_SEPTEMBRE" at bounding box center [1303, 170] width 152 height 15
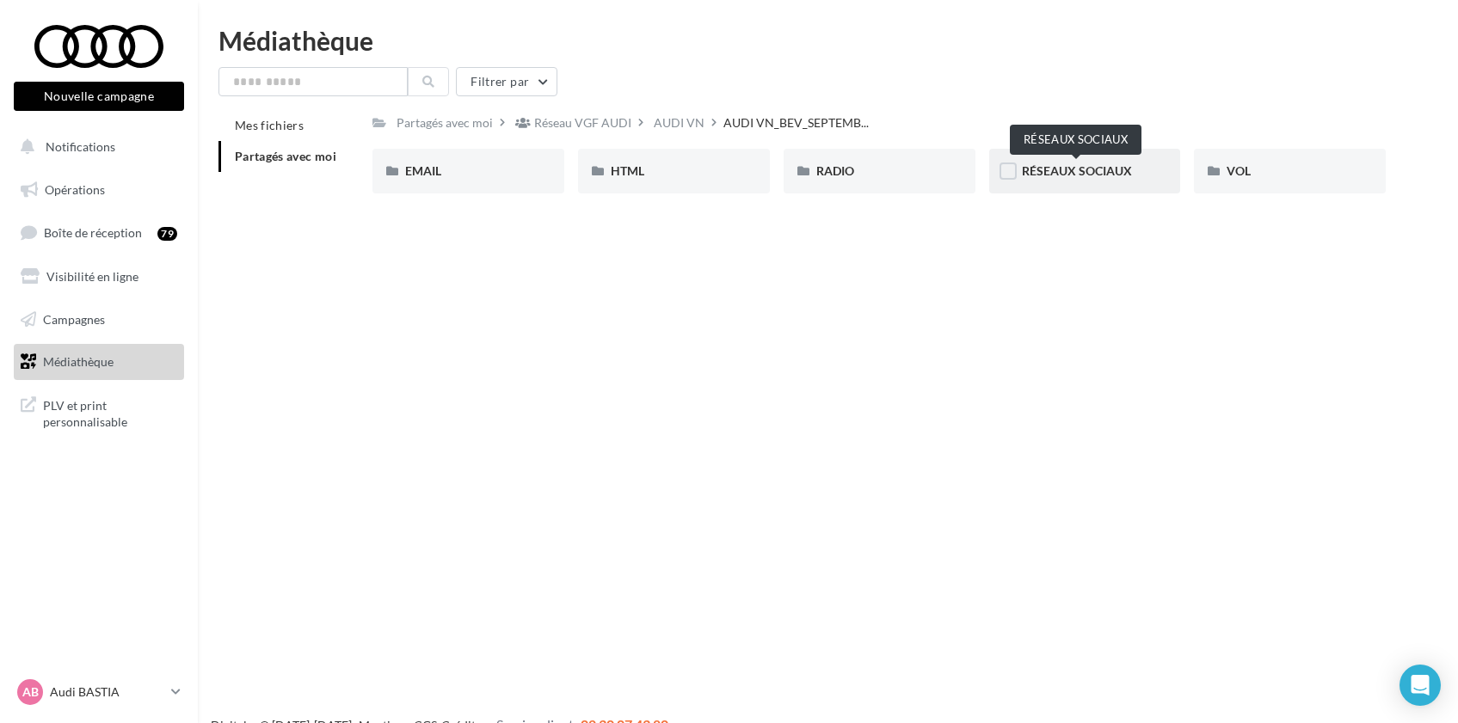
click at [1059, 172] on span "RÉSEAUX SOCIAUX" at bounding box center [1077, 170] width 110 height 15
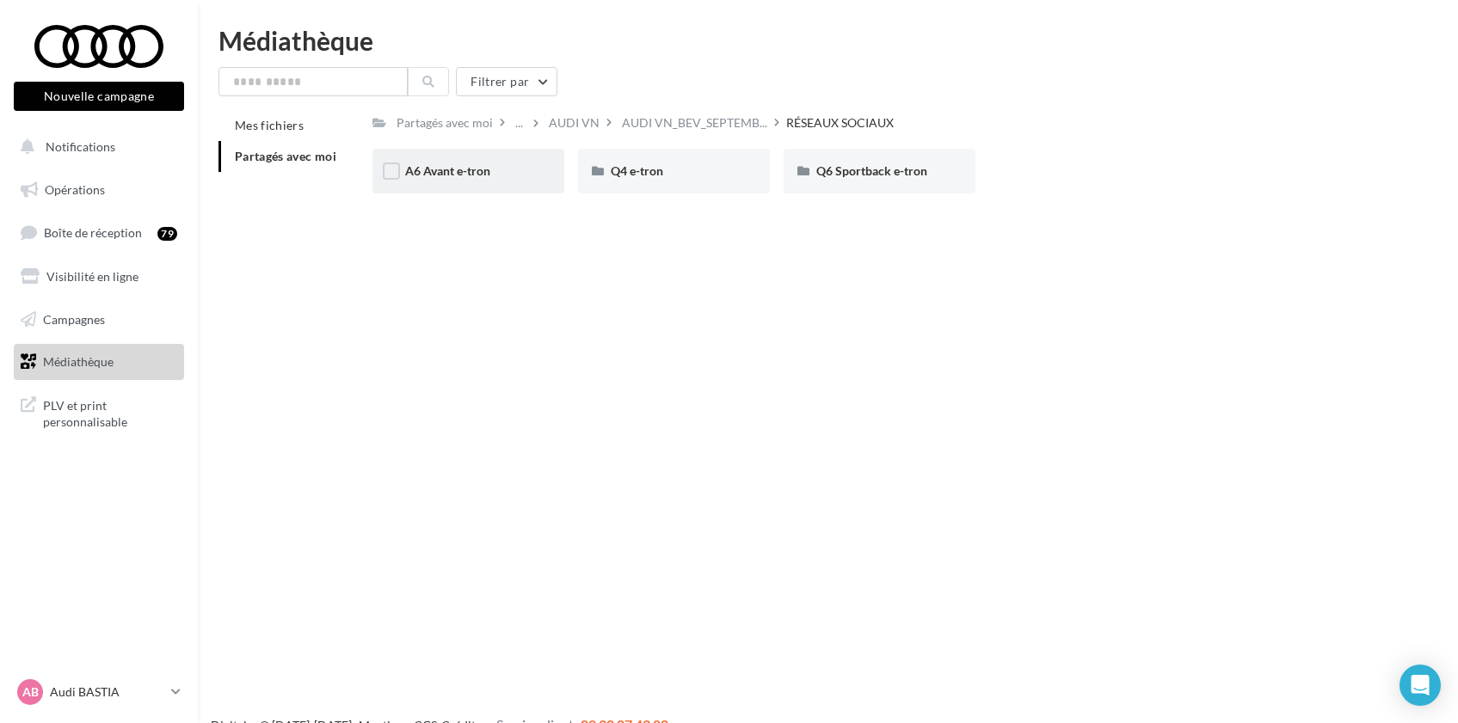
click at [497, 182] on div "A6 Avant e-tron" at bounding box center [468, 171] width 192 height 45
click at [475, 173] on span "CARROUSEL" at bounding box center [440, 170] width 70 height 15
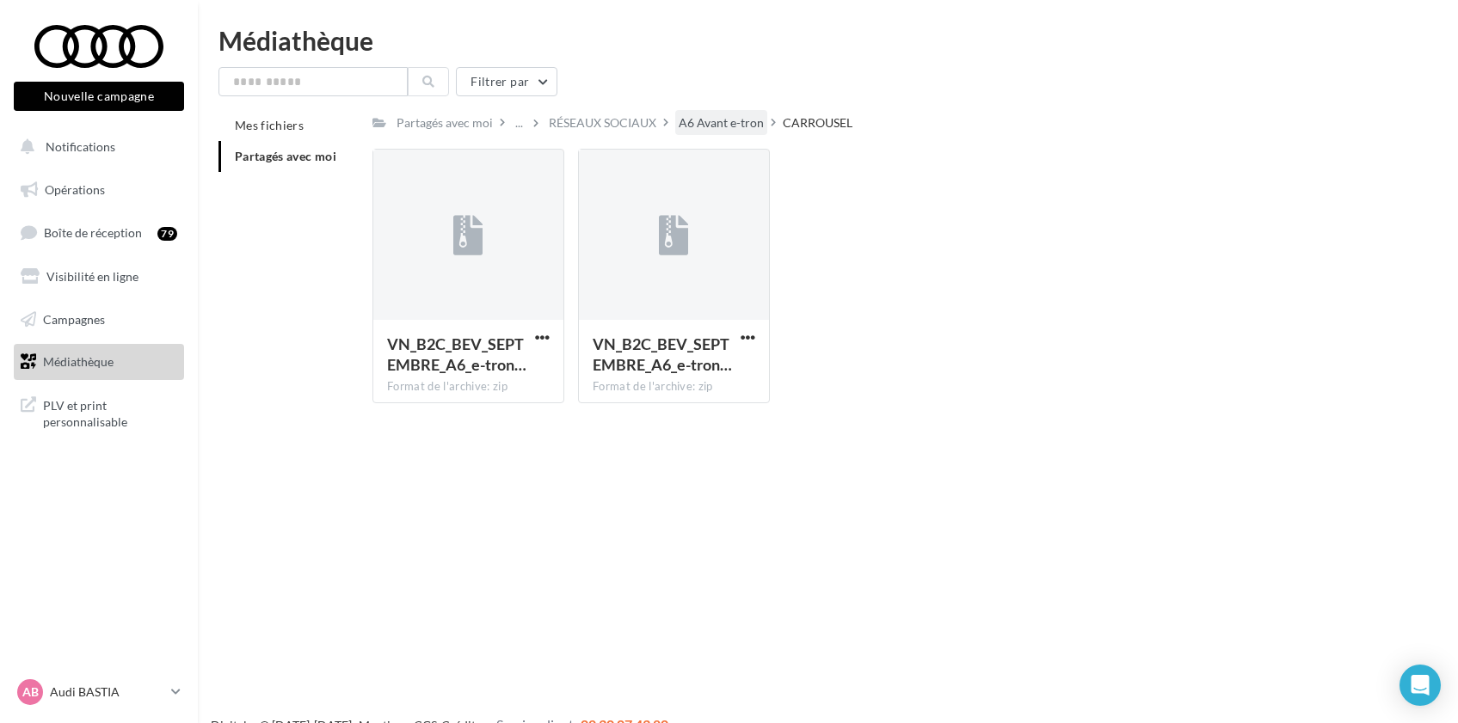
click at [717, 129] on div "A6 Avant e-tron" at bounding box center [721, 122] width 85 height 17
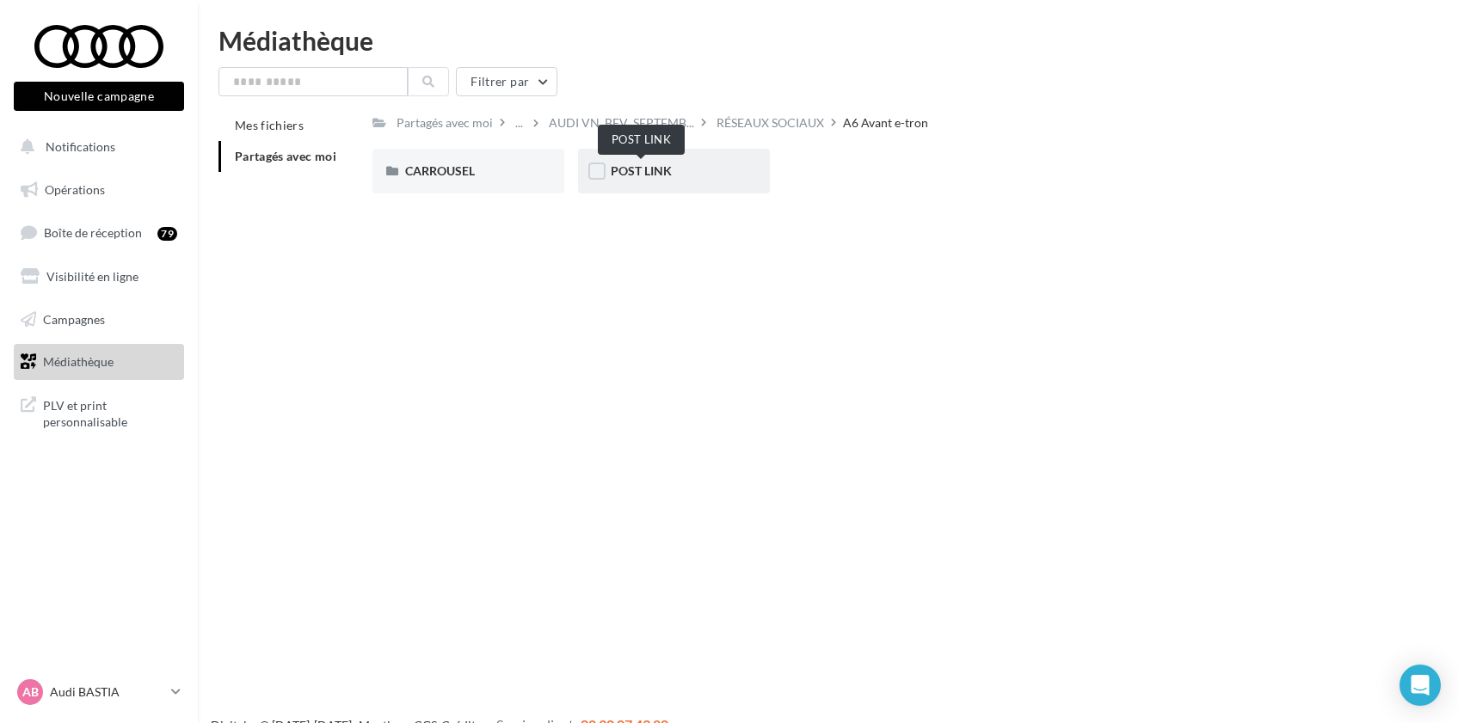
click at [658, 169] on span "POST LINK" at bounding box center [641, 170] width 61 height 15
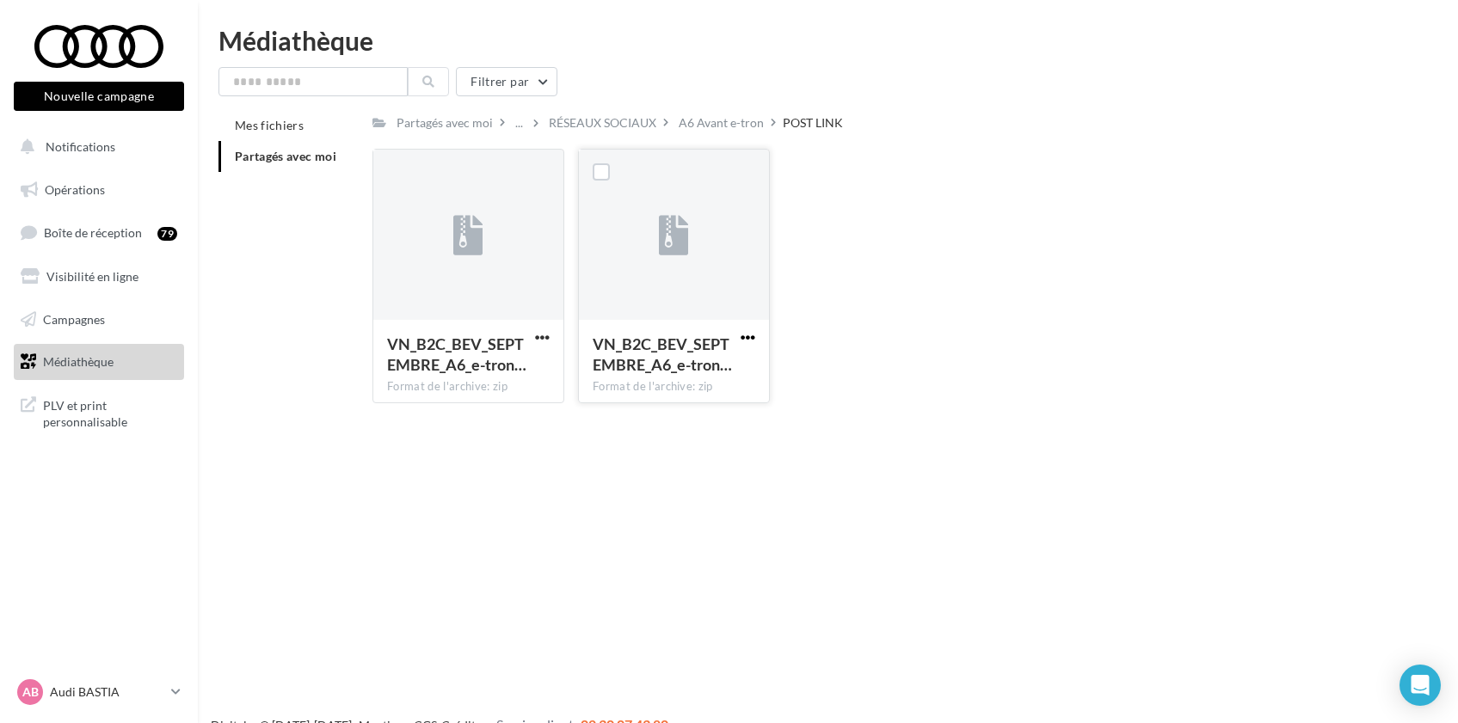
click at [749, 334] on span "button" at bounding box center [748, 337] width 15 height 15
click at [724, 360] on button "Télécharger" at bounding box center [673, 371] width 172 height 45
click at [541, 338] on span "button" at bounding box center [542, 337] width 15 height 15
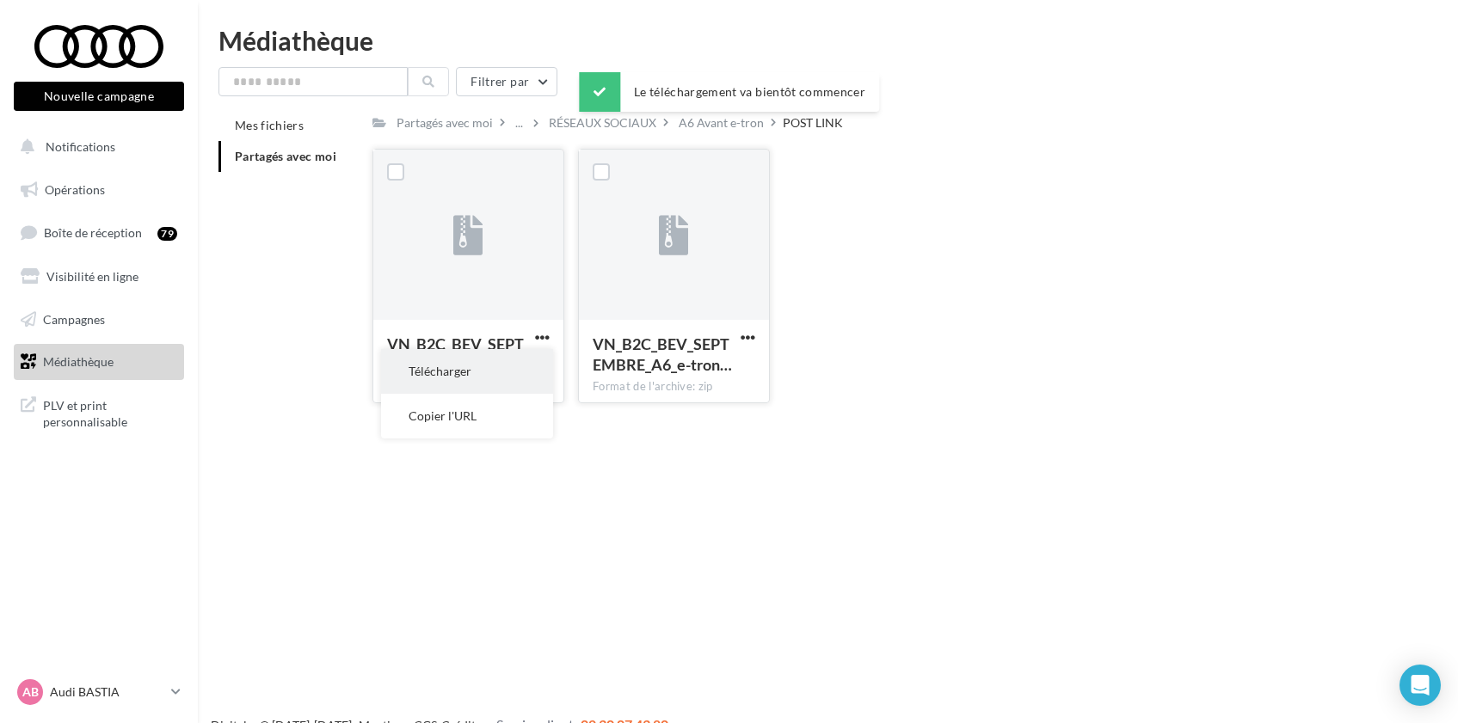
click at [523, 366] on button "Télécharger" at bounding box center [467, 371] width 172 height 45
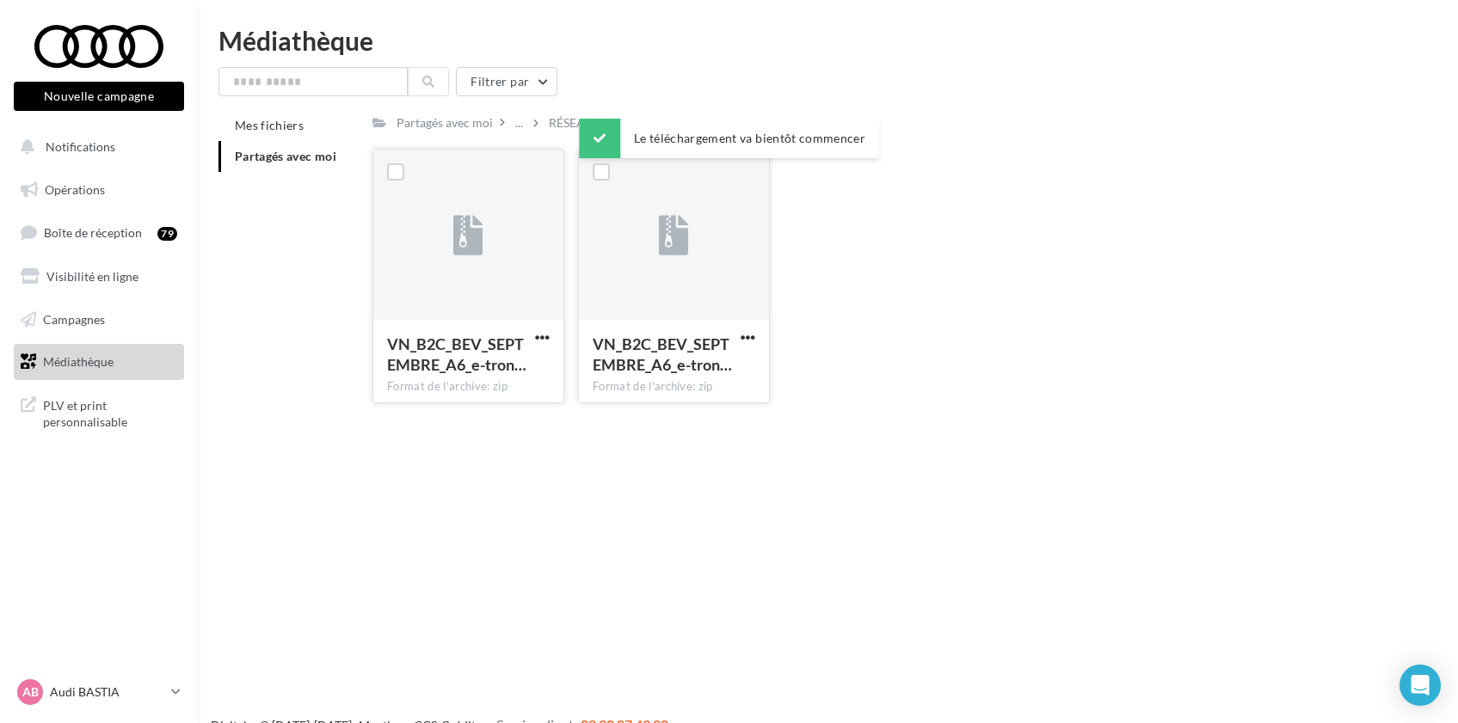
click at [876, 314] on div "VN_B2C_BEV_SEPTEMBRE_A6_e-tron… Format de l'archive: zip VN_B2C_BEV_SEPTEMBRE_A…" at bounding box center [885, 283] width 1027 height 268
click at [618, 126] on div "RÉSEAUX SOCIAUX" at bounding box center [603, 122] width 108 height 17
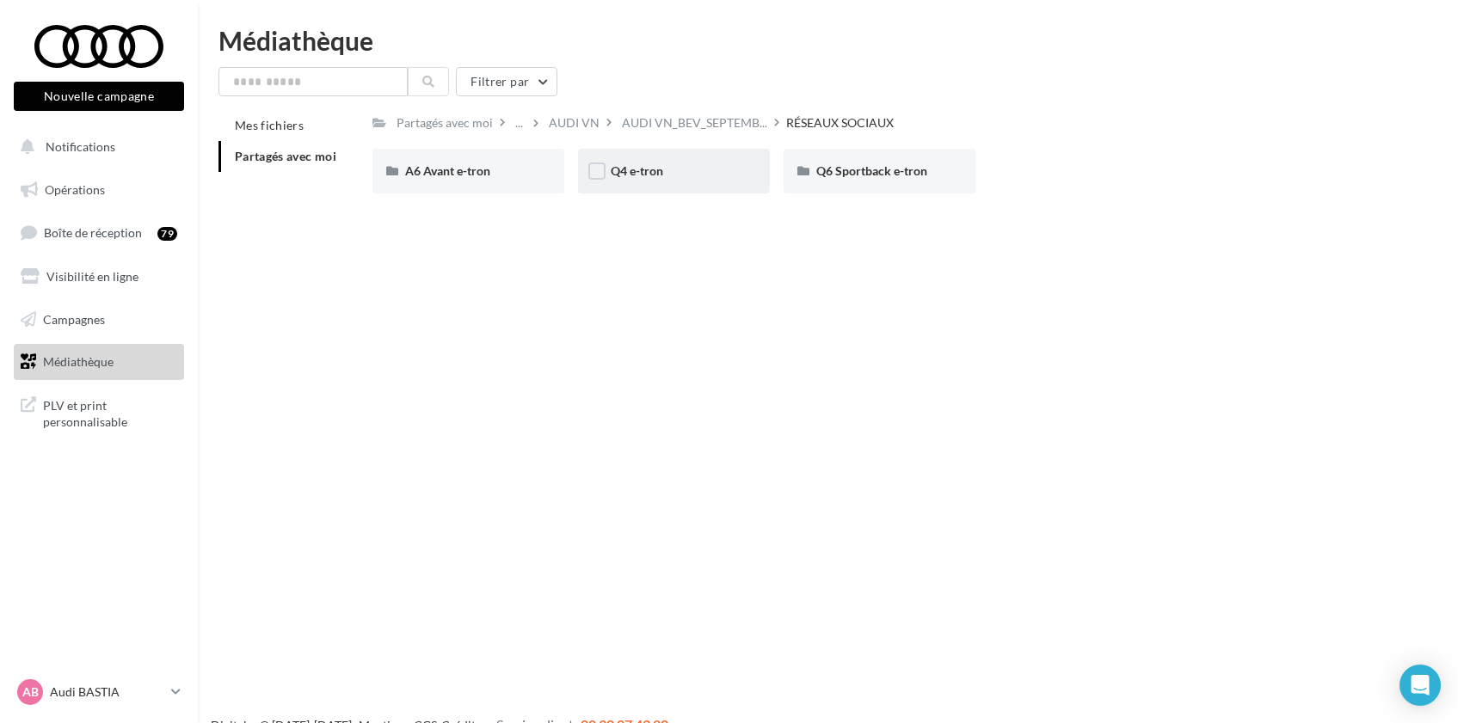
click at [662, 182] on div "Q4 e-tron" at bounding box center [674, 171] width 192 height 45
click at [636, 182] on div "POST LINK" at bounding box center [674, 171] width 192 height 45
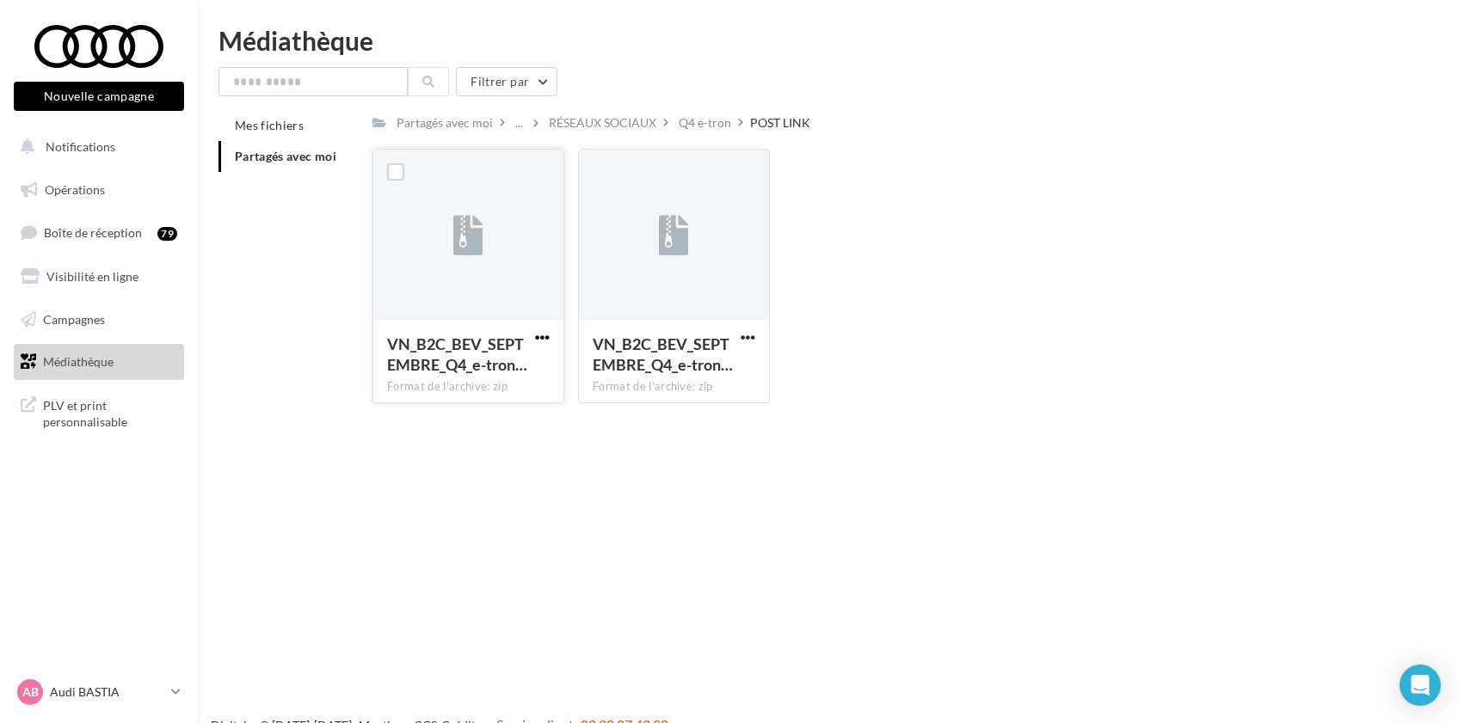
click at [546, 338] on span "button" at bounding box center [542, 337] width 15 height 15
click at [521, 366] on button "Télécharger" at bounding box center [467, 371] width 172 height 45
click at [701, 122] on div "Q4 e-tron" at bounding box center [705, 122] width 52 height 17
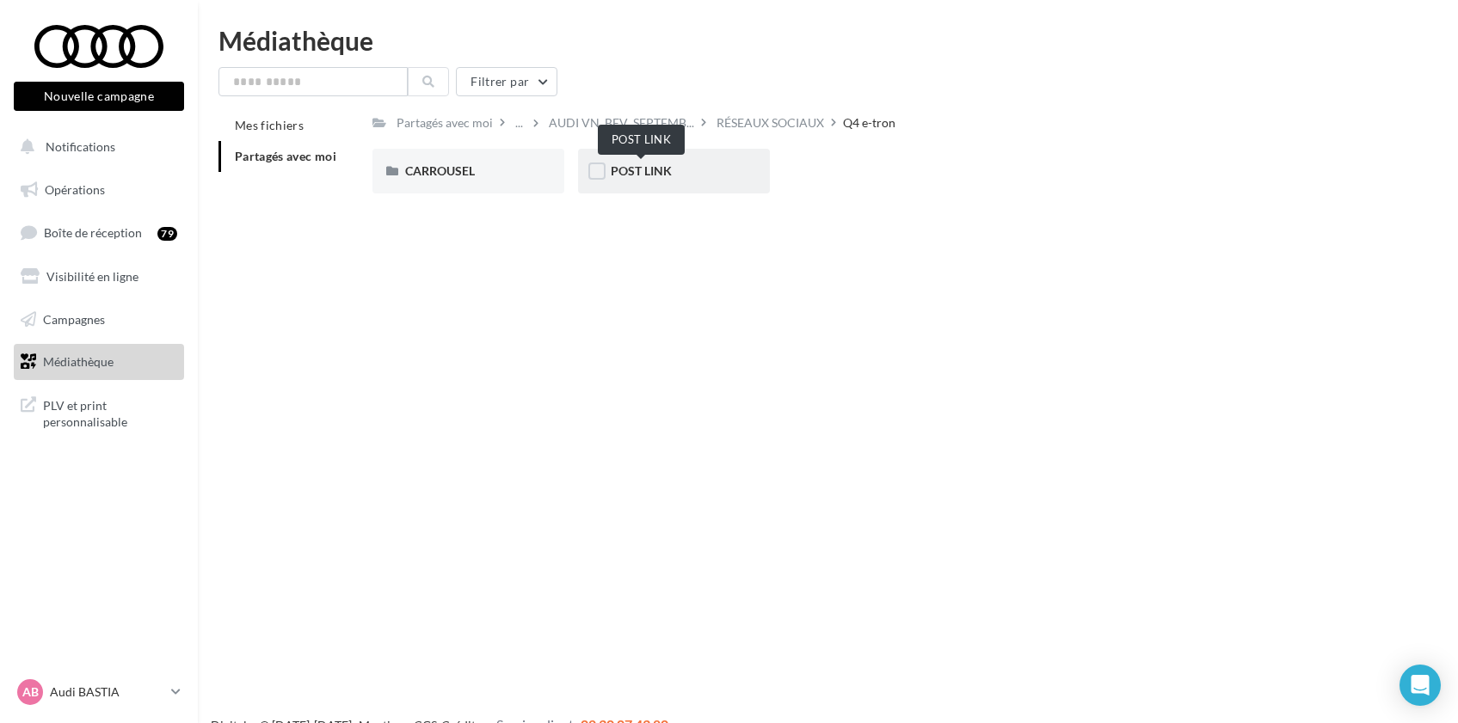
click at [666, 166] on span "POST LINK" at bounding box center [641, 170] width 61 height 15
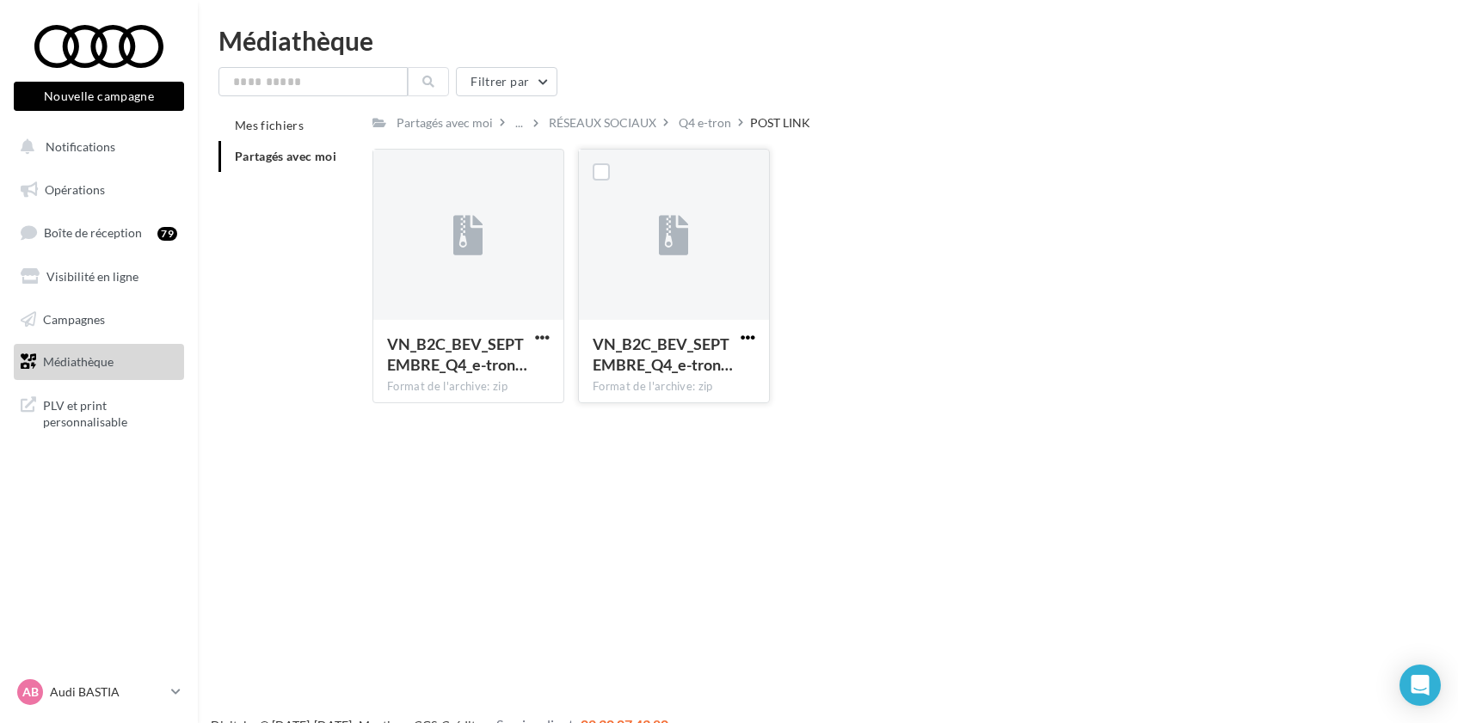
click at [742, 344] on span "button" at bounding box center [748, 337] width 15 height 15
click at [726, 366] on button "Télécharger" at bounding box center [673, 371] width 172 height 45
